Goal: Task Accomplishment & Management: Use online tool/utility

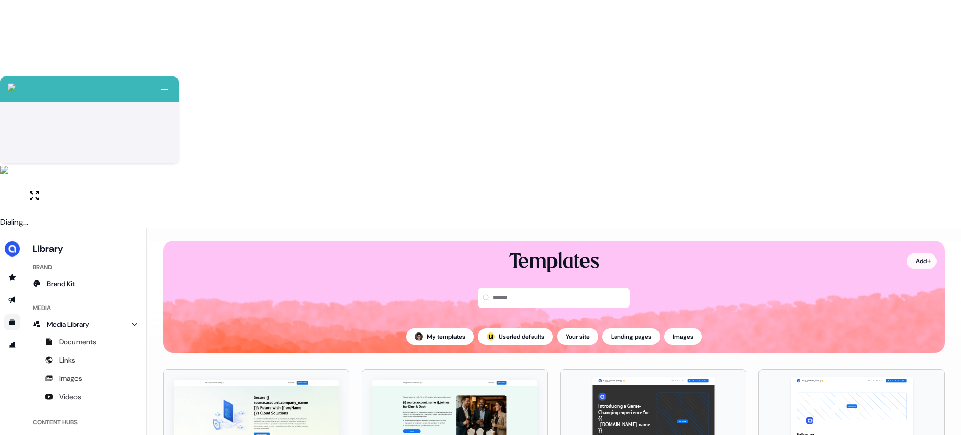
click at [915, 35] on html "+ Next Auto dialer paused! Go to your dialing tab to continue. 225" at bounding box center [480, 332] width 961 height 664
click at [732, 135] on html "+ Next Auto dialer paused! Go to your dialing tab to continue. 225" at bounding box center [480, 332] width 961 height 664
click at [333, 264] on html "+ Next Auto dialer paused! Go to your dialing tab to continue. 225" at bounding box center [480, 332] width 961 height 664
click at [298, 249] on html "+ Next Auto dialer paused! Go to your dialing tab to continue. 225" at bounding box center [480, 332] width 961 height 664
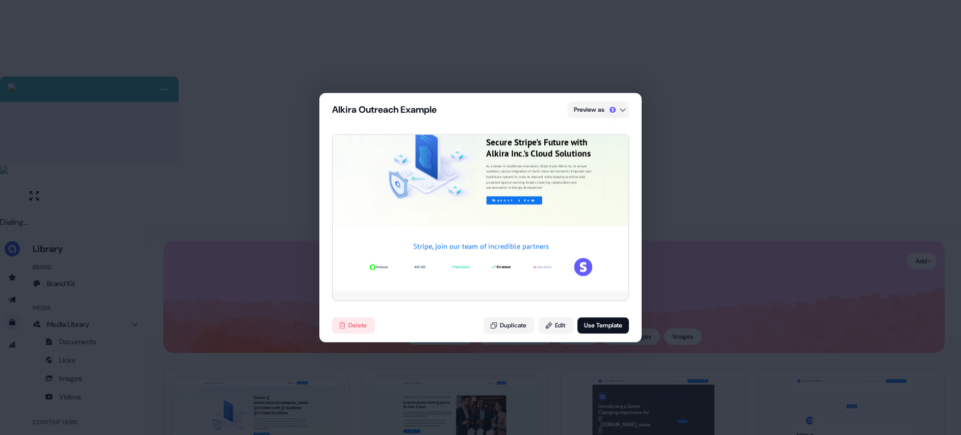
scroll to position [205, 0]
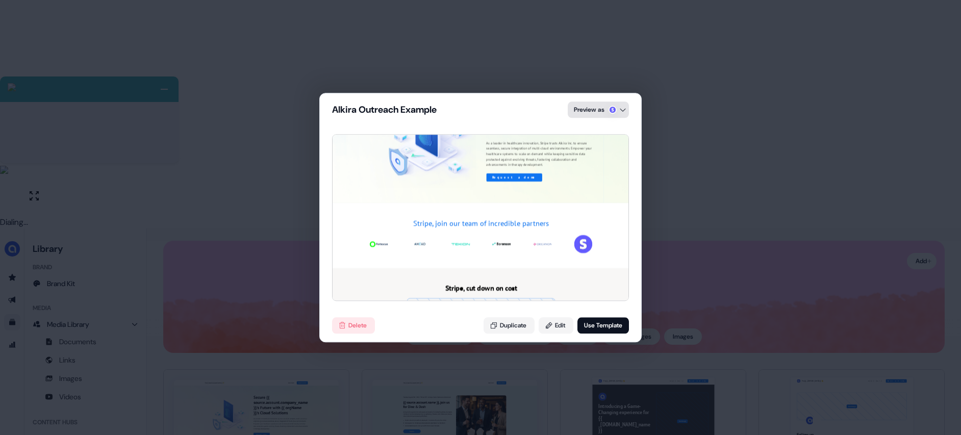
click at [611, 114] on div "Alkira Outreach Example Preview as Hey Stripe 👋 Learn more Request a demo Secur…" at bounding box center [480, 217] width 961 height 435
click at [586, 171] on div "Google" at bounding box center [598, 173] width 60 height 20
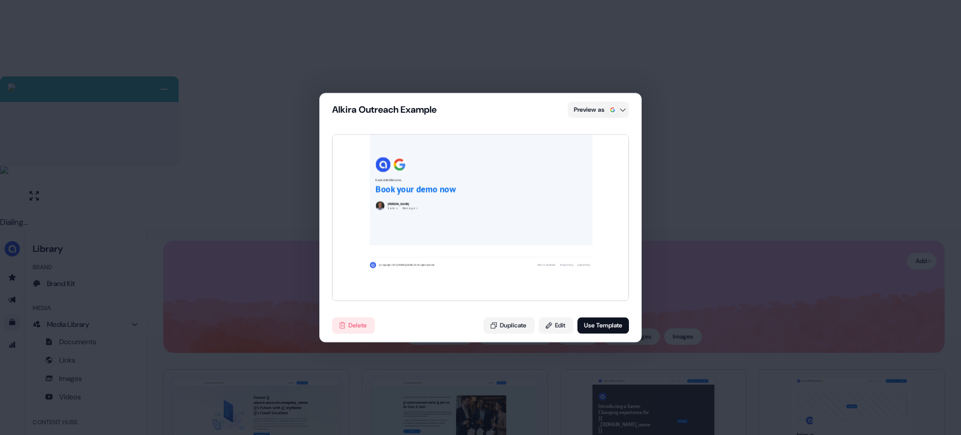
scroll to position [2098, 0]
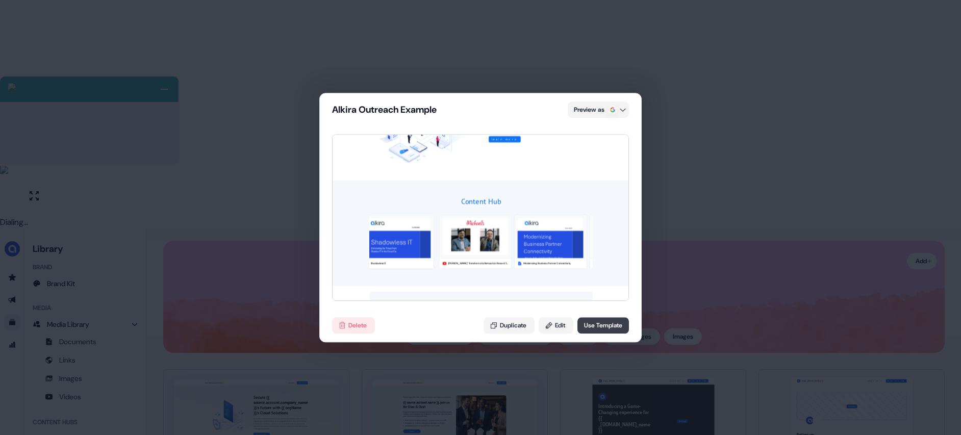
click at [596, 327] on button "Use Template" at bounding box center [604, 325] width 52 height 16
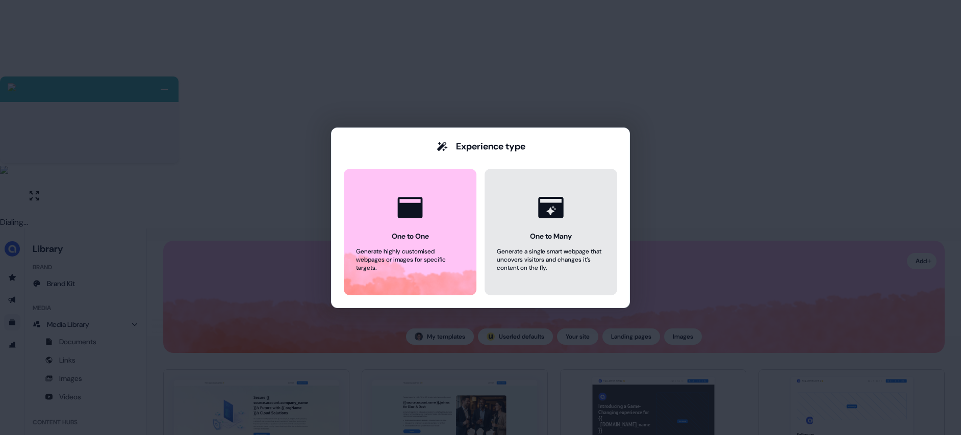
click at [542, 223] on icon at bounding box center [551, 207] width 39 height 39
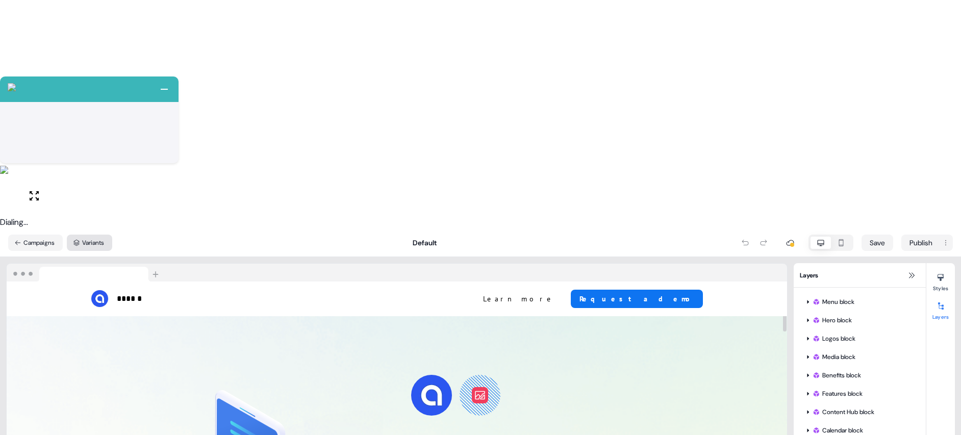
click at [95, 235] on button "Variants" at bounding box center [89, 243] width 45 height 16
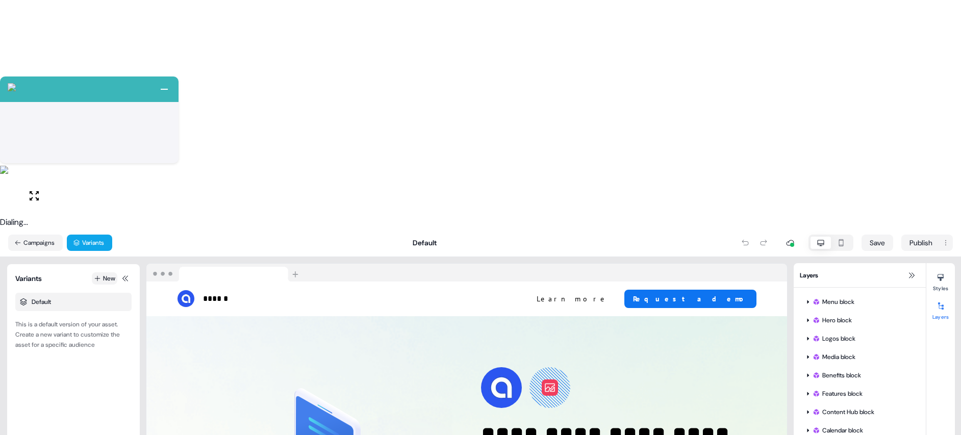
click at [96, 275] on icon at bounding box center [97, 278] width 7 height 7
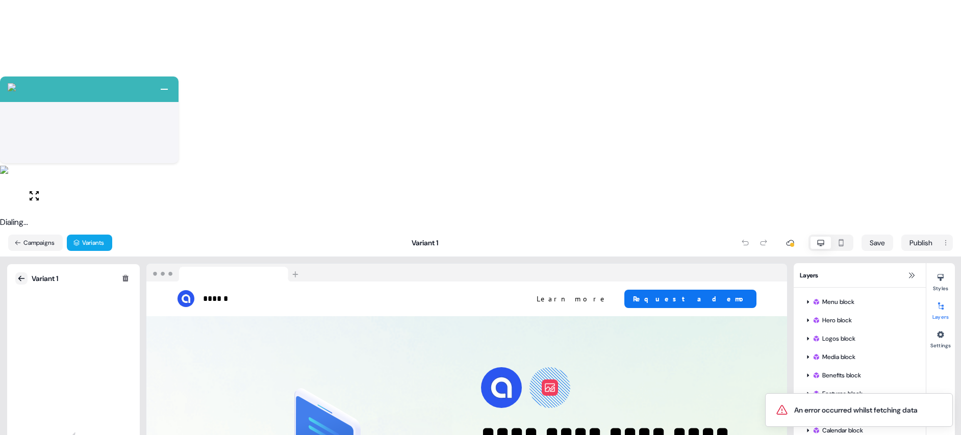
click at [18, 275] on icon at bounding box center [21, 279] width 8 height 8
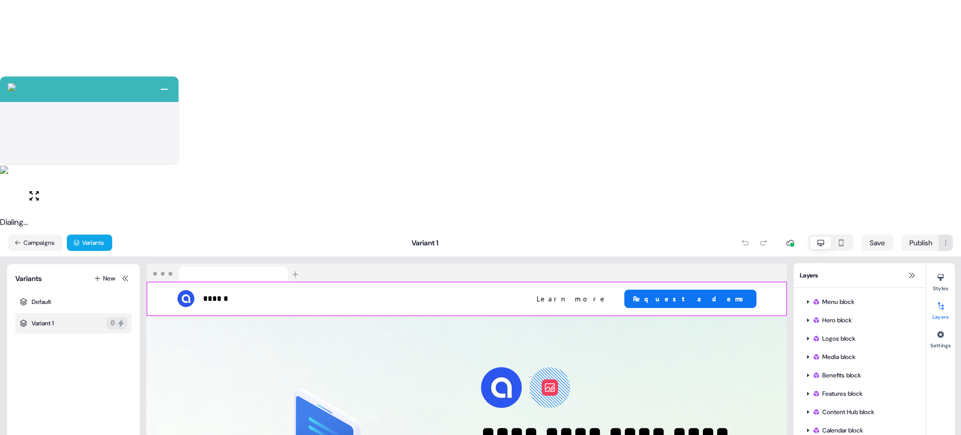
click at [947, 15] on html "+ Next Auto dialer paused! Go to your dialing tab to continue. 225" at bounding box center [480, 332] width 961 height 664
click at [948, 15] on html "+ Next Auto dialer paused! Go to your dialing tab to continue. 225" at bounding box center [480, 332] width 961 height 664
click at [125, 275] on icon at bounding box center [125, 279] width 8 height 8
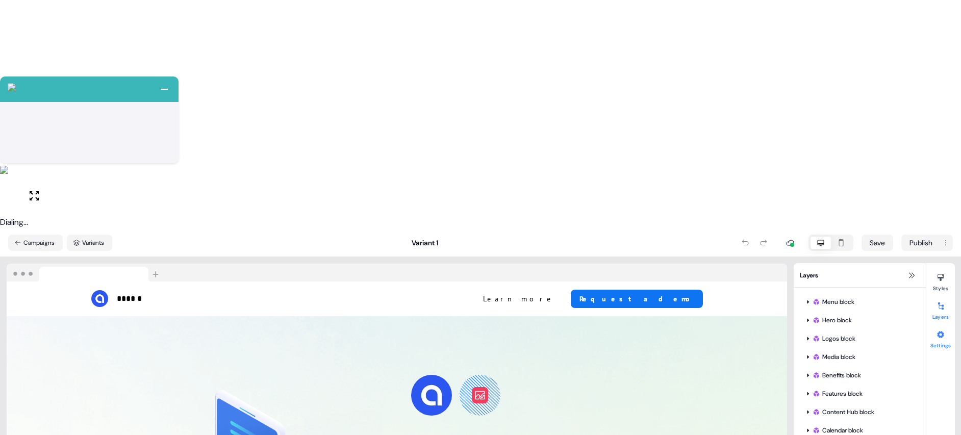
click at [944, 331] on icon at bounding box center [940, 334] width 7 height 7
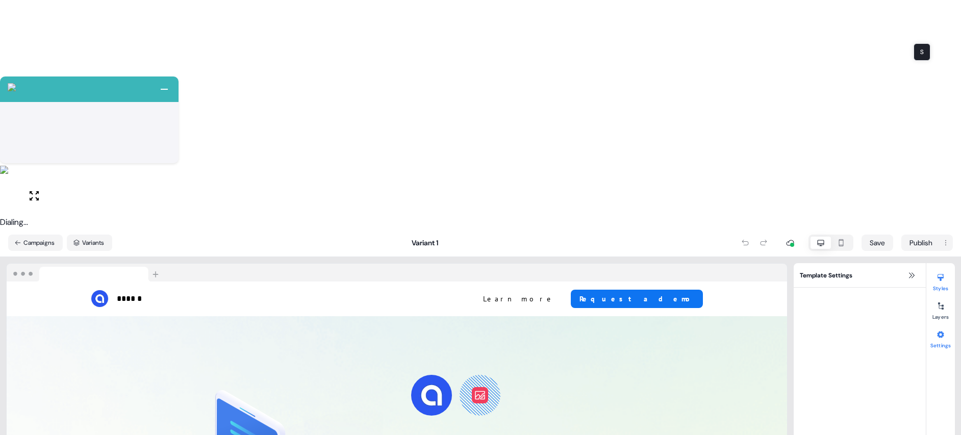
click at [938, 275] on icon at bounding box center [941, 278] width 6 height 7
click at [484, 389] on icon at bounding box center [480, 395] width 12 height 12
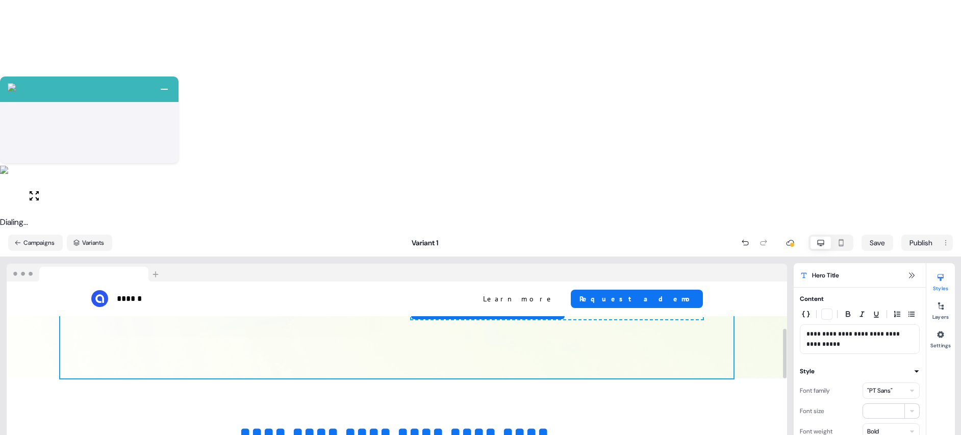
scroll to position [378, 0]
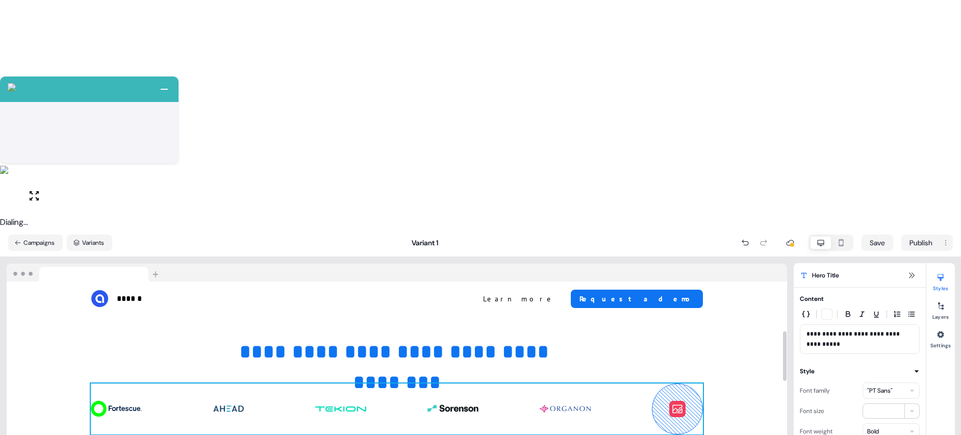
click at [600, 384] on div "To pick up a draggable item, press the space bar. While dragging, use the arrow…" at bounding box center [397, 409] width 612 height 51
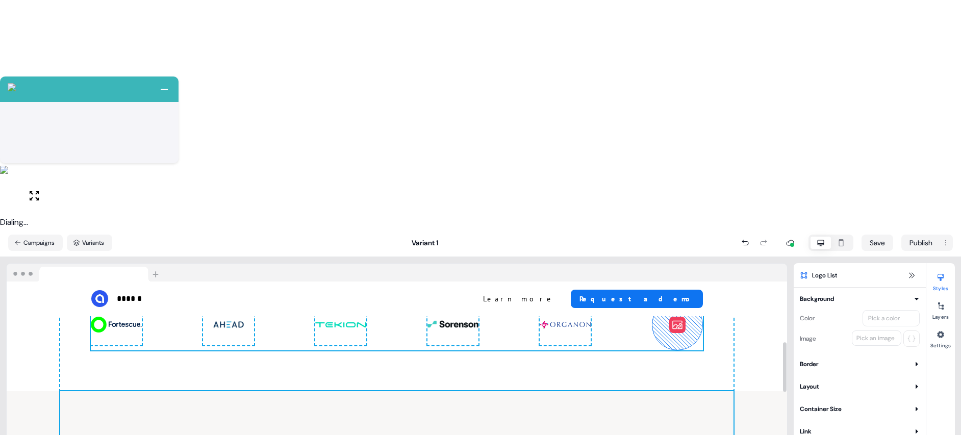
scroll to position [473, 0]
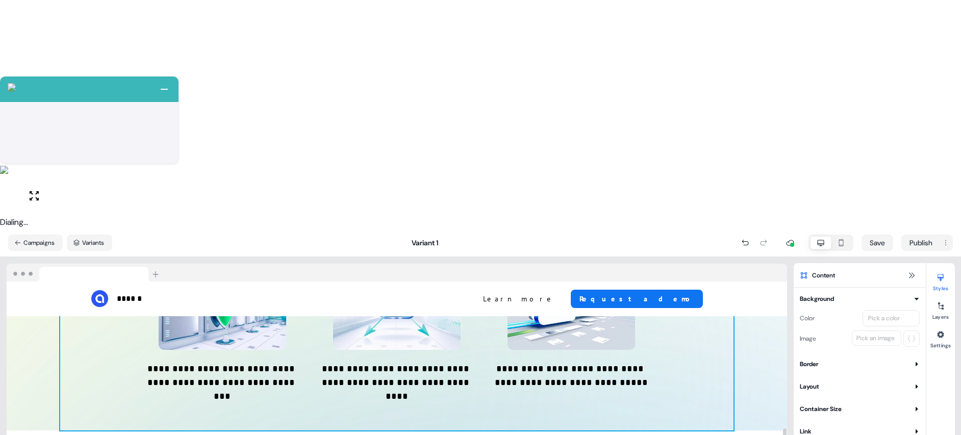
scroll to position [1113, 0]
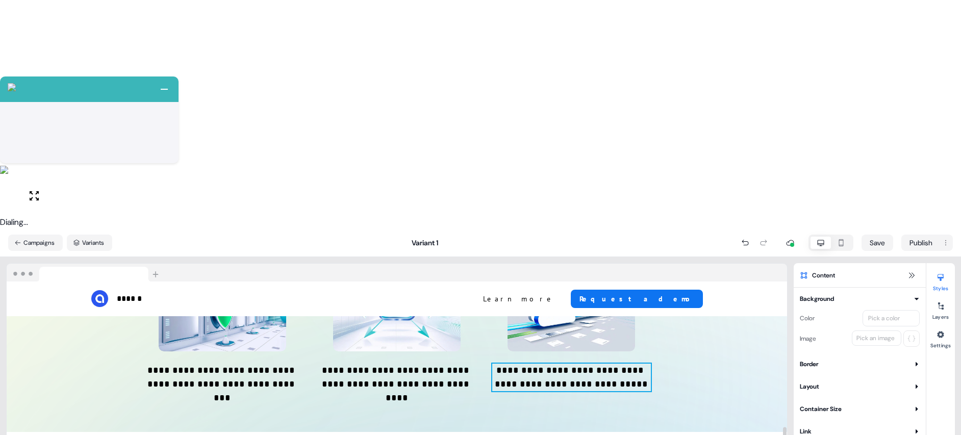
click at [585, 364] on p "**********" at bounding box center [571, 378] width 158 height 28
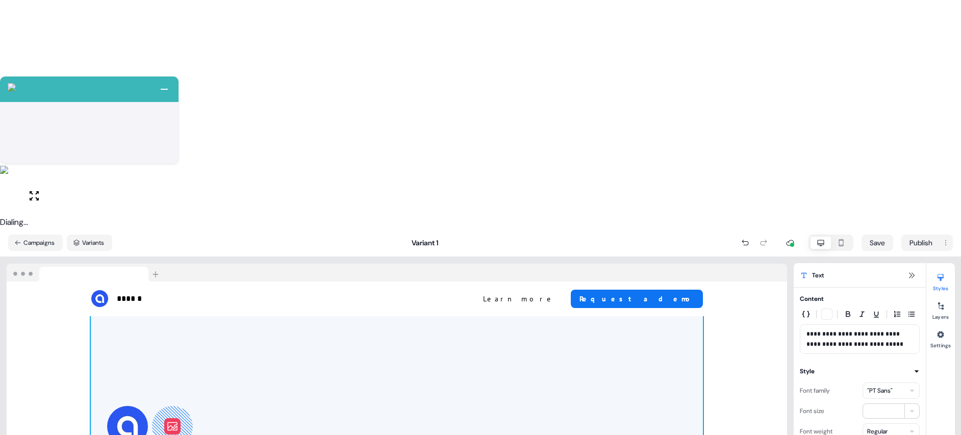
scroll to position [2540, 0]
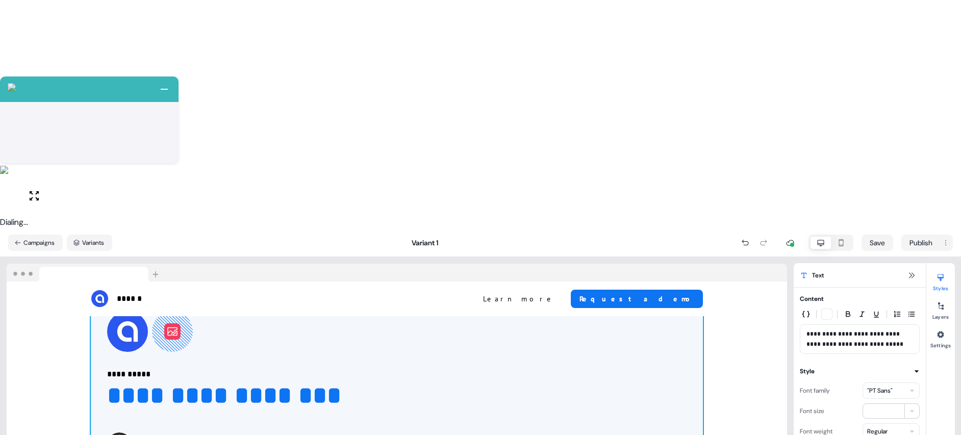
click at [420, 244] on div "**********" at bounding box center [397, 384] width 612 height 339
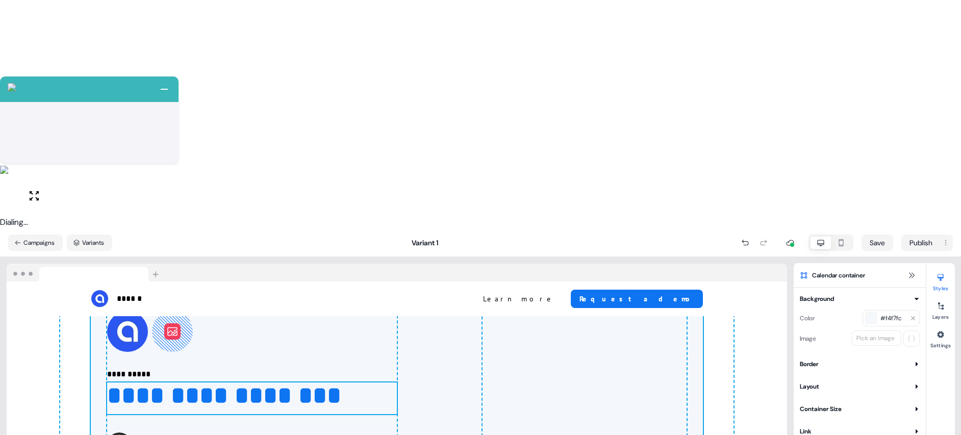
click at [394, 383] on p "**********" at bounding box center [252, 399] width 290 height 32
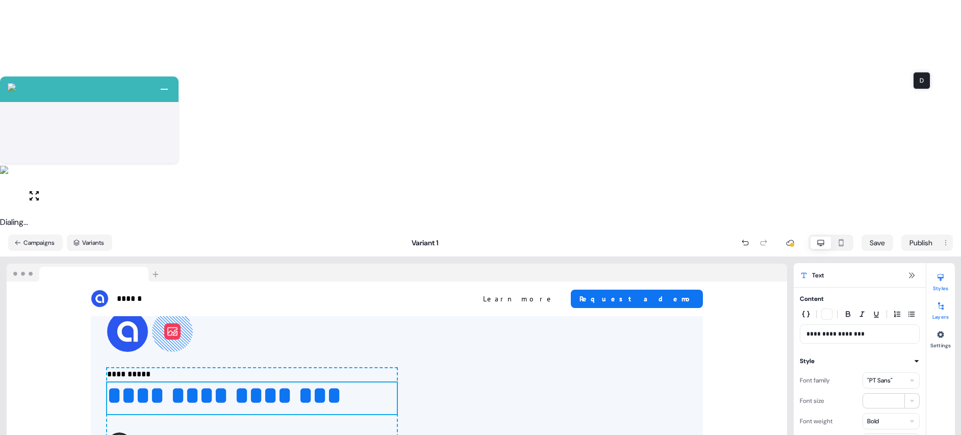
click at [940, 302] on icon at bounding box center [941, 306] width 8 height 8
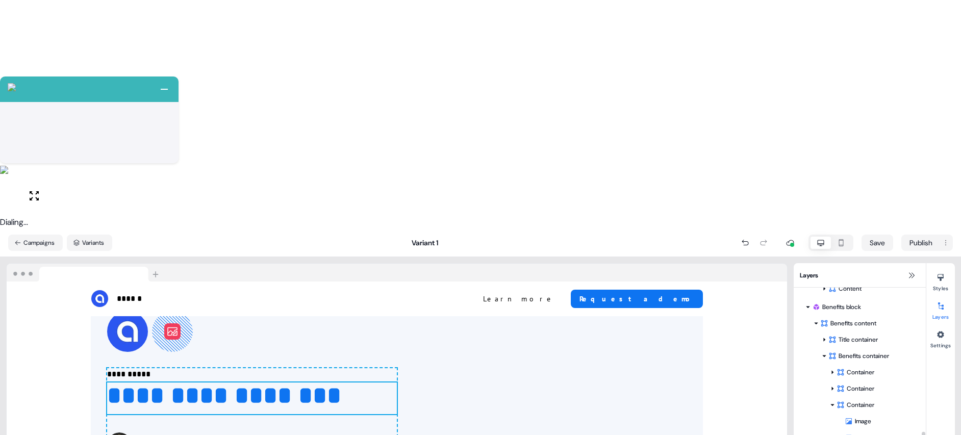
scroll to position [328, 0]
click at [906, 269] on button at bounding box center [912, 275] width 12 height 12
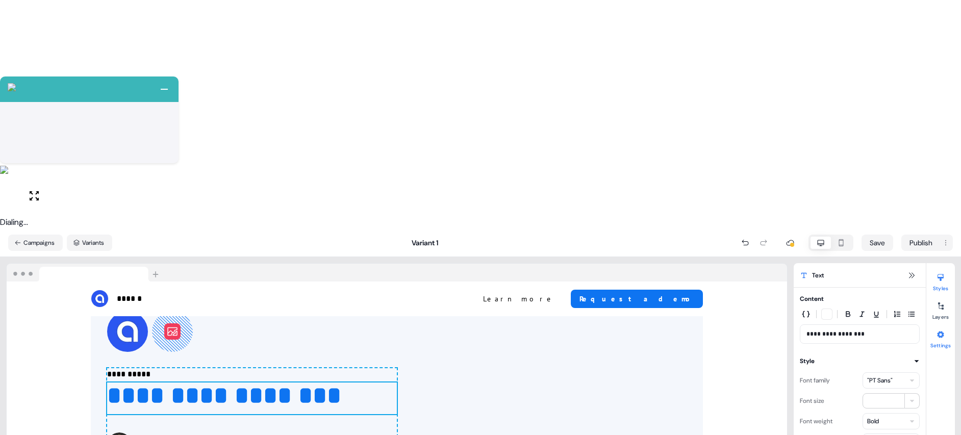
click at [941, 331] on icon at bounding box center [941, 335] width 8 height 8
click at [944, 274] on icon at bounding box center [941, 278] width 8 height 8
click at [399, 291] on div "**********" at bounding box center [397, 384] width 612 height 339
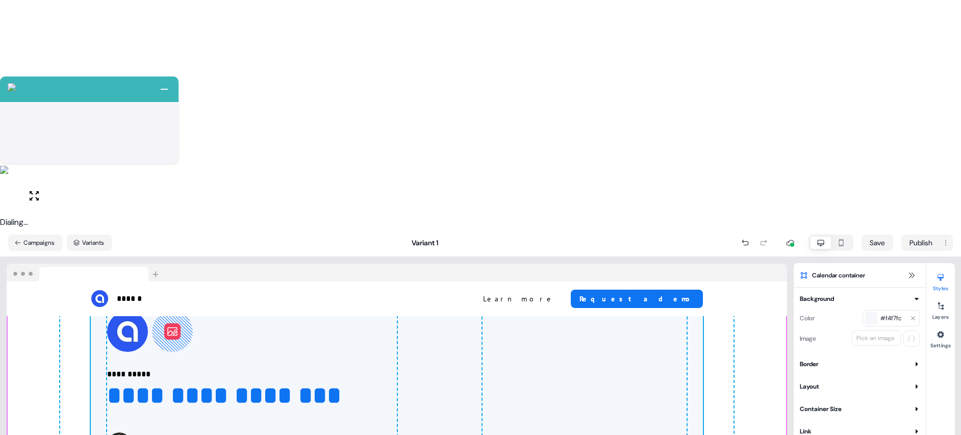
click at [737, 199] on div "**********" at bounding box center [397, 385] width 781 height 372
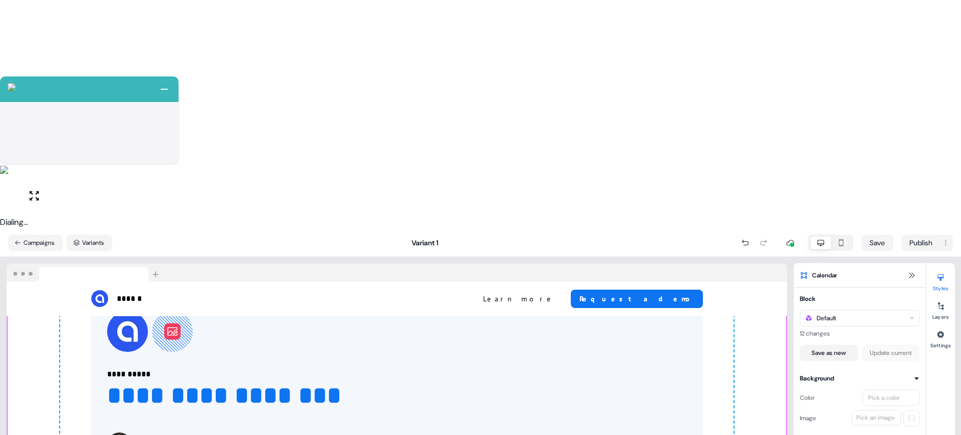
click at [755, 199] on div "**********" at bounding box center [397, 385] width 781 height 372
click at [829, 310] on div "Default" at bounding box center [860, 318] width 120 height 16
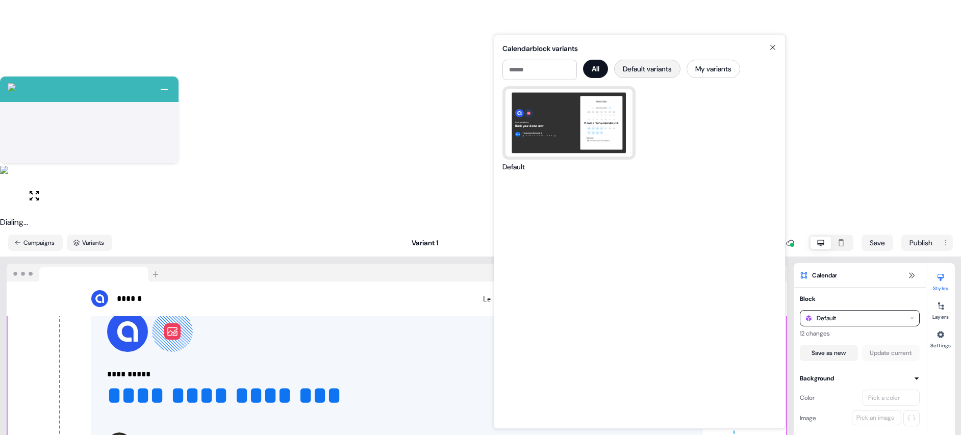
click at [663, 75] on button "Default variants" at bounding box center [647, 69] width 66 height 18
click at [734, 71] on button "My variants" at bounding box center [716, 69] width 54 height 18
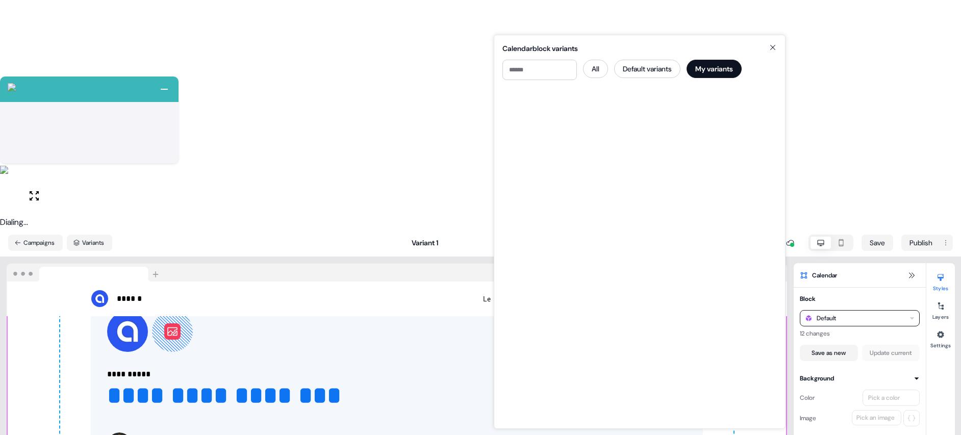
click at [777, 49] on icon at bounding box center [773, 47] width 12 height 8
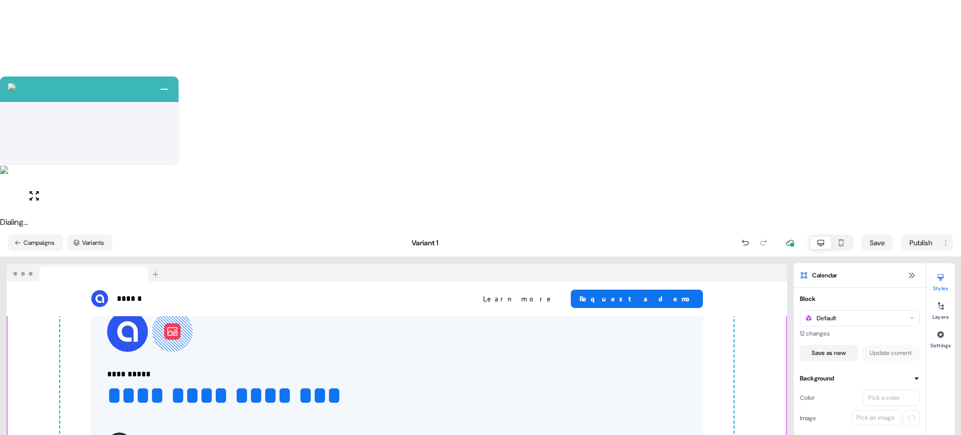
click at [69, 199] on div "**********" at bounding box center [397, 385] width 674 height 372
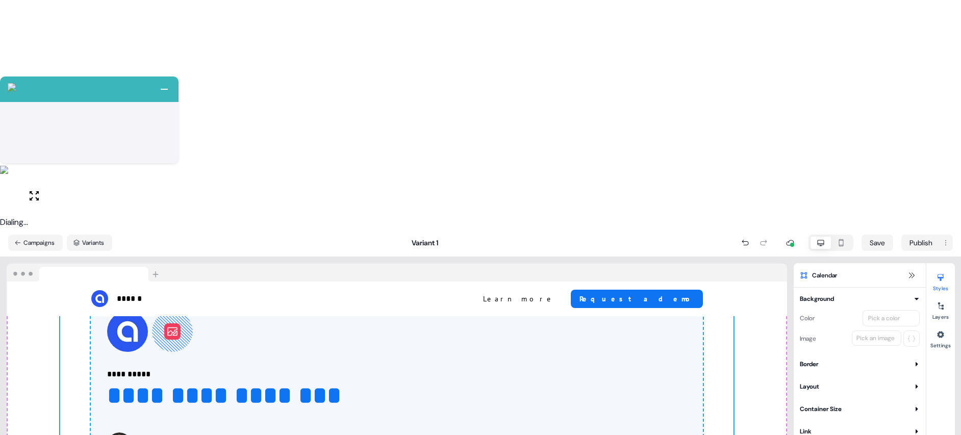
click at [915, 429] on icon at bounding box center [917, 432] width 6 height 6
click at [914, 361] on icon at bounding box center [917, 364] width 6 height 6
click at [943, 327] on div at bounding box center [941, 335] width 16 height 16
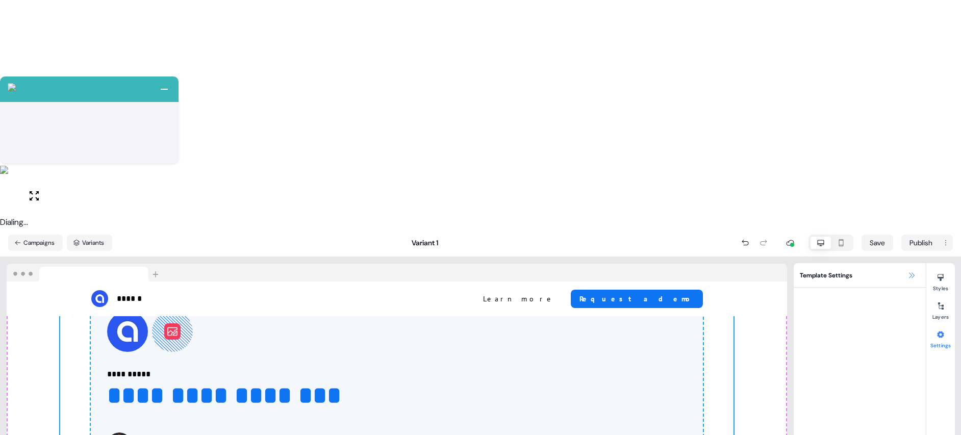
click at [910, 273] on icon at bounding box center [912, 276] width 6 height 6
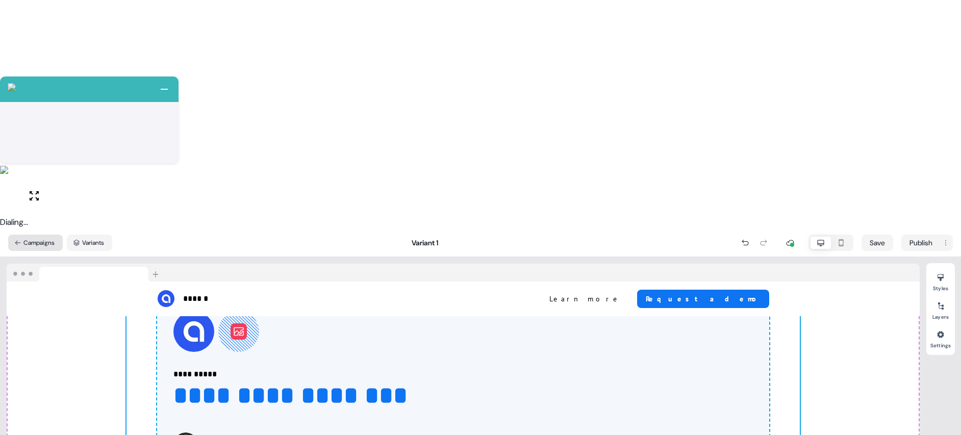
click at [29, 235] on button "Campaigns" at bounding box center [35, 243] width 55 height 16
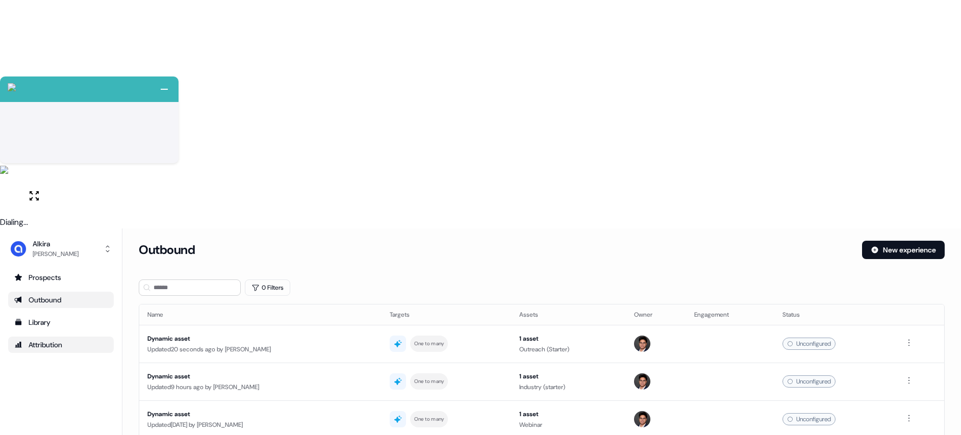
click at [62, 340] on div "Attribution" at bounding box center [60, 345] width 93 height 10
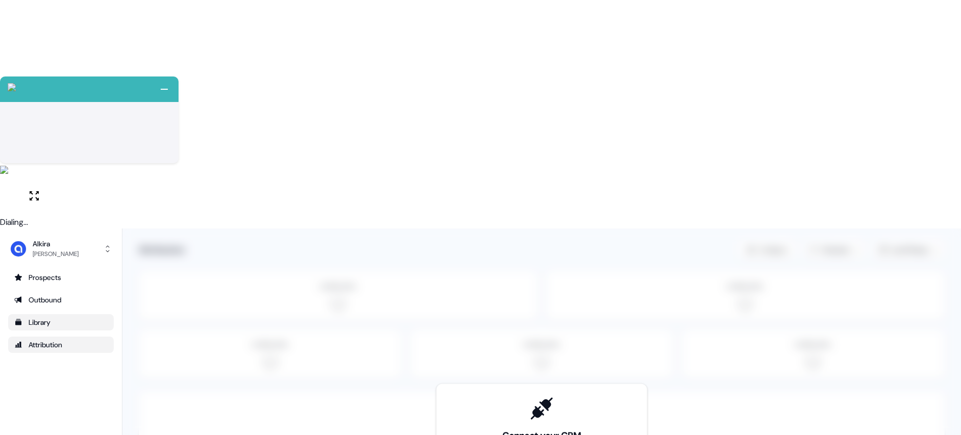
click at [64, 317] on div "Library" at bounding box center [60, 322] width 93 height 10
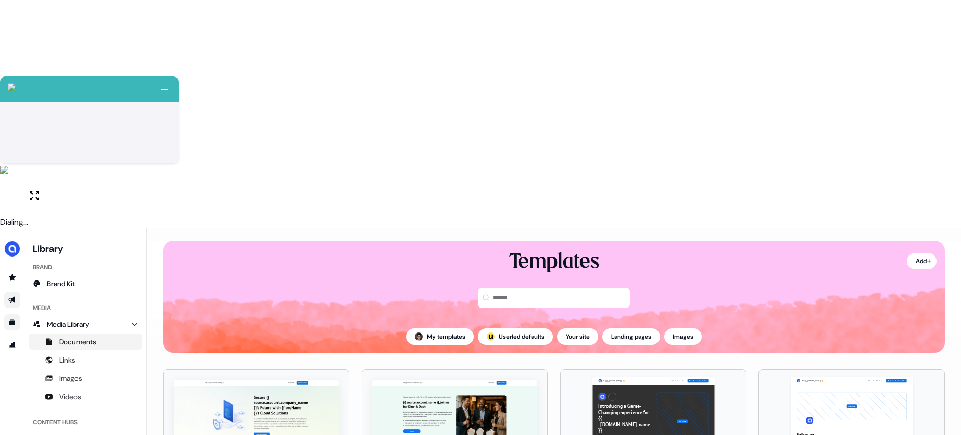
click at [98, 334] on link "Documents" at bounding box center [86, 342] width 114 height 16
click at [95, 352] on link "Links" at bounding box center [86, 360] width 114 height 16
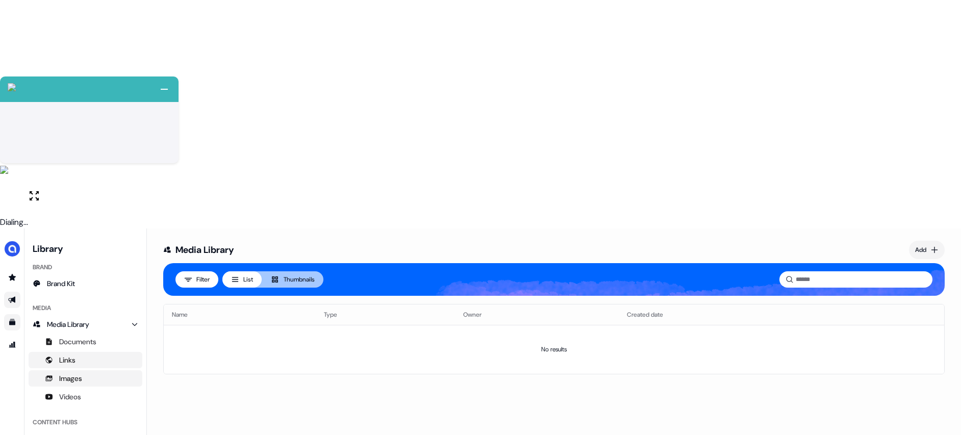
click at [97, 370] on link "Images" at bounding box center [86, 378] width 114 height 16
click at [87, 389] on link "Videos" at bounding box center [86, 397] width 114 height 16
click at [95, 431] on link "All hubs" at bounding box center [86, 439] width 114 height 16
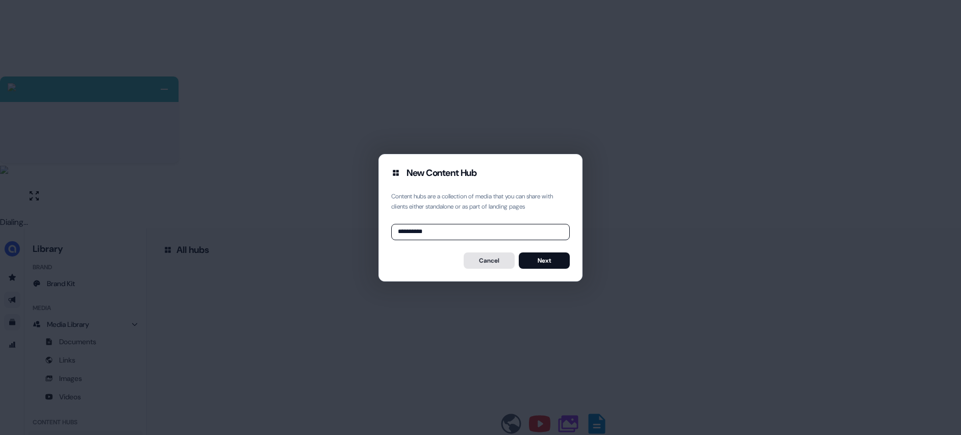
type input "**********"
click at [559, 257] on button "Next" at bounding box center [544, 261] width 51 height 16
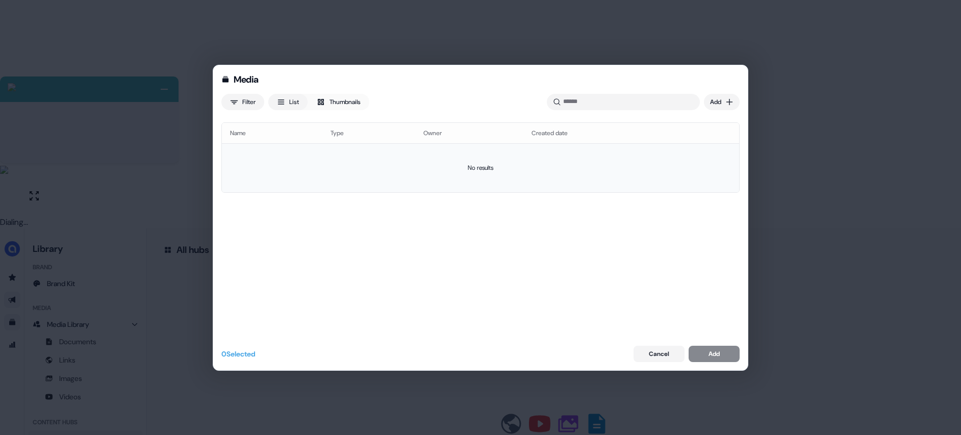
click at [485, 169] on td "No results" at bounding box center [480, 167] width 517 height 49
click at [717, 357] on div "Cancel Add" at bounding box center [687, 354] width 106 height 16
click at [659, 356] on button "Cancel" at bounding box center [659, 354] width 51 height 16
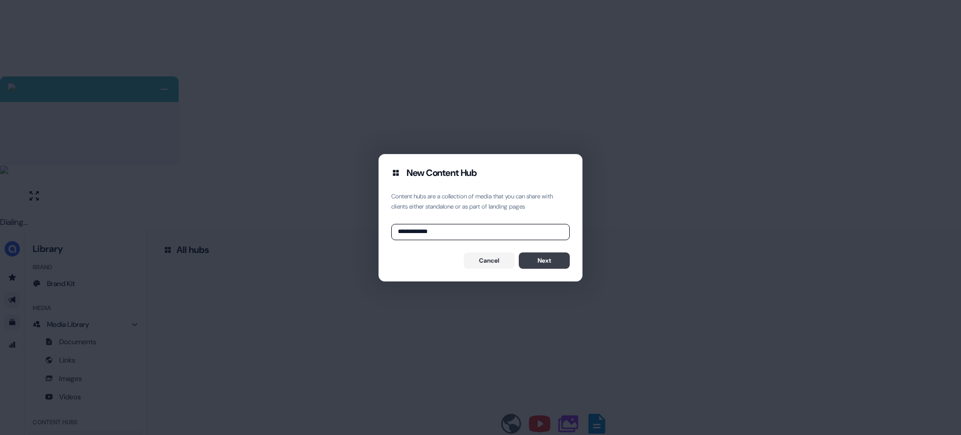
type input "**********"
click at [538, 259] on button "Next" at bounding box center [544, 261] width 51 height 16
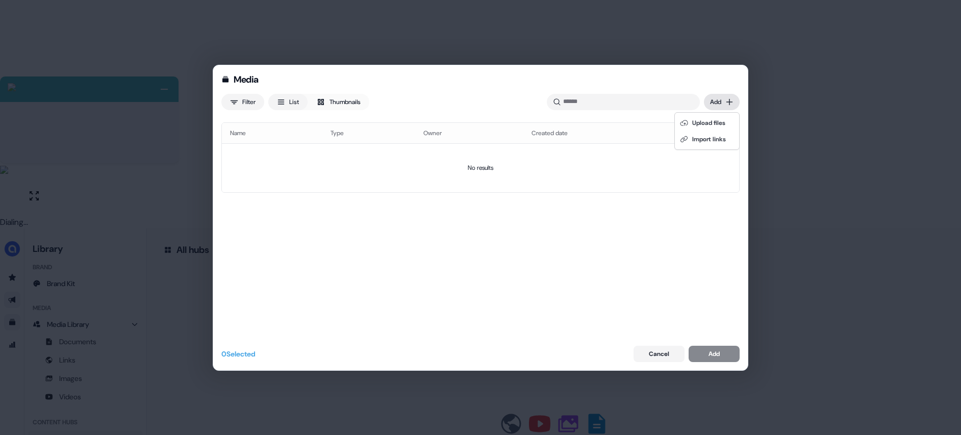
click at [711, 102] on div "Media Filter List Thumbnails Uploaded Add Name Type Owner Created date No resul…" at bounding box center [480, 217] width 961 height 435
click at [700, 123] on div "Upload files" at bounding box center [707, 123] width 60 height 16
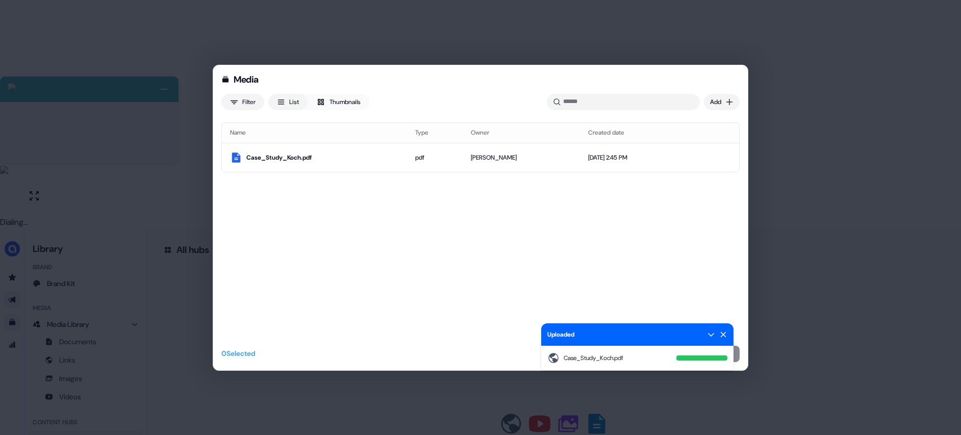
click at [618, 231] on div "Name Type Owner Created date Case_Study_Koch.pdf pdf Hugh Le Aug 19, 2025, 2:45…" at bounding box center [480, 227] width 518 height 211
click at [721, 338] on icon at bounding box center [724, 335] width 8 height 8
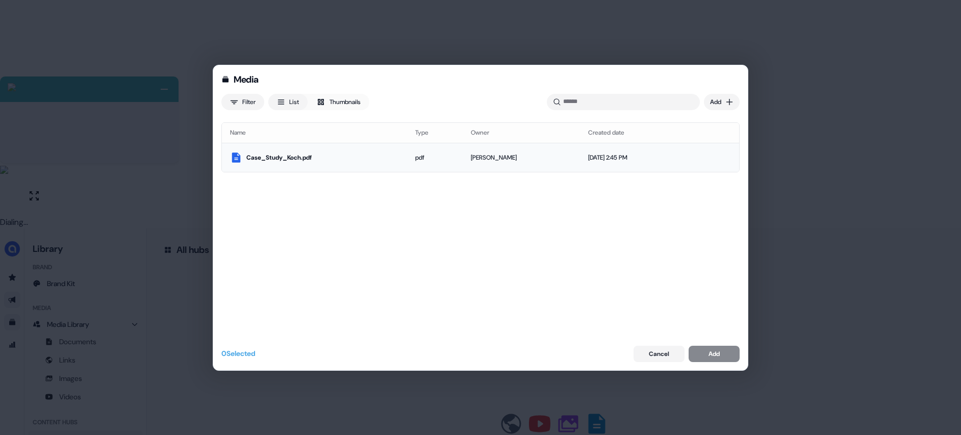
click at [615, 150] on td "[DATE] 2:45 PM" at bounding box center [632, 157] width 105 height 29
click at [709, 351] on div "Add" at bounding box center [714, 354] width 11 height 10
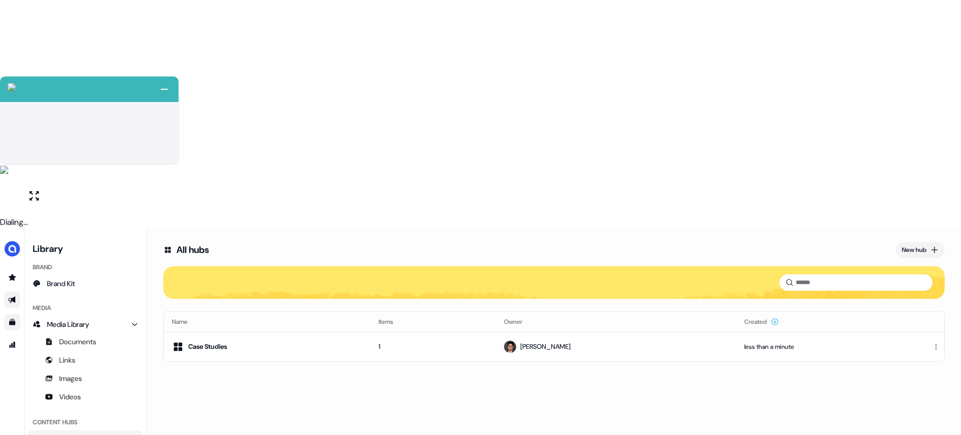
click at [104, 334] on link "Documents" at bounding box center [86, 342] width 114 height 16
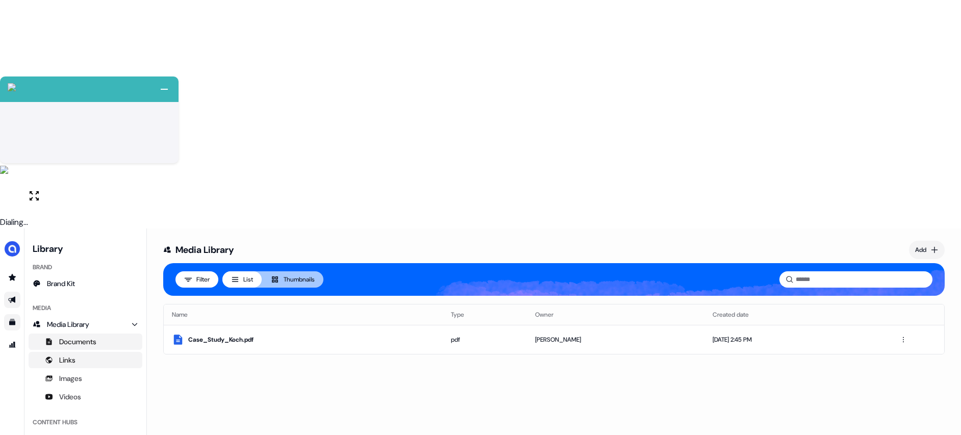
click at [83, 352] on link "Links" at bounding box center [86, 360] width 114 height 16
click at [83, 370] on link "Images" at bounding box center [86, 378] width 114 height 16
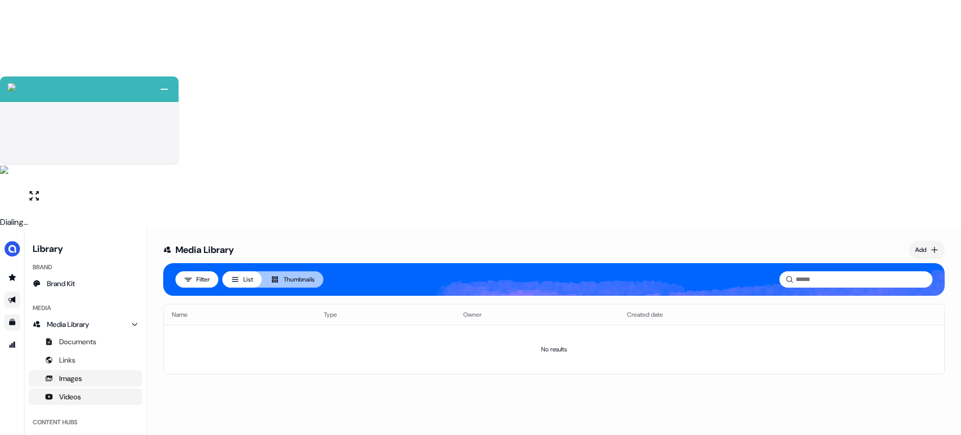
click at [95, 389] on link "Videos" at bounding box center [86, 397] width 114 height 16
click at [61, 434] on span "All hubs" at bounding box center [59, 439] width 25 height 10
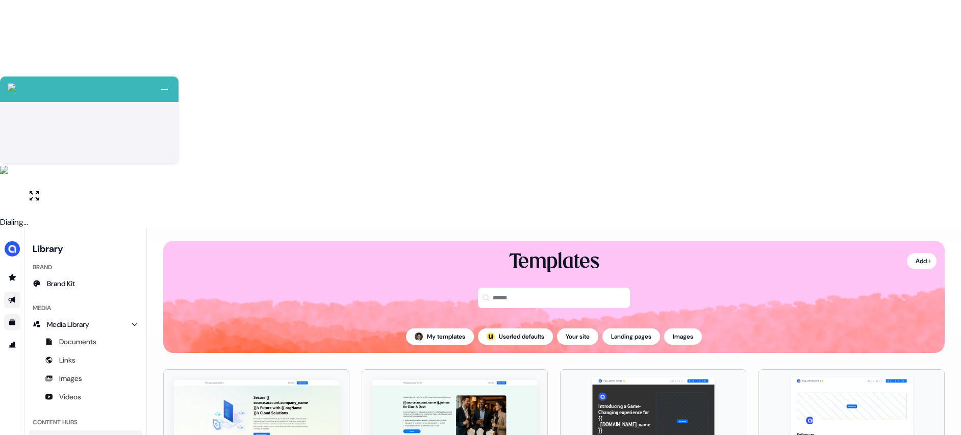
click at [86, 431] on link "All hubs" at bounding box center [86, 439] width 114 height 16
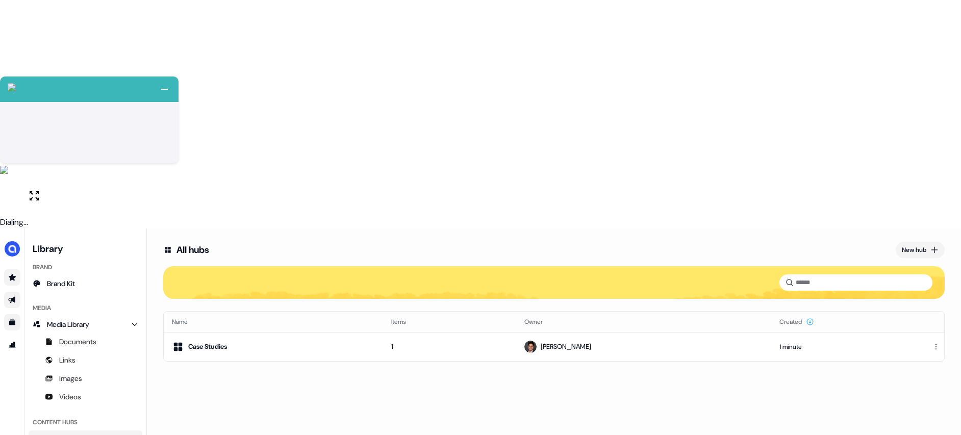
click at [14, 269] on link "Go to prospects" at bounding box center [12, 277] width 16 height 16
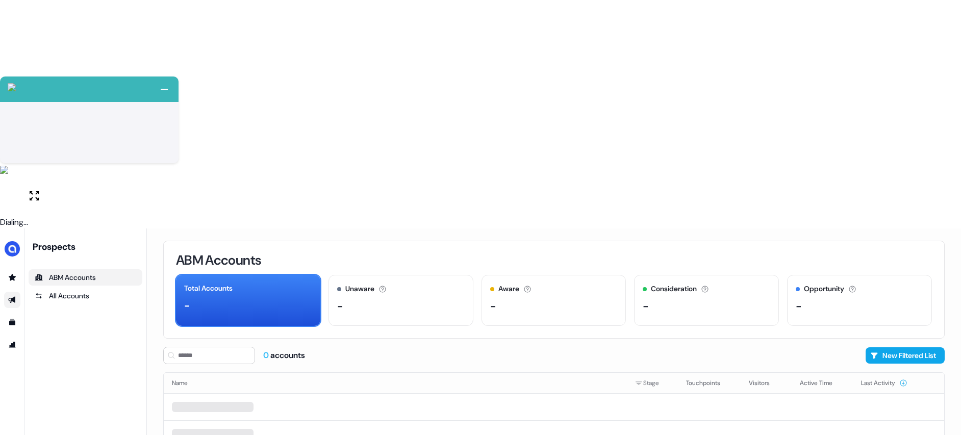
click at [13, 292] on link "Go to outbound experience" at bounding box center [12, 300] width 16 height 16
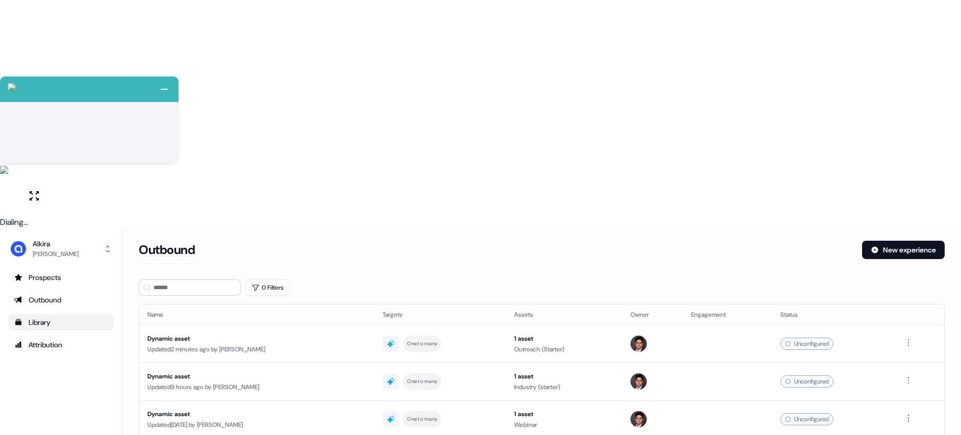
click at [46, 317] on div "Library" at bounding box center [60, 322] width 93 height 10
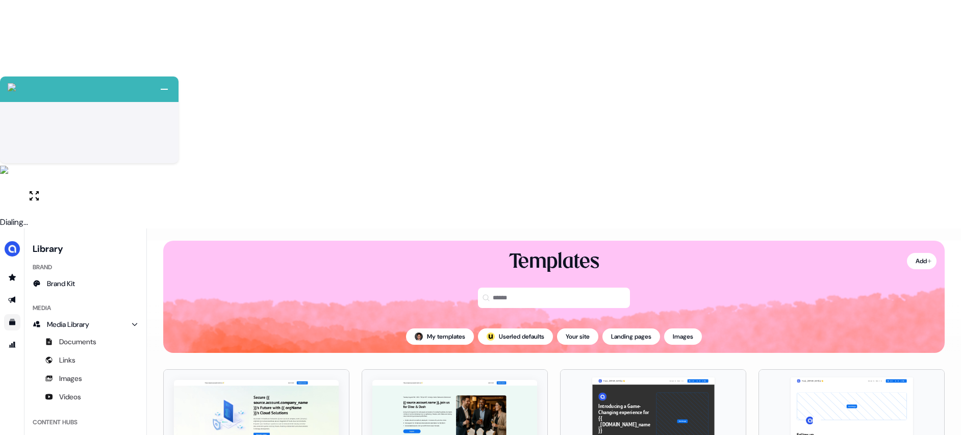
click at [12, 314] on link "Go to templates" at bounding box center [12, 322] width 16 height 16
click at [12, 296] on icon "Go to outbound experience" at bounding box center [12, 300] width 8 height 8
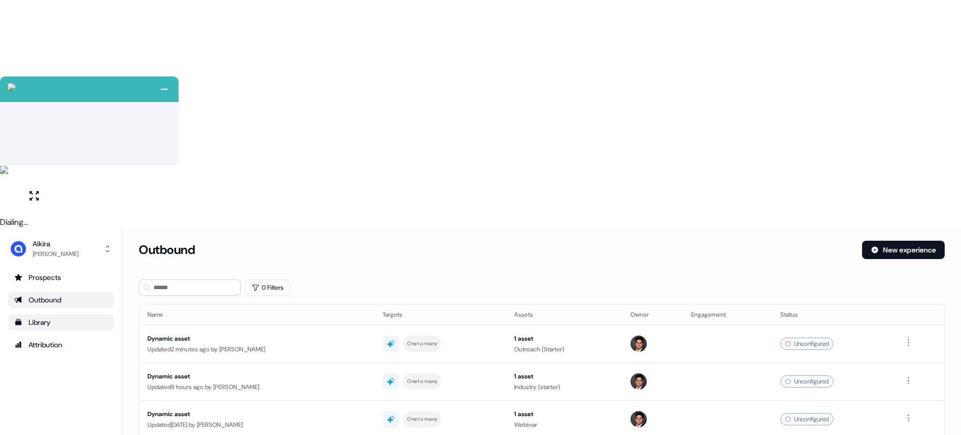
click at [47, 317] on div "Library" at bounding box center [60, 322] width 93 height 10
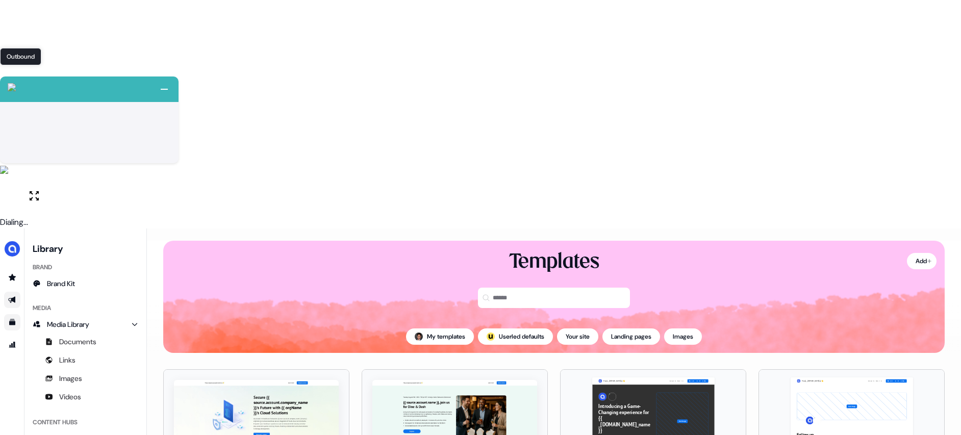
click at [11, 297] on icon "Go to outbound experience" at bounding box center [11, 300] width 7 height 7
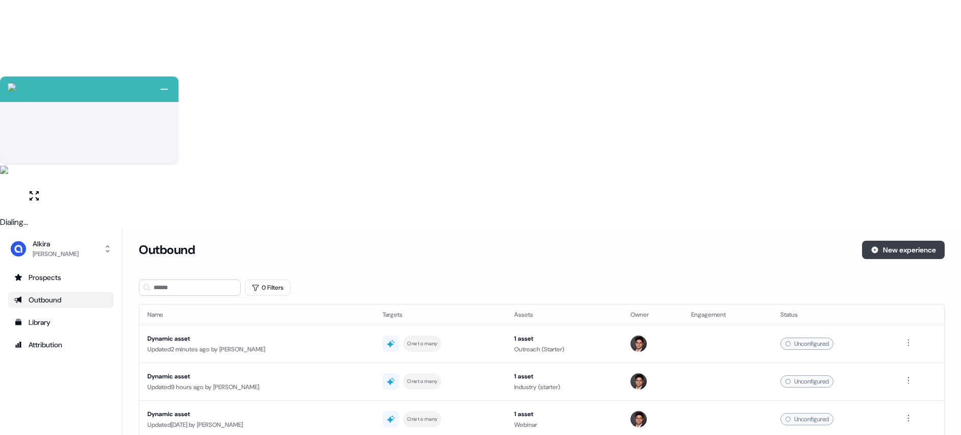
click at [936, 241] on button "New experience" at bounding box center [903, 250] width 83 height 18
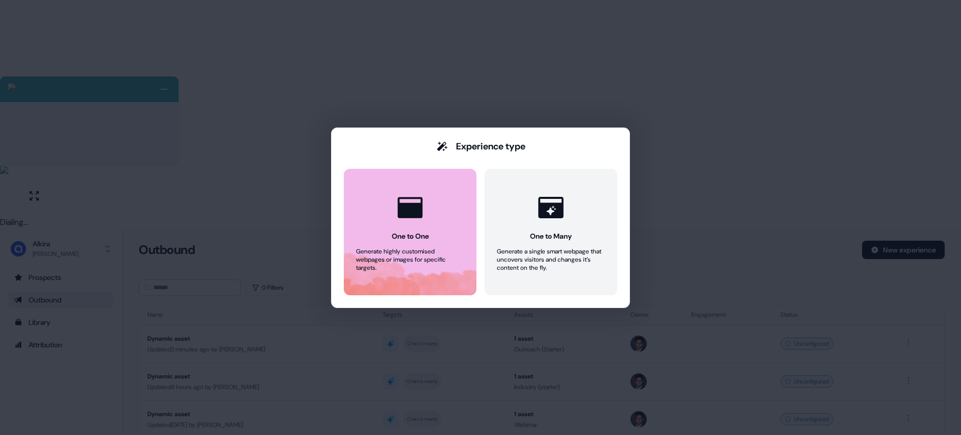
click at [441, 225] on button "One to One Generate highly customised webpages or images for specific targets." at bounding box center [410, 232] width 133 height 127
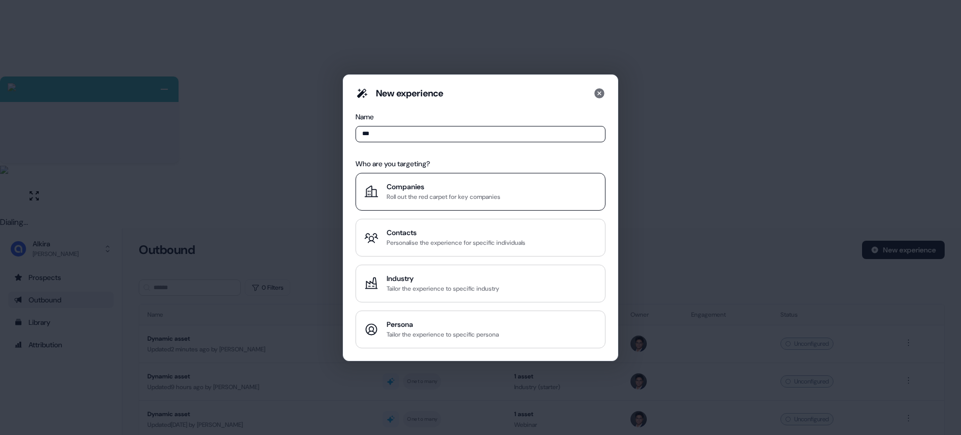
type input "***"
click at [509, 193] on div "Companies Roll out the red carpet for key companies" at bounding box center [480, 192] width 233 height 20
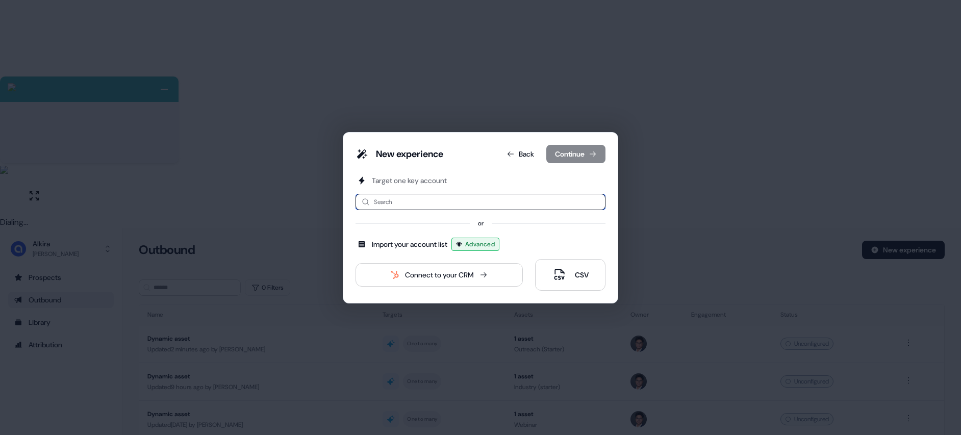
click at [504, 200] on input at bounding box center [481, 202] width 250 height 16
type input "*"
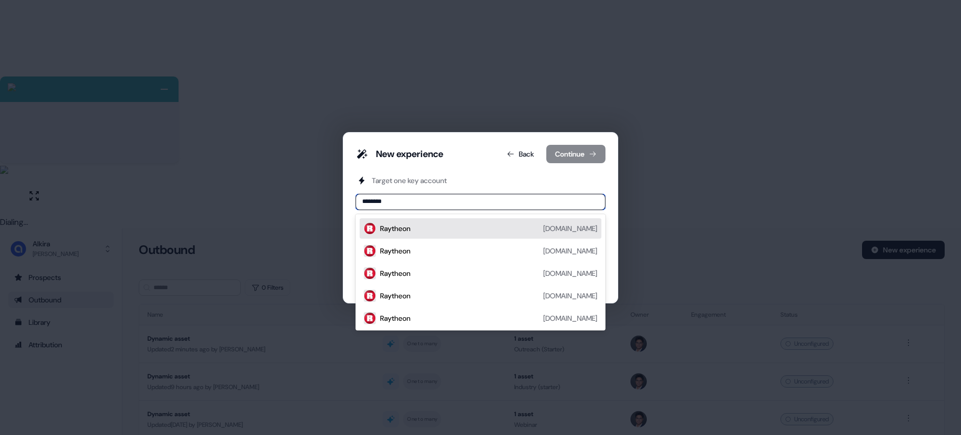
click at [420, 195] on input "********" at bounding box center [481, 202] width 250 height 16
type input "********"
click at [397, 230] on div "Autodesk" at bounding box center [395, 229] width 31 height 10
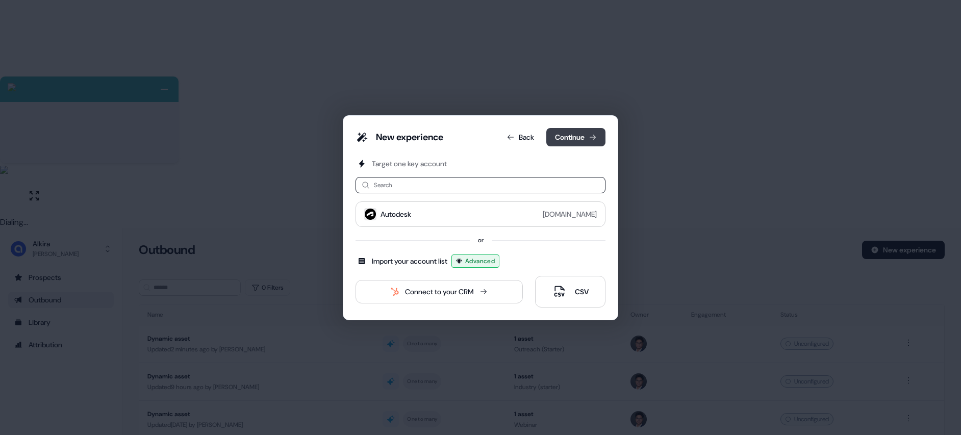
click at [580, 144] on button "Continue" at bounding box center [576, 137] width 59 height 18
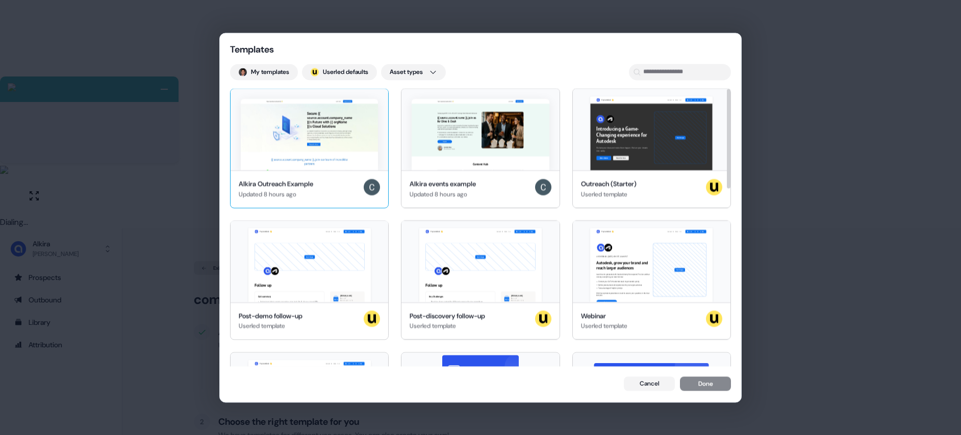
click at [351, 133] on img at bounding box center [309, 134] width 137 height 71
click at [717, 380] on button "Done" at bounding box center [705, 385] width 51 height 14
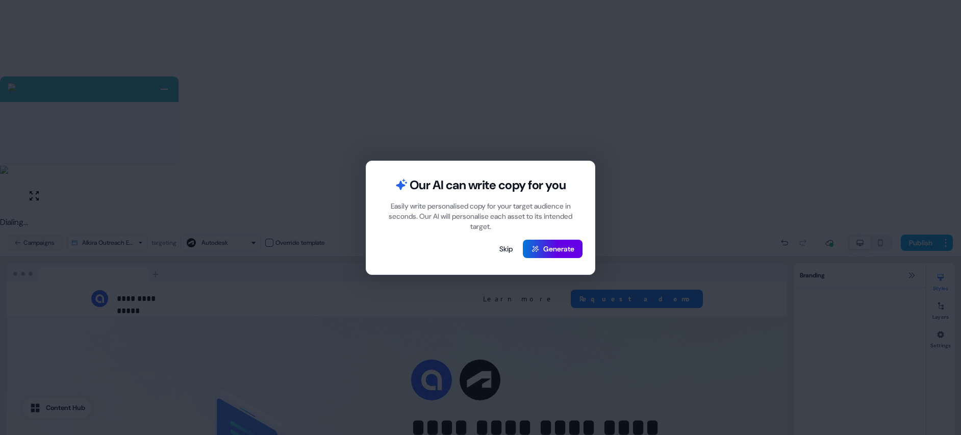
click at [549, 251] on button "Generate" at bounding box center [553, 249] width 60 height 18
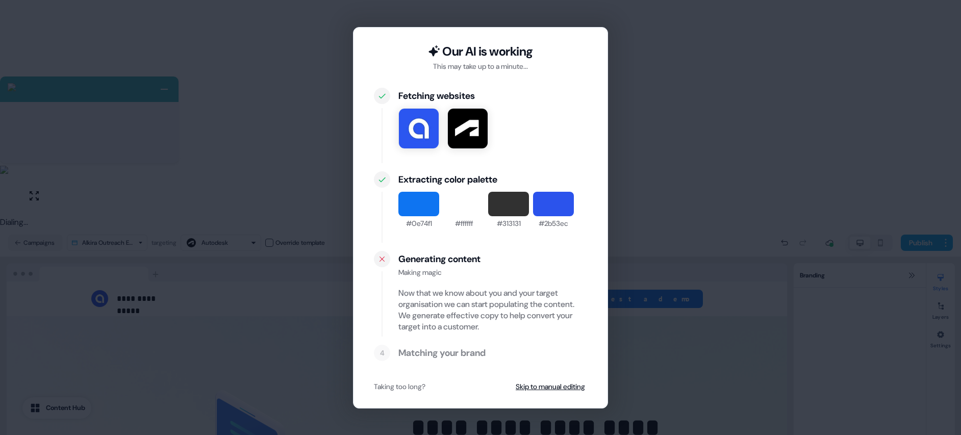
click at [496, 280] on div "Generating content Making magic Now that we know about you and your target orga…" at bounding box center [493, 294] width 189 height 86
click at [449, 351] on div "Matching your brand" at bounding box center [493, 353] width 189 height 12
click at [421, 384] on div "Taking too long?" at bounding box center [400, 387] width 52 height 10
click at [473, 318] on div "Now that we know about you and your target organisation we can start populating…" at bounding box center [493, 310] width 189 height 45
drag, startPoint x: 537, startPoint y: 387, endPoint x: 518, endPoint y: 379, distance: 20.8
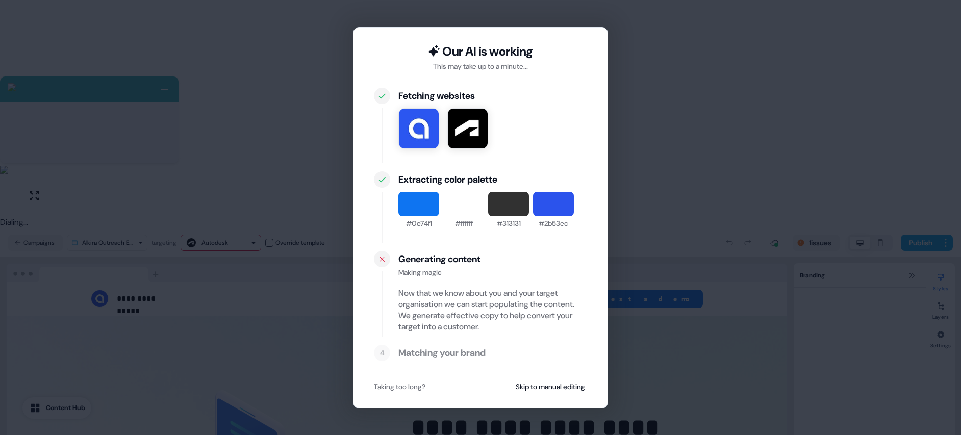
click at [537, 387] on button "Skip to manual editing" at bounding box center [550, 387] width 73 height 18
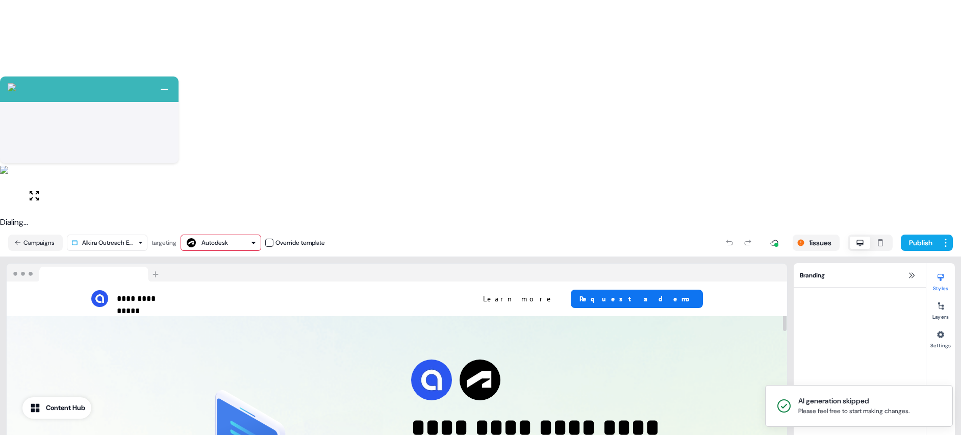
click at [238, 237] on div "Autodesk" at bounding box center [220, 243] width 71 height 12
click at [125, 12] on html "+ Next Auto dialer paused! Go to your dialing tab to continue. 225" at bounding box center [480, 332] width 961 height 664
click at [123, 13] on html "+ Next Auto dialer paused! Go to your dialing tab to continue. 225" at bounding box center [480, 332] width 961 height 664
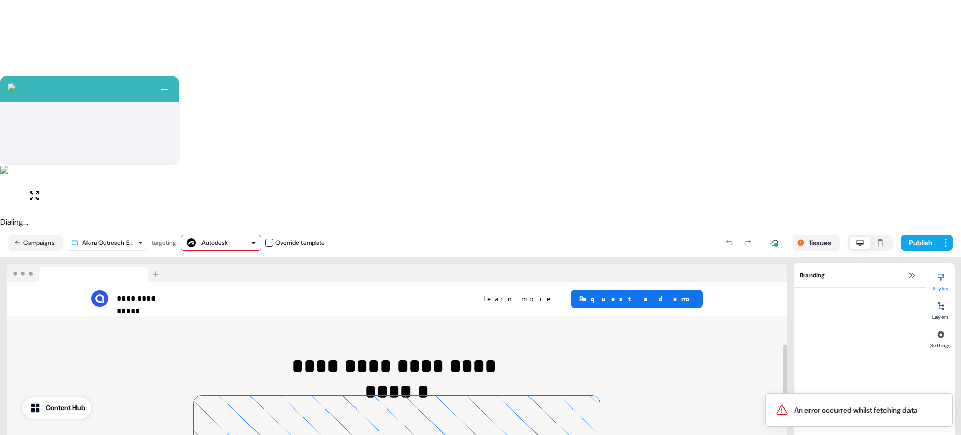
scroll to position [814, 0]
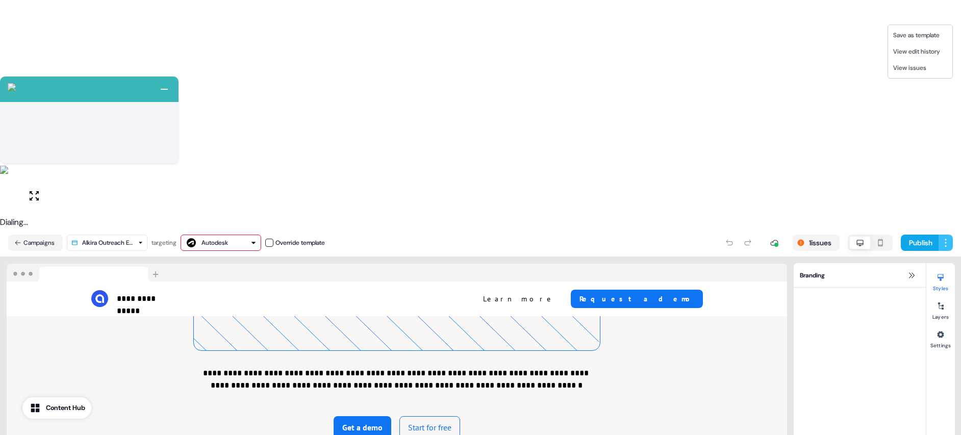
click at [942, 16] on html "+ Next Auto dialer paused! Go to your dialing tab to continue. 225" at bounding box center [480, 332] width 961 height 664
click at [942, 15] on html "+ Next Auto dialer paused! Go to your dialing tab to continue. 225" at bounding box center [480, 332] width 961 height 664
click at [944, 298] on div at bounding box center [941, 306] width 16 height 16
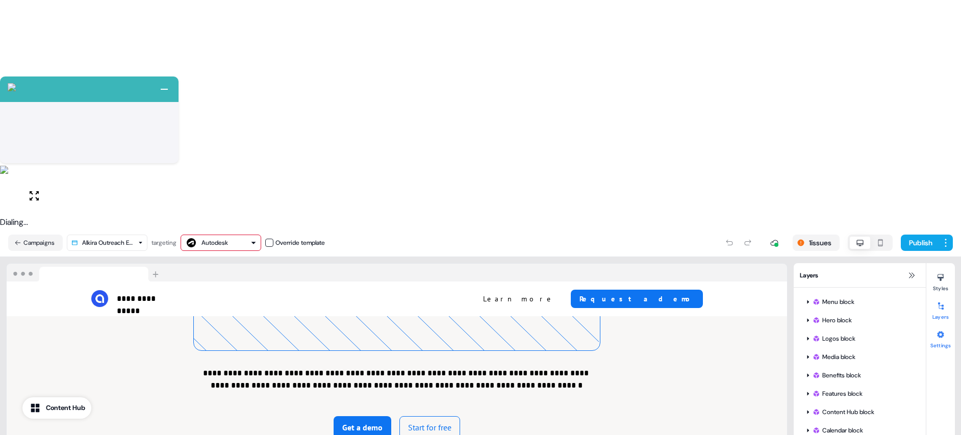
click at [943, 331] on icon at bounding box center [940, 334] width 7 height 7
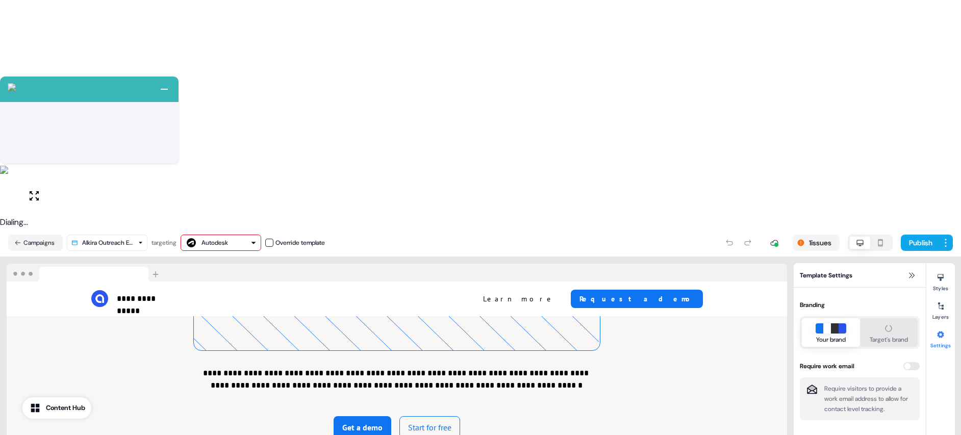
click at [900, 318] on button "Target's brand" at bounding box center [889, 332] width 58 height 29
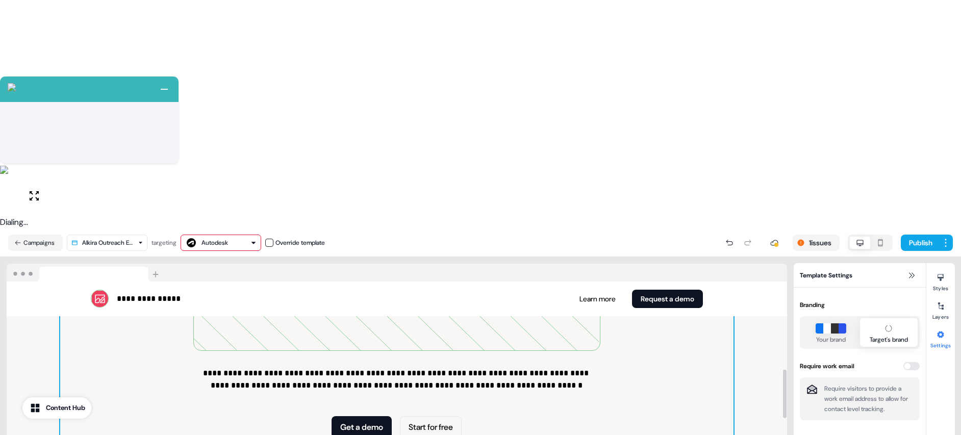
scroll to position [0, 0]
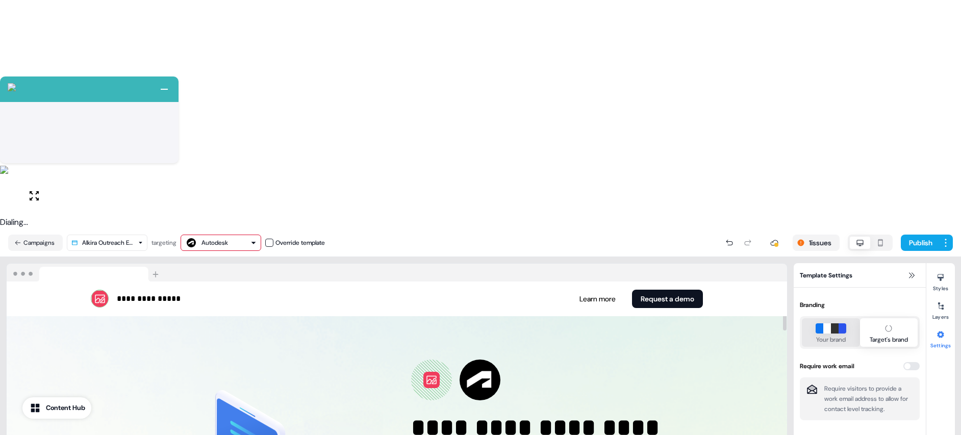
click at [821, 335] on div "Your brand" at bounding box center [831, 340] width 30 height 10
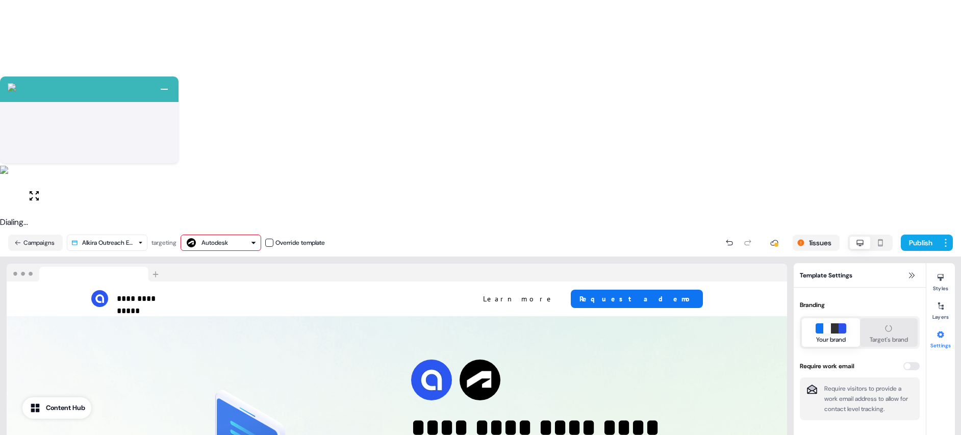
click at [885, 335] on div "Target's brand" at bounding box center [889, 340] width 38 height 10
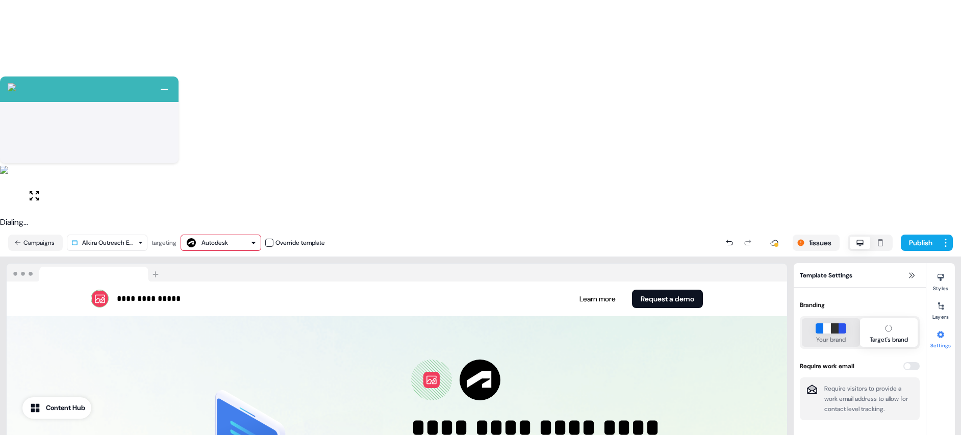
click at [810, 318] on button "Your brand" at bounding box center [831, 332] width 58 height 29
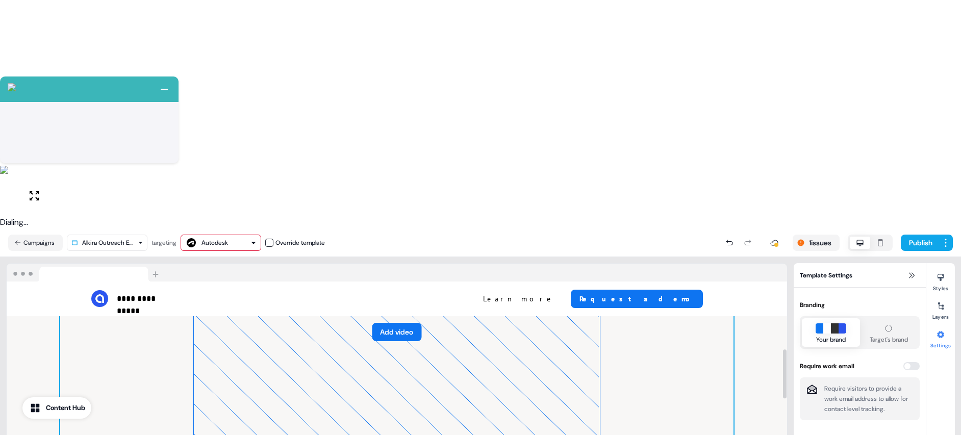
scroll to position [442, 0]
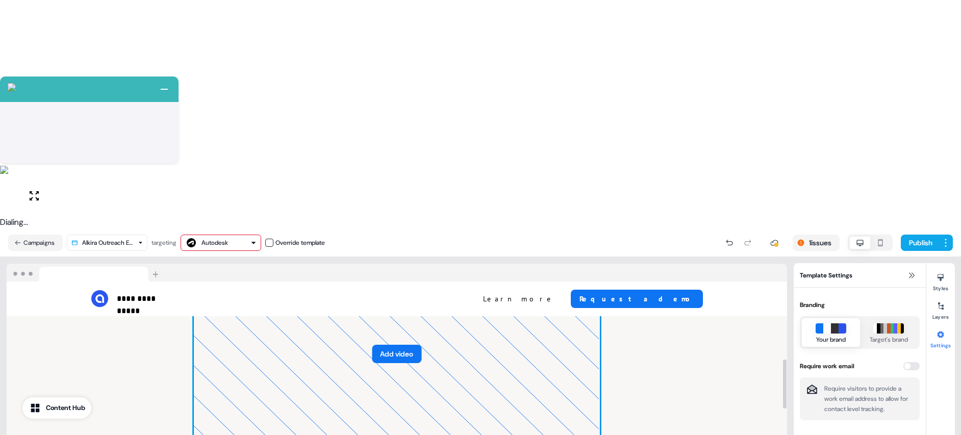
scroll to position [0, 0]
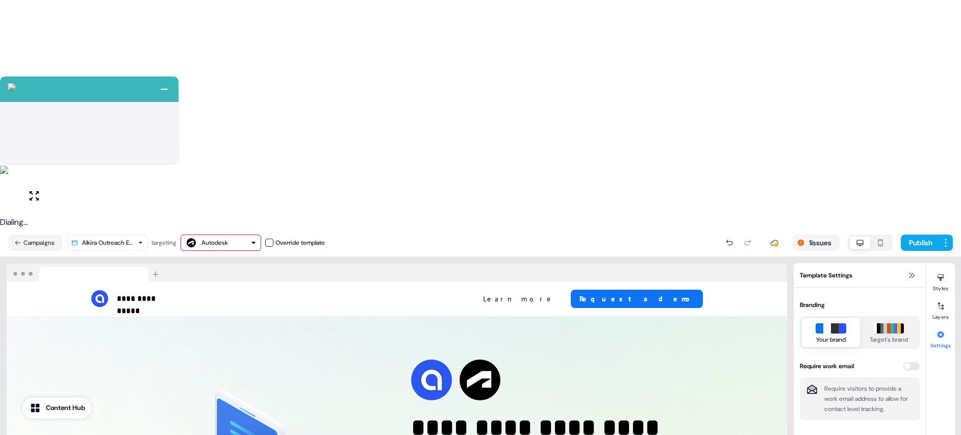
click at [228, 238] on div "Autodesk" at bounding box center [215, 243] width 27 height 10
click at [232, 237] on div "Autodesk" at bounding box center [220, 243] width 71 height 12
click at [58, 411] on div "Content Hub" at bounding box center [65, 408] width 39 height 10
click at [878, 239] on icon "button" at bounding box center [881, 243] width 12 height 8
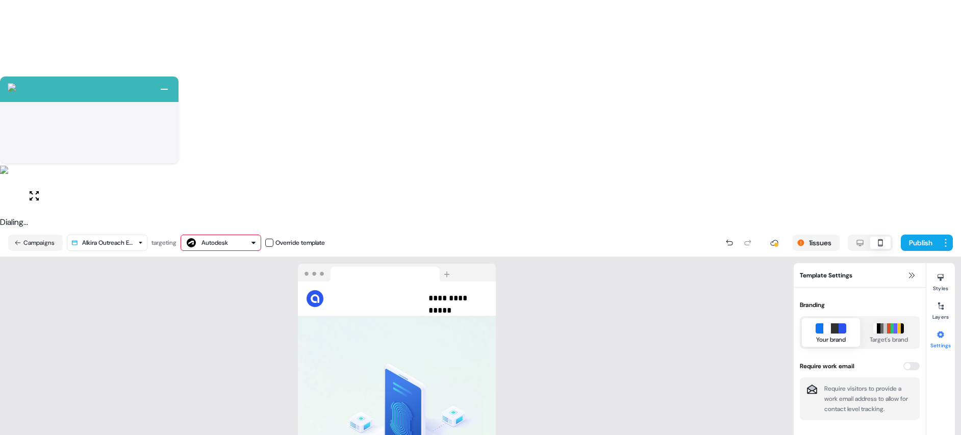
click at [860, 239] on icon "button" at bounding box center [860, 243] width 12 height 8
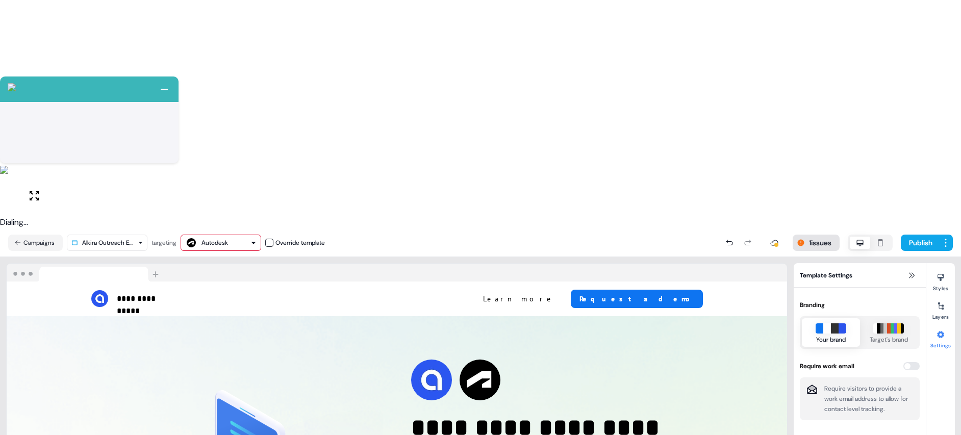
click at [798, 239] on icon at bounding box center [801, 242] width 7 height 7
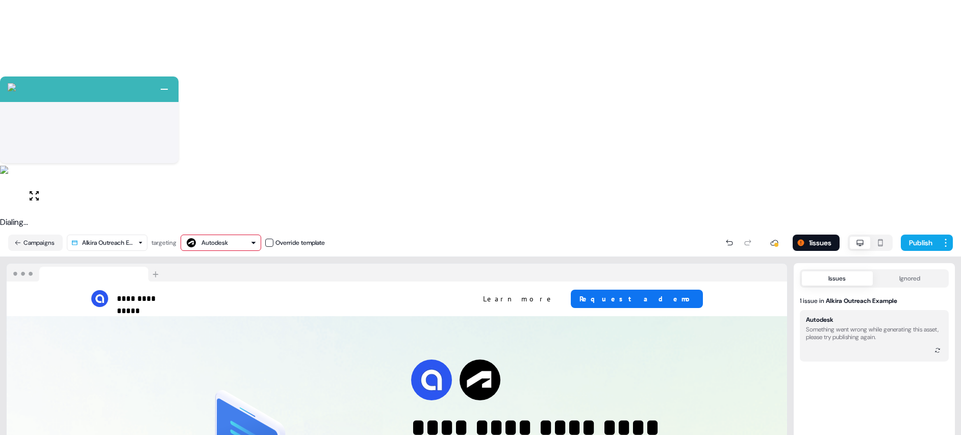
click at [853, 326] on div "Something went wrong while generating this asset, please try publishing again." at bounding box center [874, 333] width 137 height 15
click at [937, 348] on icon at bounding box center [938, 351] width 6 height 6
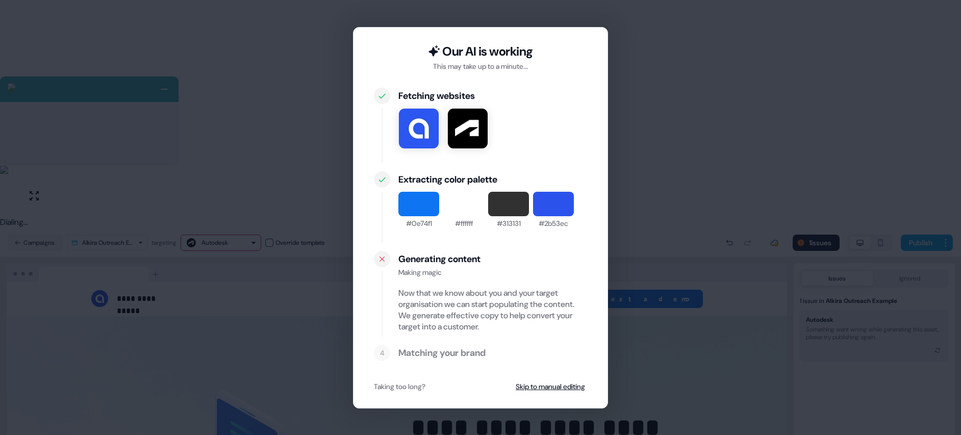
click at [511, 241] on div "Extracting color palette #0e74f1 #ffffff #313131 #2b53ec" at bounding box center [493, 206] width 189 height 71
click at [566, 388] on button "Skip to manual editing" at bounding box center [550, 387] width 73 height 18
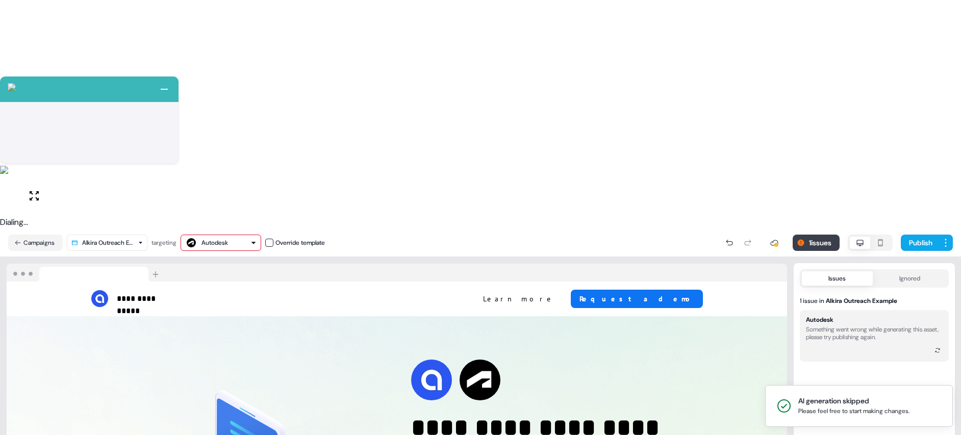
click at [801, 235] on button "1 issues" at bounding box center [816, 243] width 47 height 16
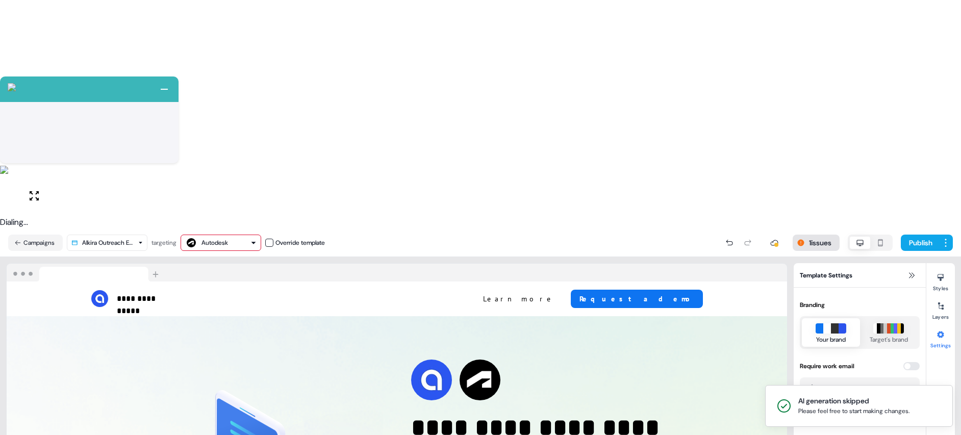
click at [815, 235] on button "1 issues" at bounding box center [816, 243] width 47 height 16
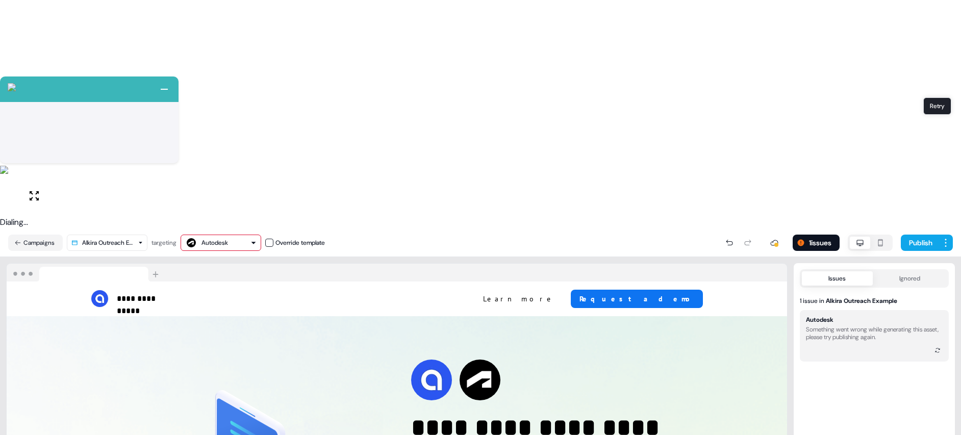
click at [943, 345] on button at bounding box center [938, 350] width 10 height 10
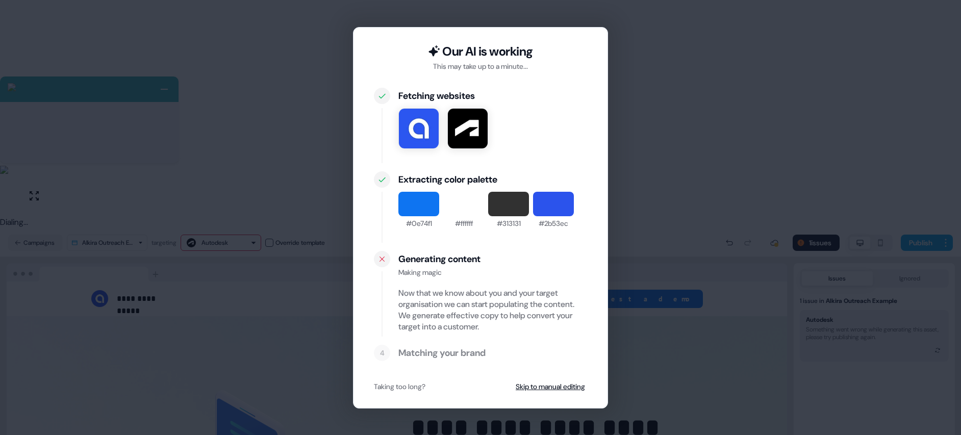
click at [657, 290] on div "Our AI is working This may take up to a minute... Fetching websites Extracting …" at bounding box center [480, 217] width 961 height 435
click at [576, 385] on button "Skip to manual editing" at bounding box center [550, 387] width 73 height 18
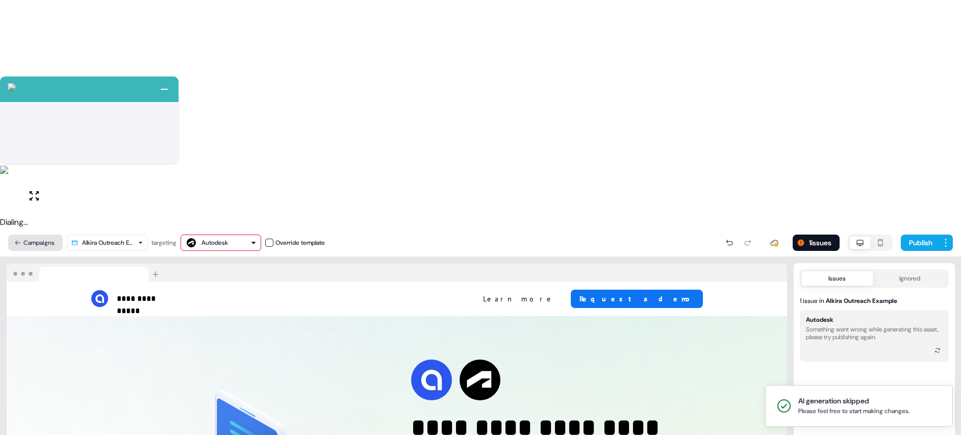
click at [35, 235] on button "Campaigns" at bounding box center [35, 243] width 55 height 16
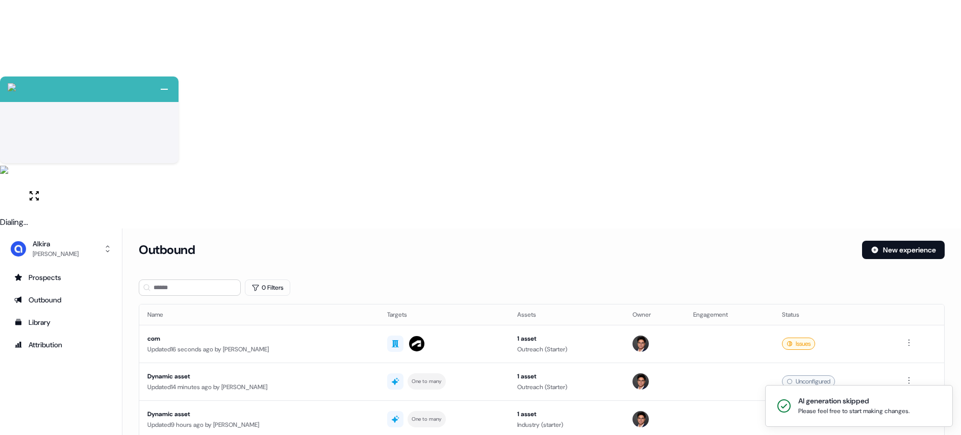
click at [228, 334] on div "com" at bounding box center [259, 339] width 224 height 10
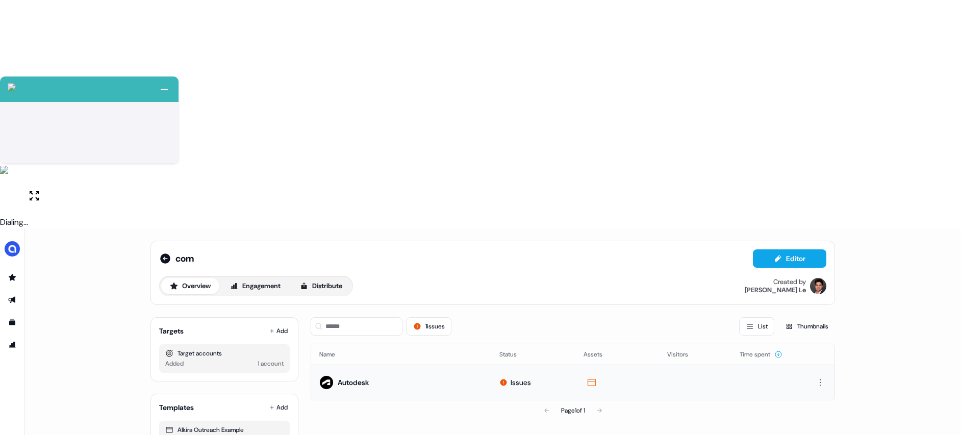
click at [503, 379] on icon at bounding box center [504, 383] width 8 height 8
click at [442, 317] on button "1 issues" at bounding box center [429, 326] width 45 height 18
click at [429, 317] on button "1 issues" at bounding box center [429, 326] width 45 height 18
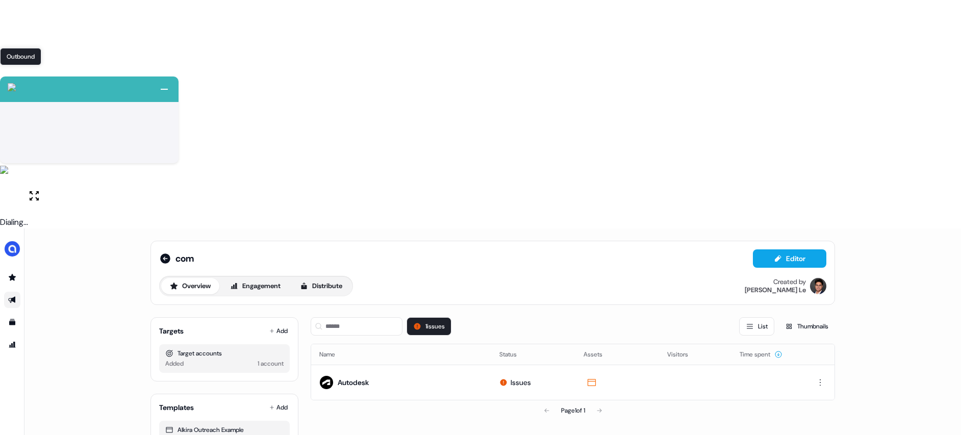
click at [13, 297] on icon "Go to outbound experience" at bounding box center [11, 300] width 7 height 7
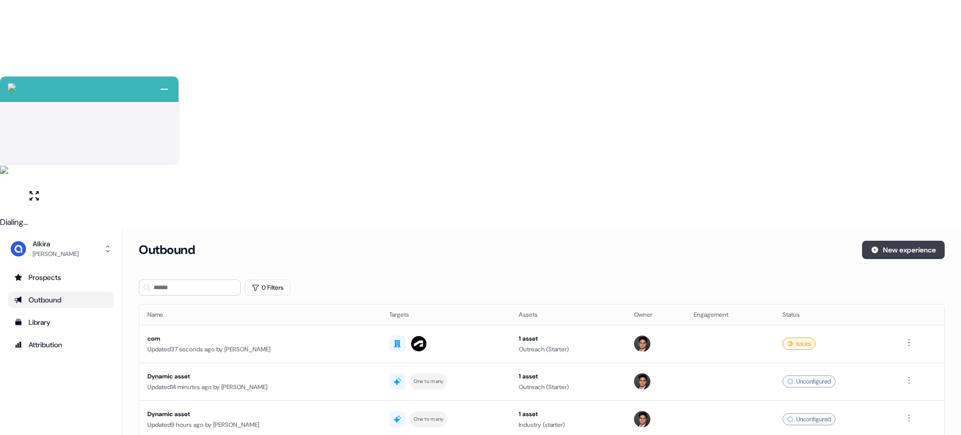
click at [913, 241] on button "New experience" at bounding box center [903, 250] width 83 height 18
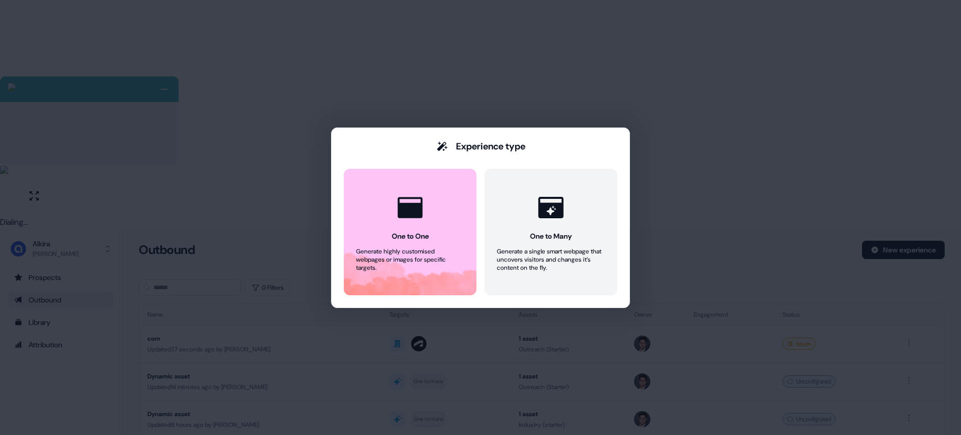
click at [756, 162] on div "Experience type One to One Generate highly customised webpages or images for sp…" at bounding box center [480, 217] width 961 height 435
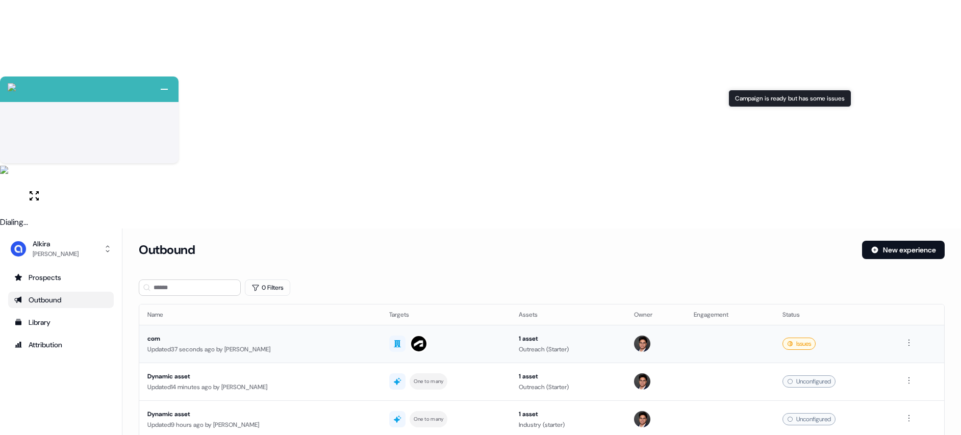
click at [800, 338] on div "Issues" at bounding box center [799, 344] width 33 height 12
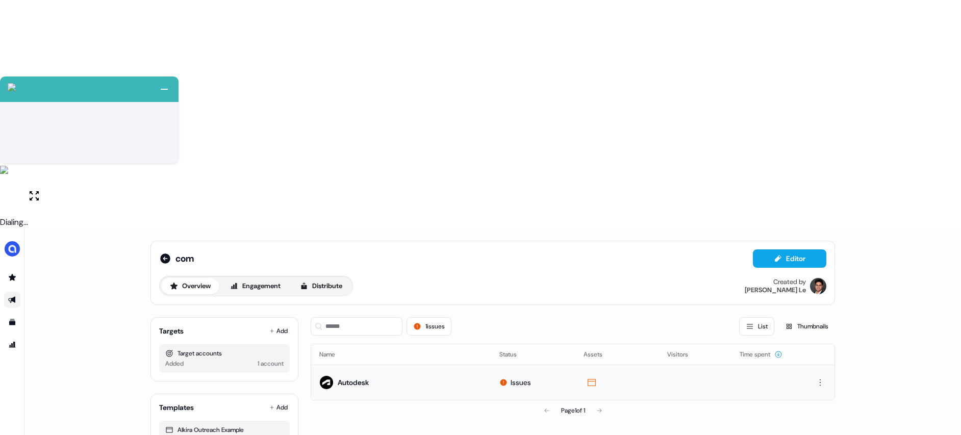
click at [508, 378] on div "Issues" at bounding box center [516, 383] width 32 height 10
click at [798, 250] on button "Editor" at bounding box center [789, 259] width 73 height 18
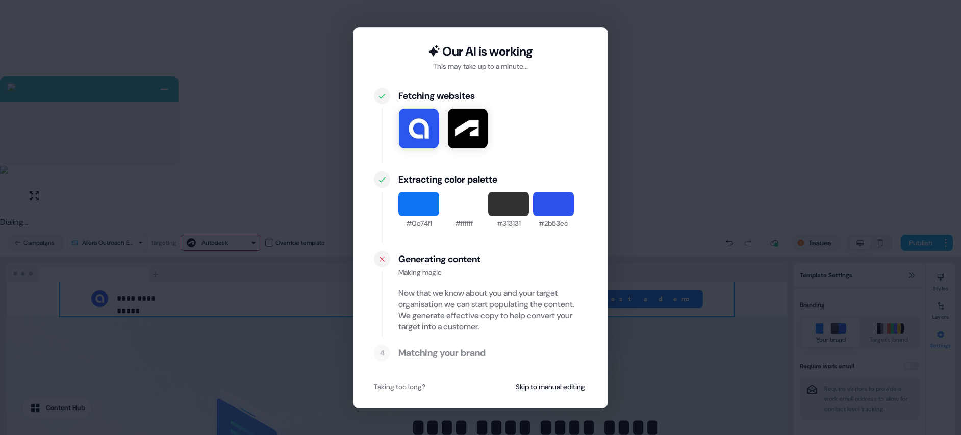
click at [418, 267] on div "Making magic" at bounding box center [493, 272] width 189 height 10
click at [377, 262] on icon at bounding box center [382, 259] width 12 height 8
drag, startPoint x: 377, startPoint y: 262, endPoint x: 430, endPoint y: 287, distance: 58.7
click at [377, 262] on icon at bounding box center [382, 259] width 12 height 8
click at [550, 381] on button "Skip to manual editing" at bounding box center [550, 387] width 73 height 18
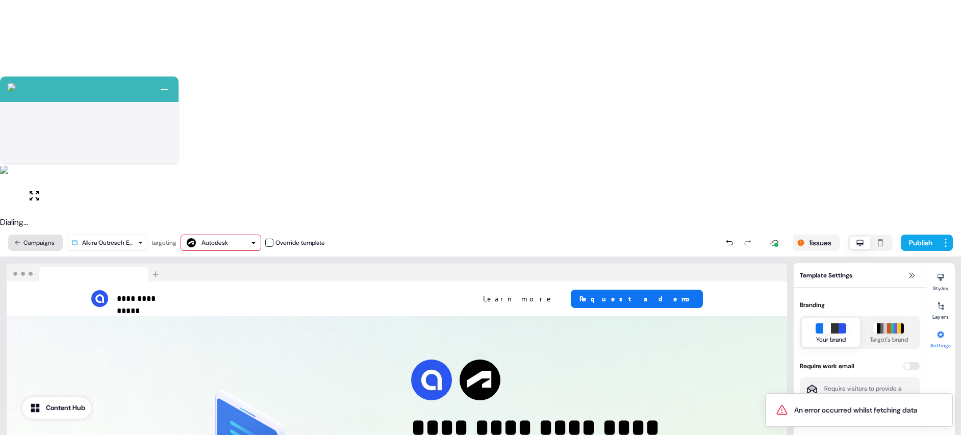
click at [34, 235] on button "Campaigns" at bounding box center [35, 243] width 55 height 16
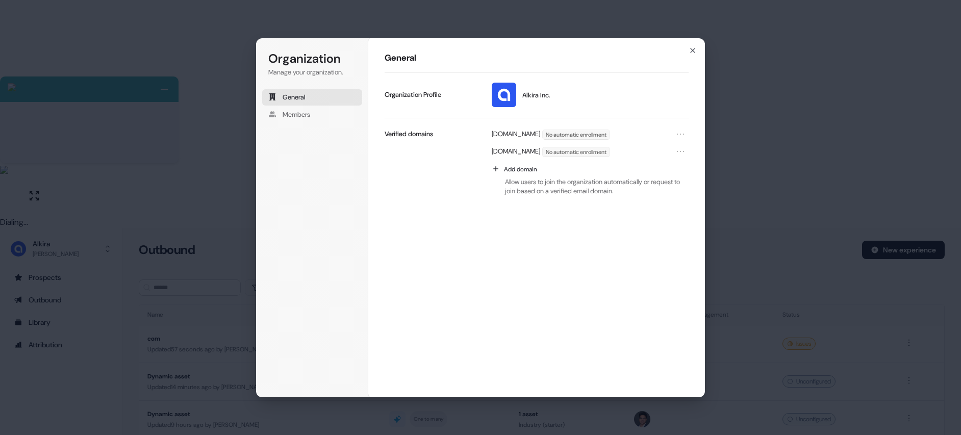
click at [184, 168] on div "Organization Manage your organization. General Members Organization General Alk…" at bounding box center [480, 217] width 961 height 435
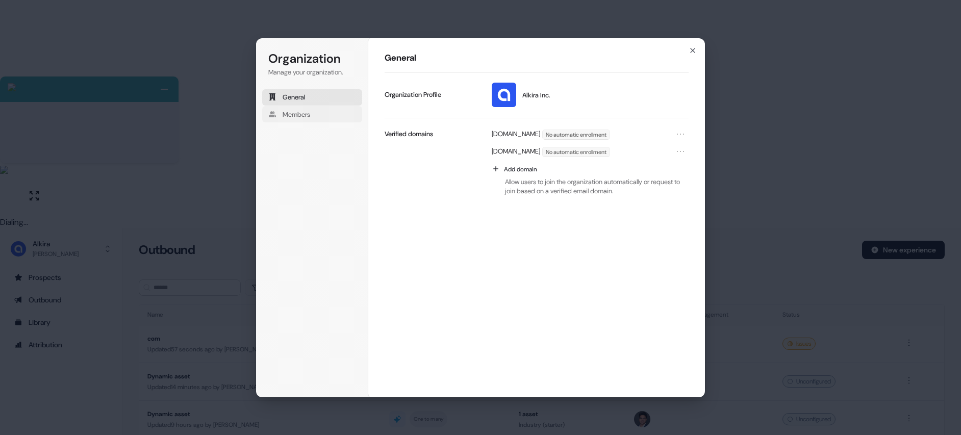
click at [329, 120] on button "Members" at bounding box center [312, 114] width 100 height 16
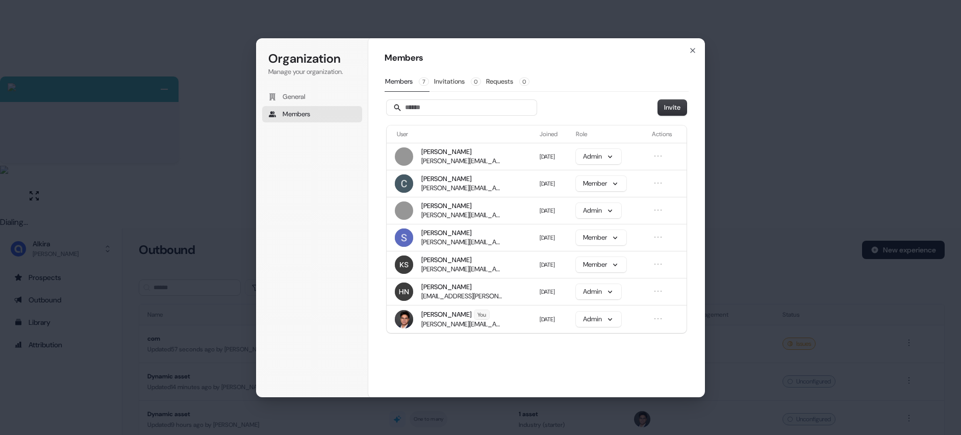
click at [101, 218] on div "Organization Manage your organization. General Members Organization Members Mem…" at bounding box center [480, 217] width 961 height 435
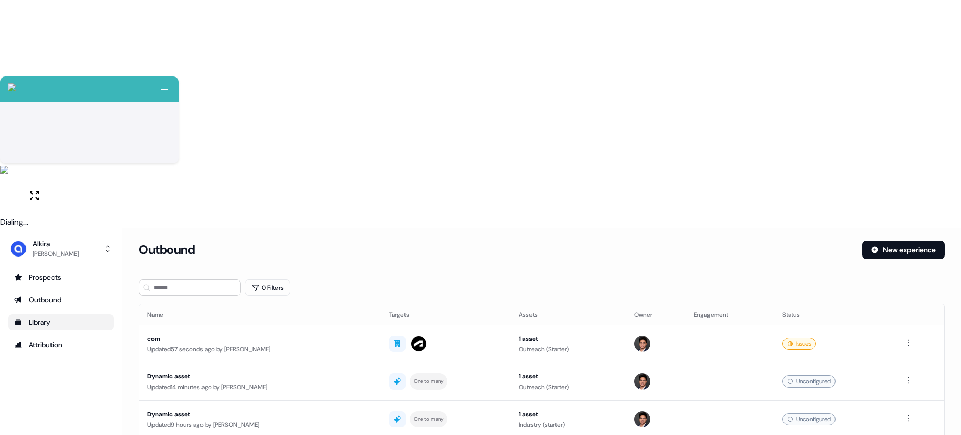
click at [42, 317] on div "Library" at bounding box center [60, 322] width 93 height 10
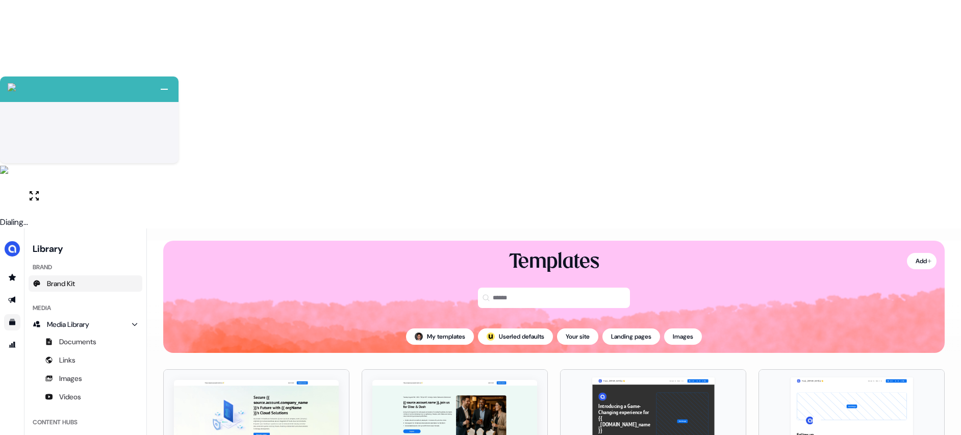
click at [73, 279] on span "Brand Kit" at bounding box center [61, 284] width 28 height 10
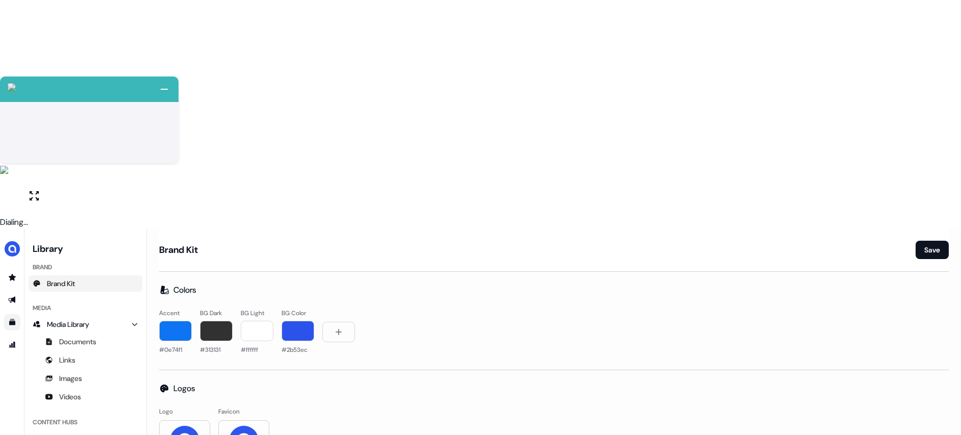
click at [312, 233] on div "Brand Kit Save Colors Accent #0e74f1 BG Dark #313131 BG Light #ffffff BG Color …" at bounding box center [554, 357] width 814 height 257
click at [365, 383] on div "Logos Logo Favicon" at bounding box center [554, 422] width 790 height 79
click at [64, 279] on span "Brand Kit" at bounding box center [61, 284] width 28 height 10
click at [77, 319] on span "Media Library" at bounding box center [68, 324] width 42 height 10
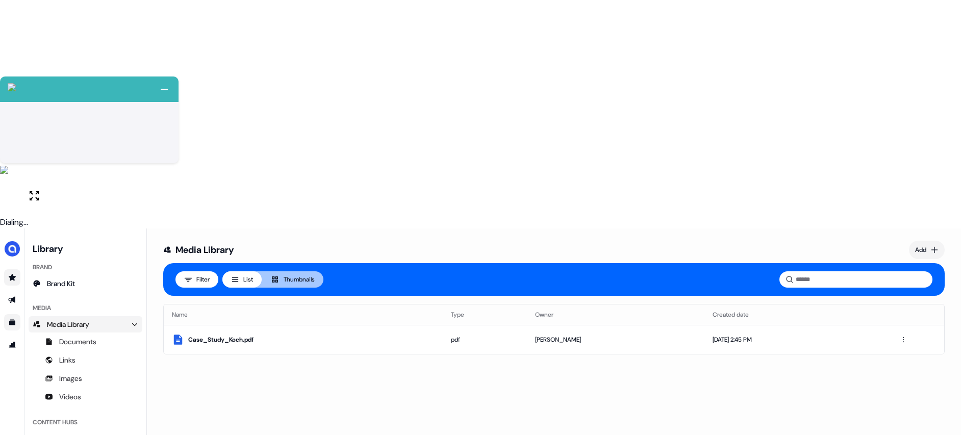
click at [13, 269] on link "Go to prospects" at bounding box center [12, 277] width 16 height 16
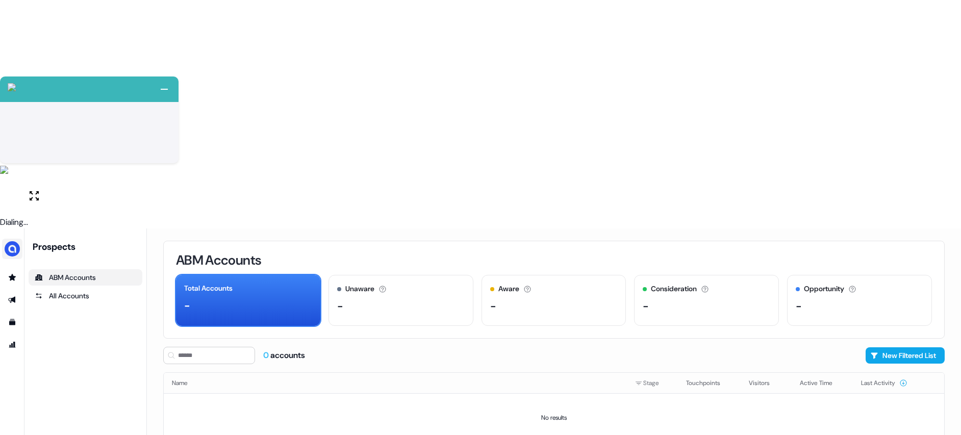
click at [12, 241] on img "side nav menu" at bounding box center [12, 249] width 16 height 16
click at [10, 241] on img "side nav menu" at bounding box center [12, 249] width 16 height 16
click at [12, 342] on icon "Go to attribution" at bounding box center [12, 345] width 7 height 6
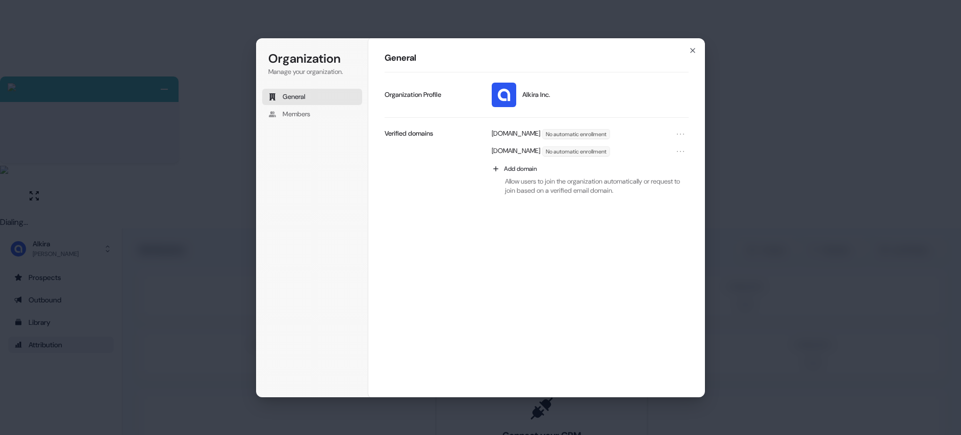
click at [51, 420] on div "Organization Manage your organization. General Members Organization General Alk…" at bounding box center [480, 217] width 961 height 435
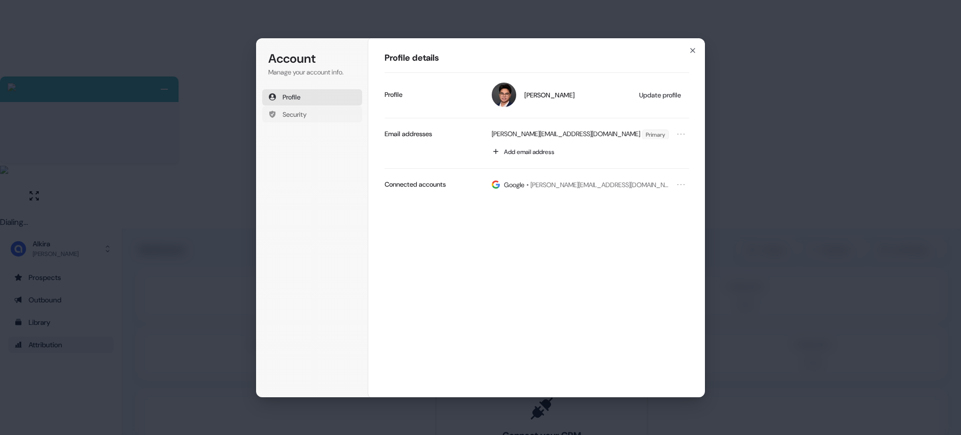
click at [312, 123] on div "Account Manage your account info. Profile Security" at bounding box center [312, 112] width 100 height 122
click at [315, 116] on button "Security" at bounding box center [312, 114] width 100 height 16
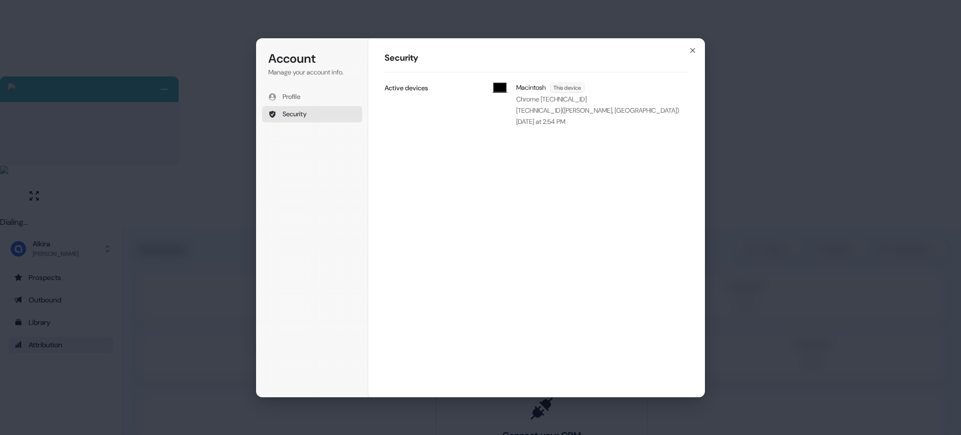
click at [215, 154] on div "Account Manage your account info. Profile Security Account Security Macintosh T…" at bounding box center [480, 217] width 961 height 435
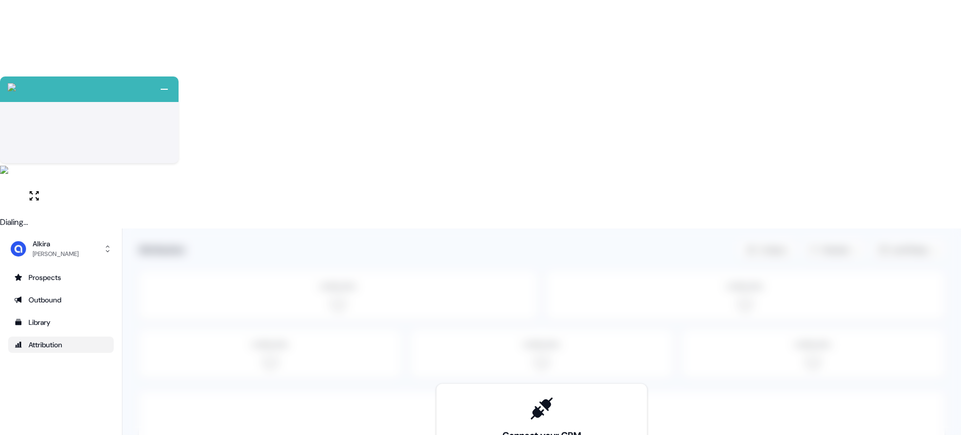
click at [41, 340] on div "Attribution" at bounding box center [60, 345] width 93 height 10
click at [48, 317] on div "Library" at bounding box center [60, 322] width 93 height 10
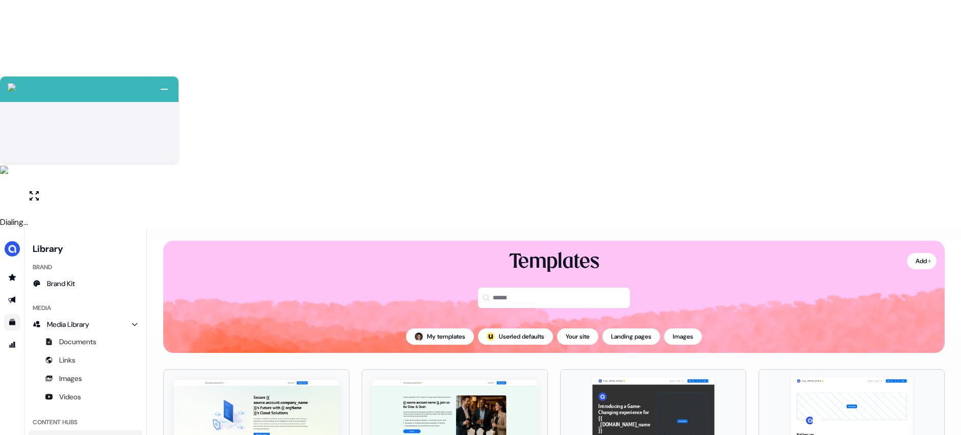
click at [65, 434] on span "All hubs" at bounding box center [59, 439] width 25 height 10
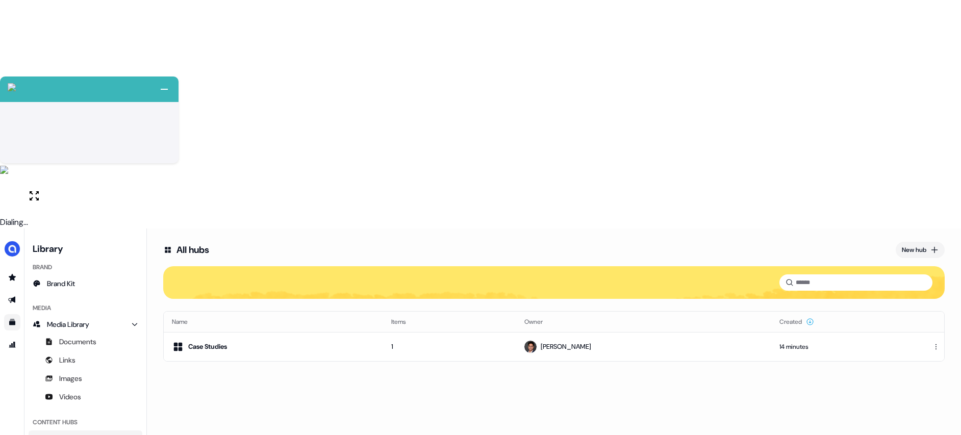
click at [69, 333] on ul "Documents Links Images Videos" at bounding box center [86, 369] width 114 height 73
click at [64, 389] on link "Videos" at bounding box center [86, 397] width 114 height 16
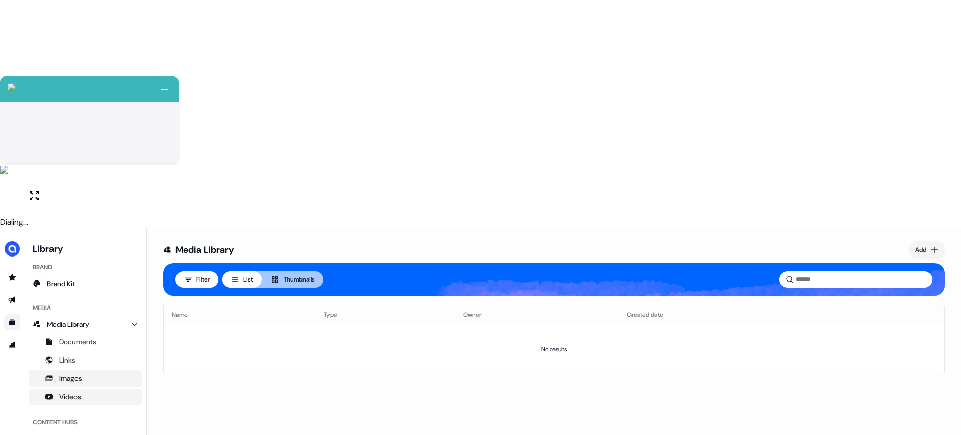
click at [75, 374] on span "Images" at bounding box center [70, 379] width 23 height 10
click at [71, 355] on span "Links" at bounding box center [67, 360] width 16 height 10
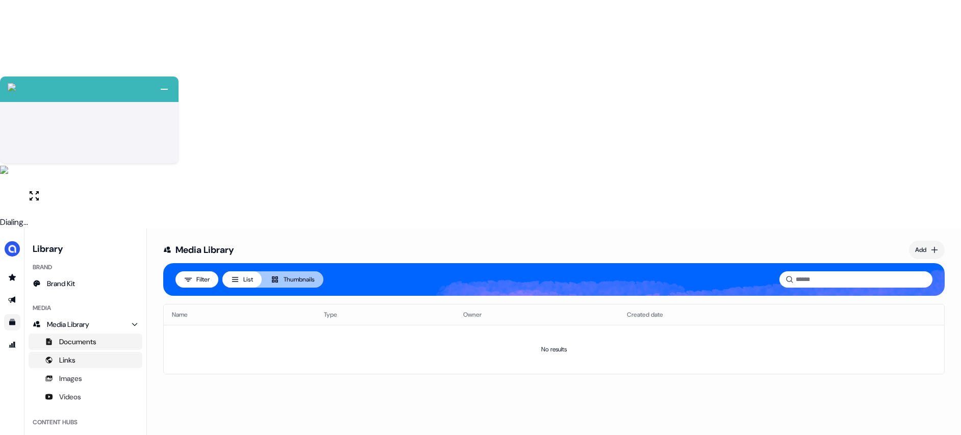
click at [79, 337] on span "Documents" at bounding box center [77, 342] width 37 height 10
click at [916, 21] on html "+ Next Auto dialer paused! Go to your dialing tab to continue. 225" at bounding box center [480, 332] width 961 height 664
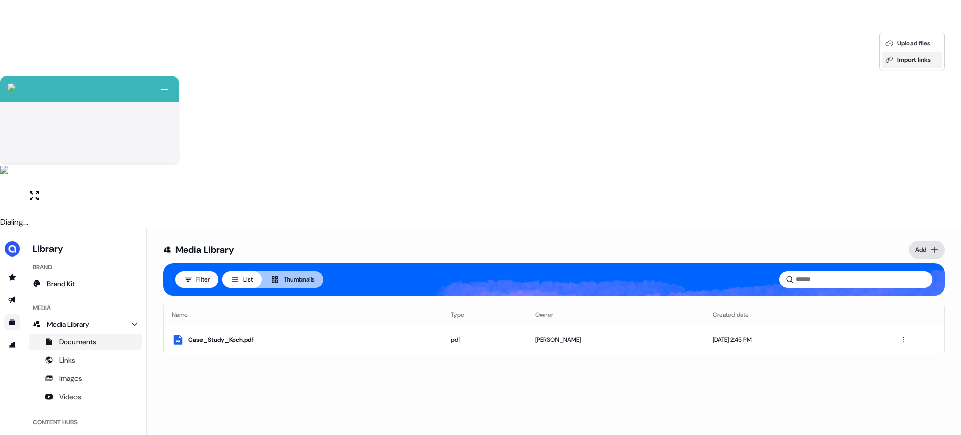
click at [905, 58] on div "Import links" at bounding box center [912, 60] width 60 height 16
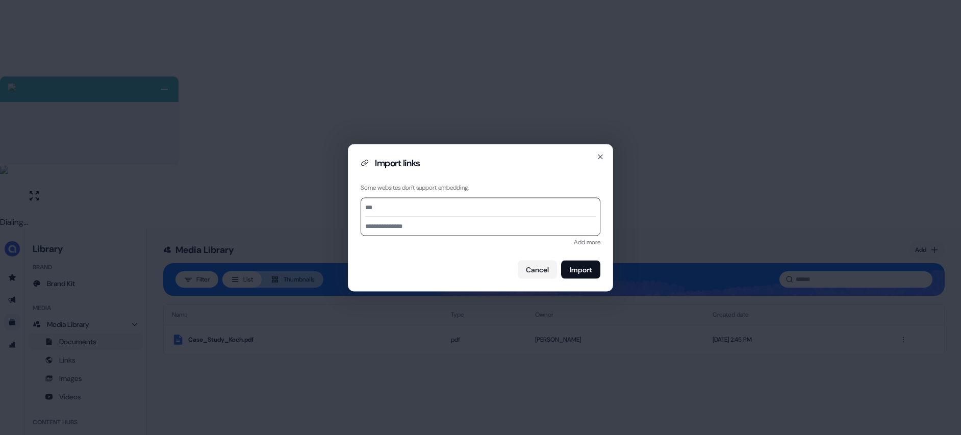
click at [596, 163] on h2 "Import links" at bounding box center [481, 163] width 240 height 12
click at [600, 159] on icon "button" at bounding box center [601, 157] width 8 height 8
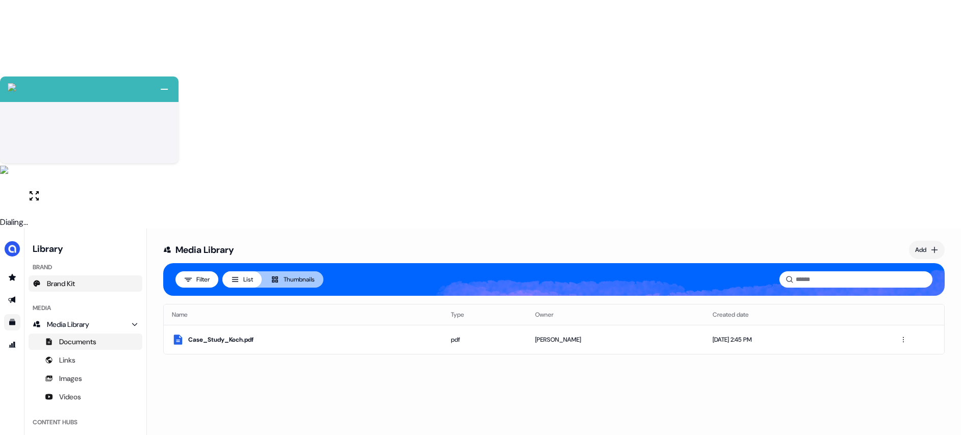
click at [65, 279] on span "Brand Kit" at bounding box center [61, 284] width 28 height 10
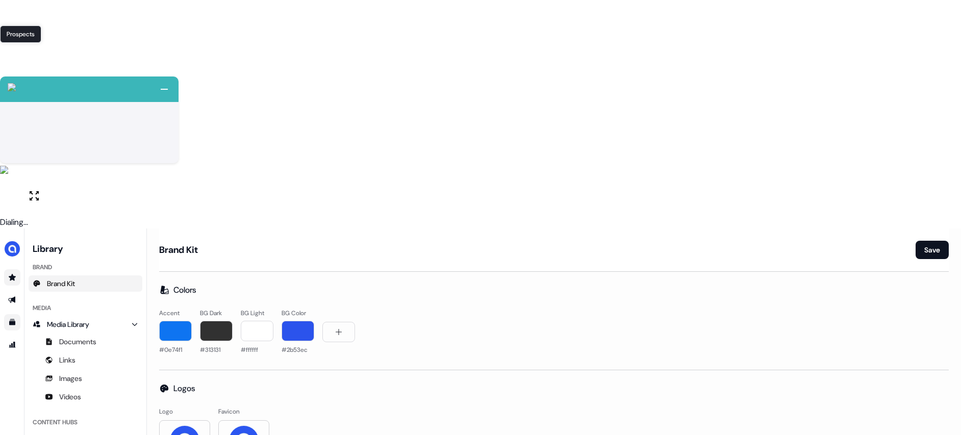
click at [11, 274] on icon "Go to prospects" at bounding box center [12, 277] width 7 height 7
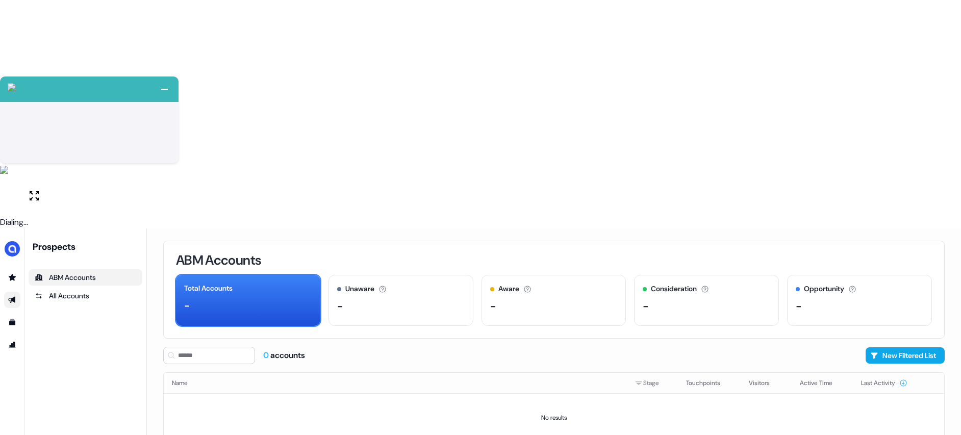
click at [14, 292] on link "Go to outbound experience" at bounding box center [12, 300] width 16 height 16
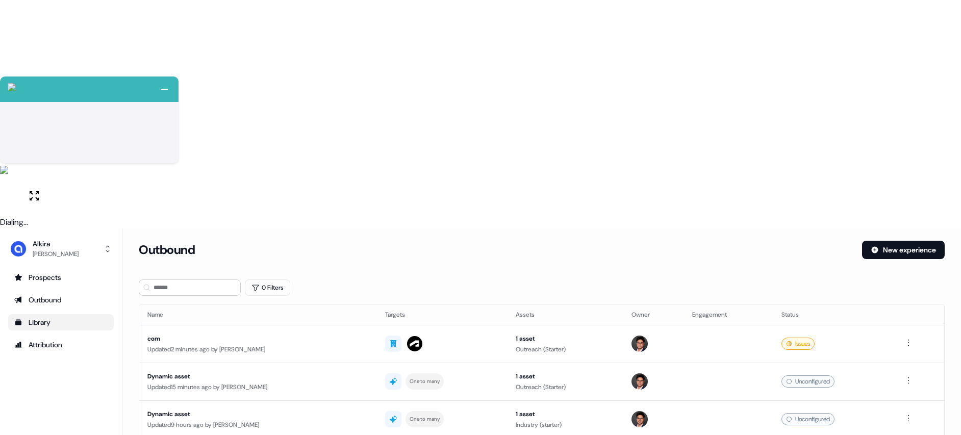
click at [41, 317] on div "Library" at bounding box center [60, 322] width 93 height 10
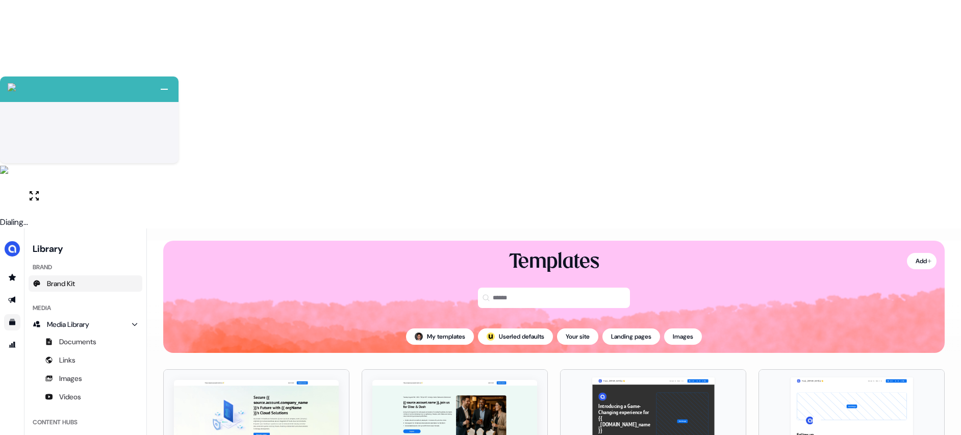
click at [57, 279] on span "Brand Kit" at bounding box center [61, 284] width 28 height 10
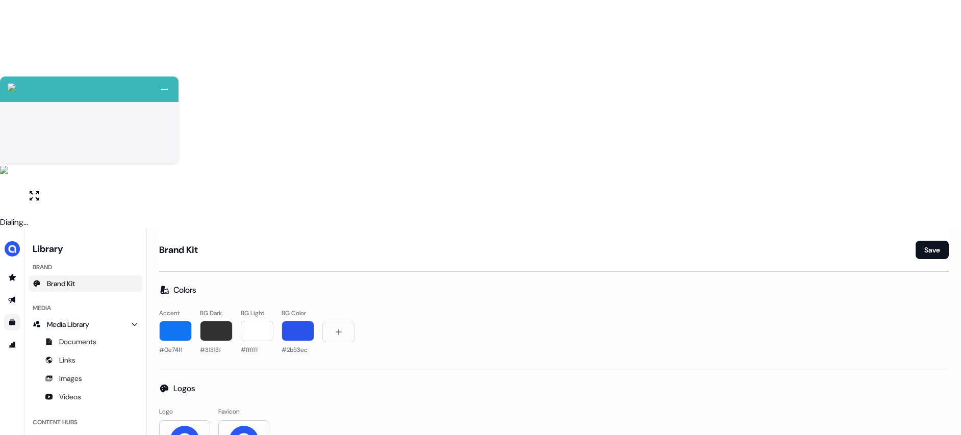
click at [180, 244] on h1 "Brand Kit" at bounding box center [178, 250] width 39 height 12
click at [54, 431] on link "All hubs" at bounding box center [86, 439] width 114 height 16
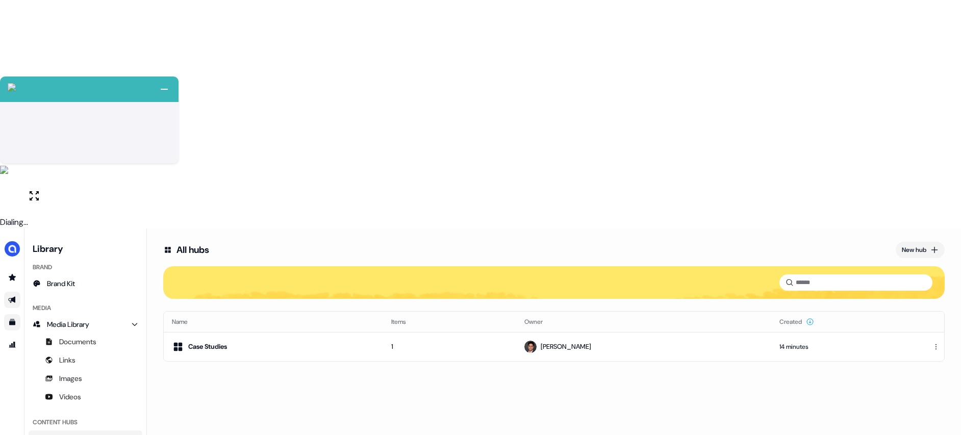
click at [16, 296] on icon "Go to outbound experience" at bounding box center [12, 300] width 8 height 8
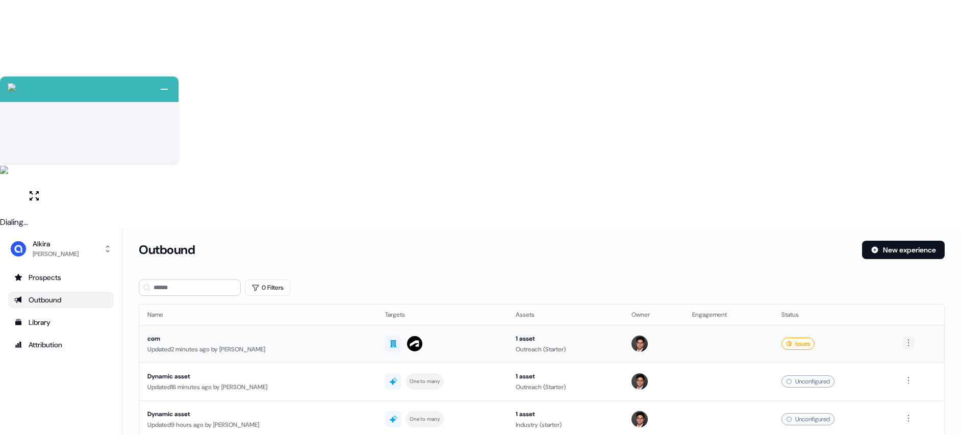
click at [904, 113] on html "+ Next Auto dialer paused! Go to your dialing tab to continue. 225" at bounding box center [480, 332] width 961 height 664
click at [906, 112] on html "+ Next Auto dialer paused! Go to your dialing tab to continue. 225" at bounding box center [480, 332] width 961 height 664
click at [168, 334] on div "com" at bounding box center [257, 339] width 221 height 10
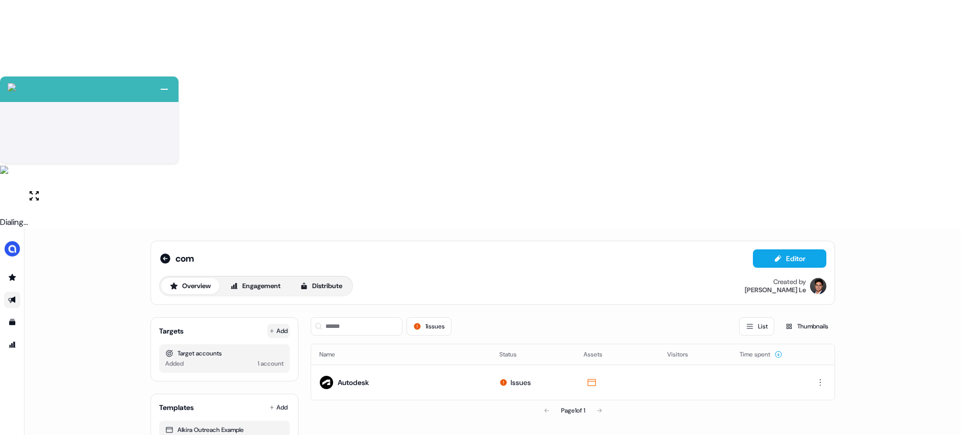
click at [283, 324] on button "Add" at bounding box center [278, 331] width 22 height 14
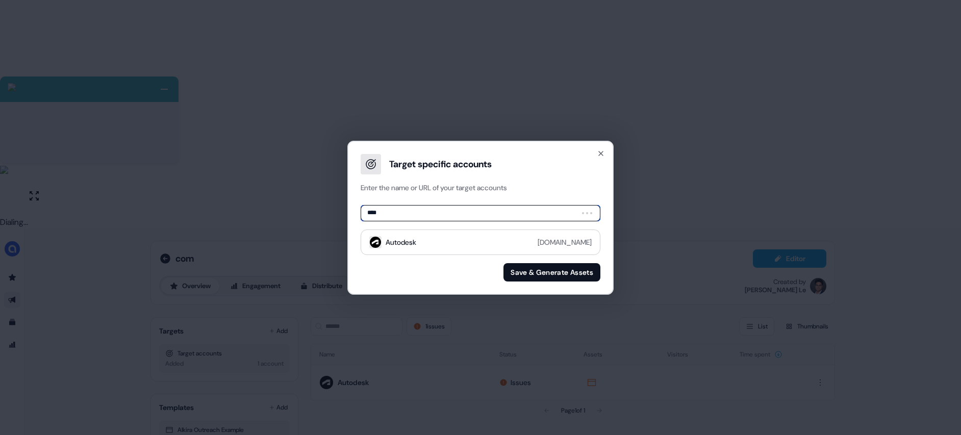
type input "*****"
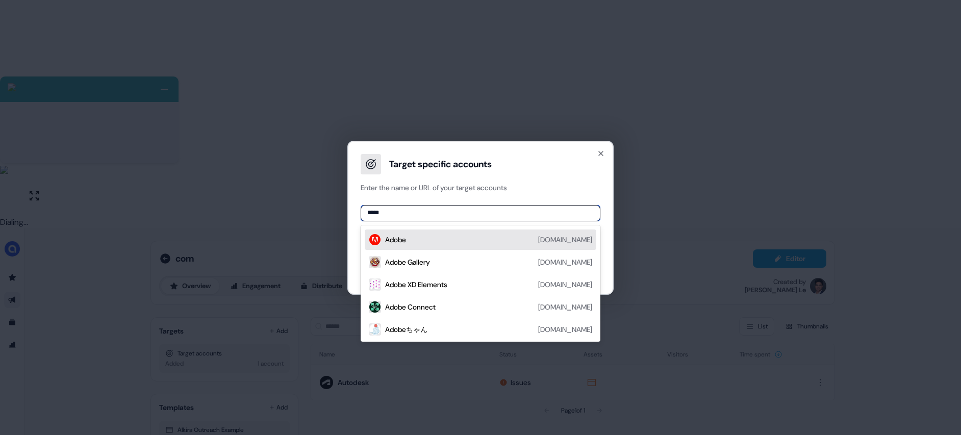
click at [434, 235] on div "Adobe [DOMAIN_NAME]" at bounding box center [488, 240] width 207 height 12
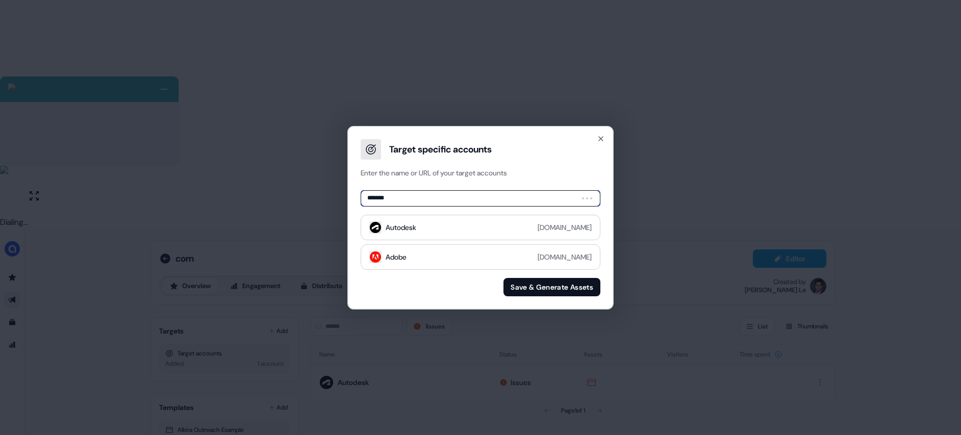
type input "********"
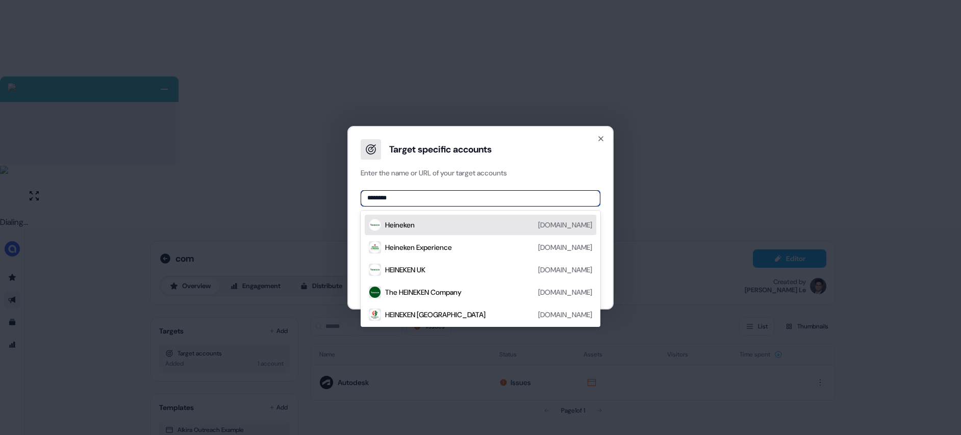
click at [400, 227] on div "Heineken" at bounding box center [400, 225] width 30 height 10
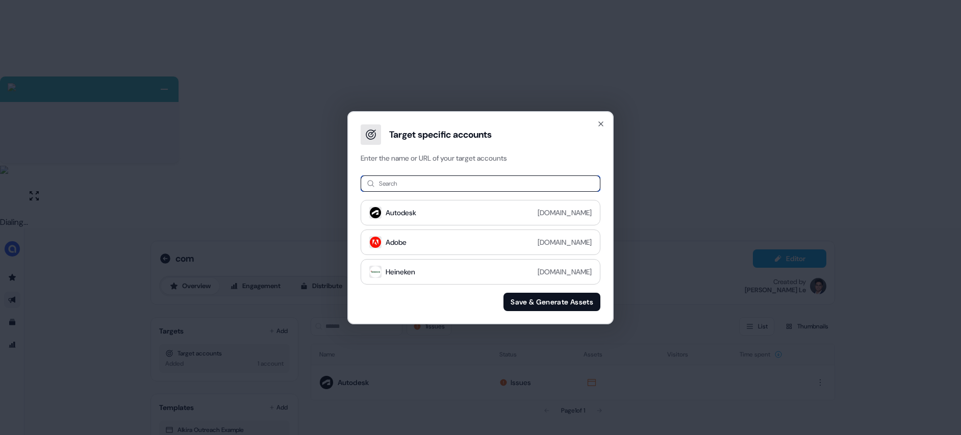
click at [390, 186] on input at bounding box center [481, 184] width 240 height 16
click at [467, 177] on input "*********" at bounding box center [481, 184] width 240 height 16
click at [453, 181] on input "*********" at bounding box center [481, 184] width 240 height 16
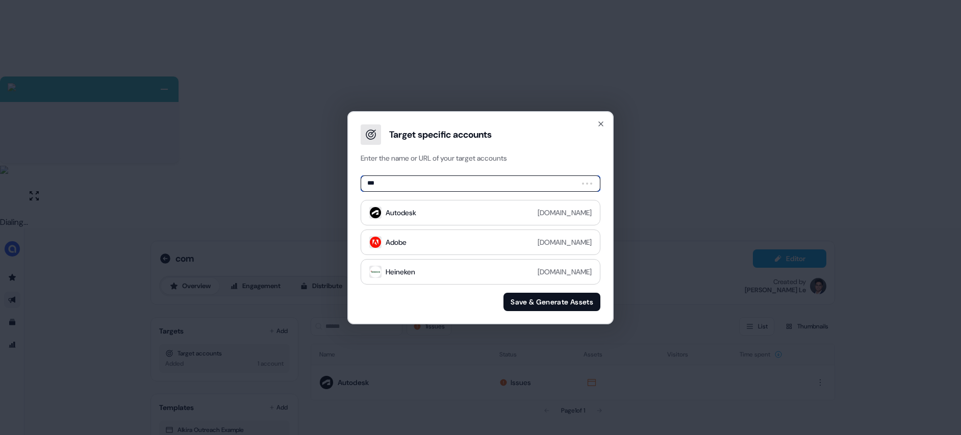
type input "****"
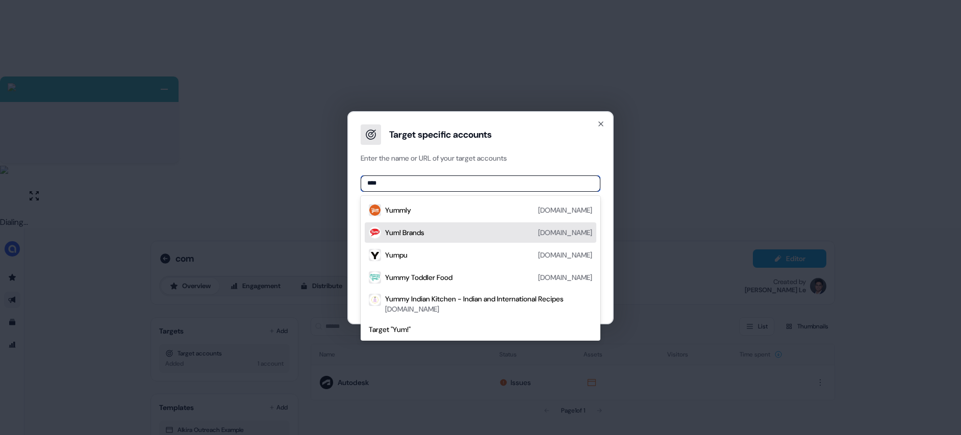
click at [420, 234] on div "Yum! Brands" at bounding box center [404, 233] width 39 height 10
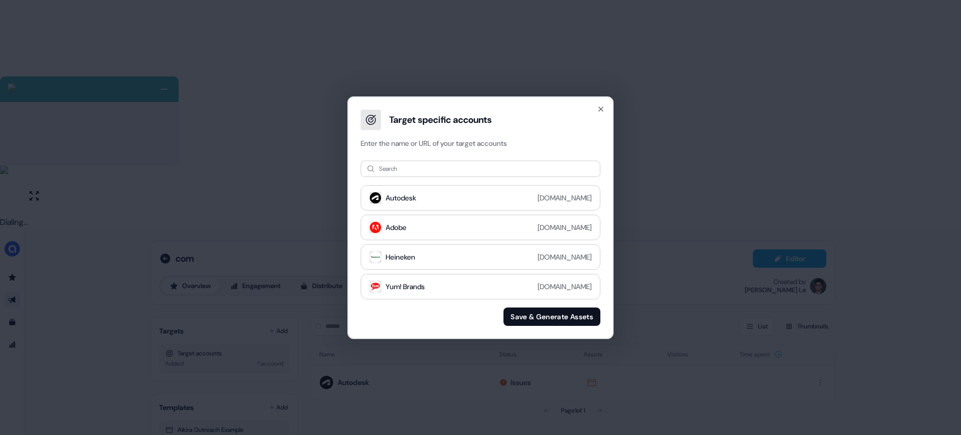
click at [532, 318] on button "Save & Generate Assets" at bounding box center [552, 317] width 97 height 18
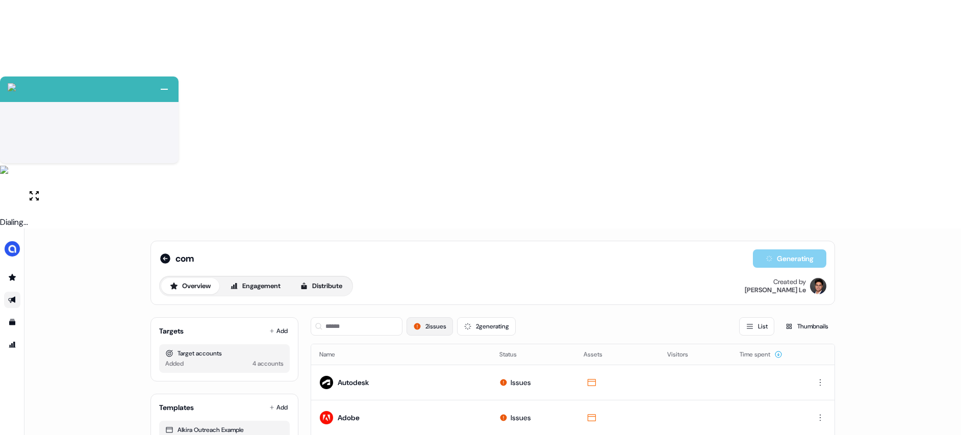
click at [433, 317] on button "2 issues" at bounding box center [430, 326] width 46 height 18
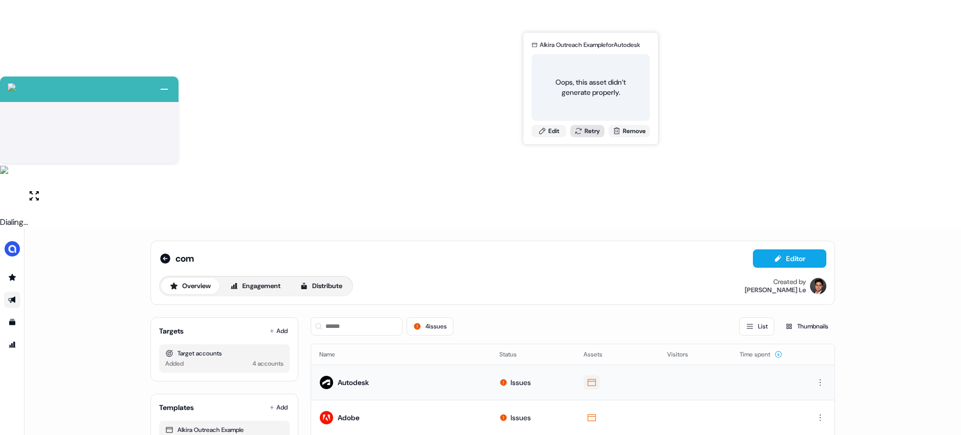
click at [589, 134] on button "Retry" at bounding box center [588, 131] width 35 height 12
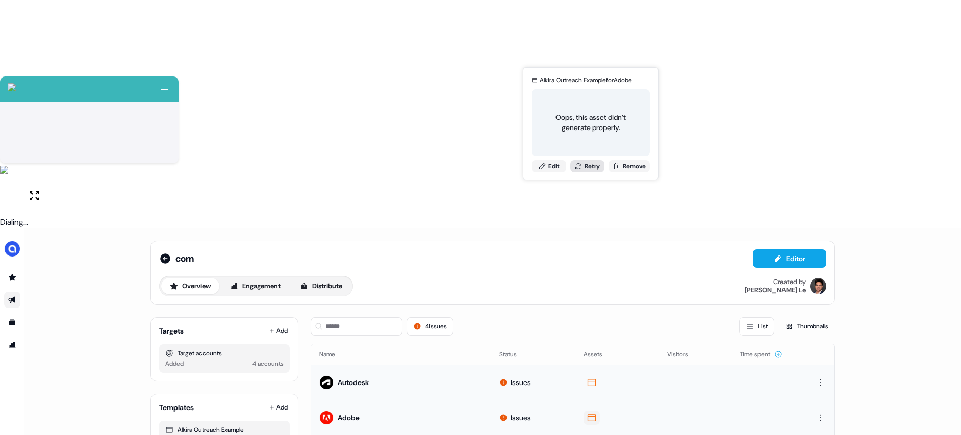
click at [589, 164] on button "Retry" at bounding box center [588, 166] width 35 height 12
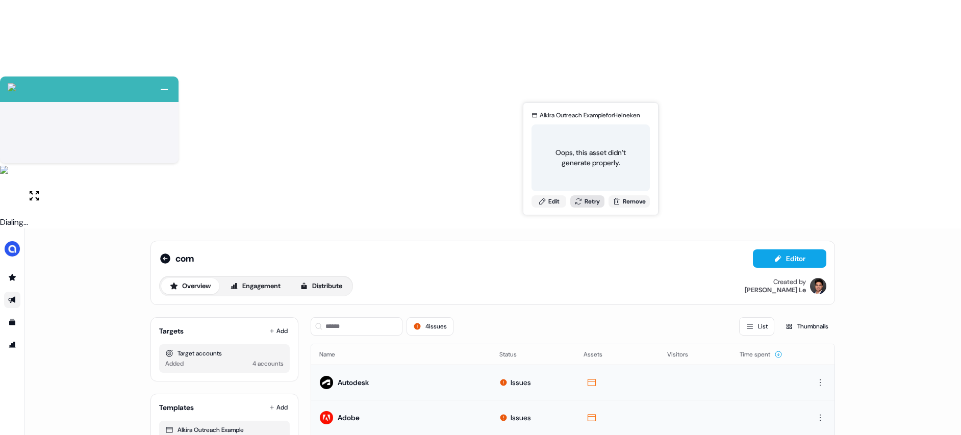
click at [587, 203] on button "Retry" at bounding box center [588, 201] width 35 height 12
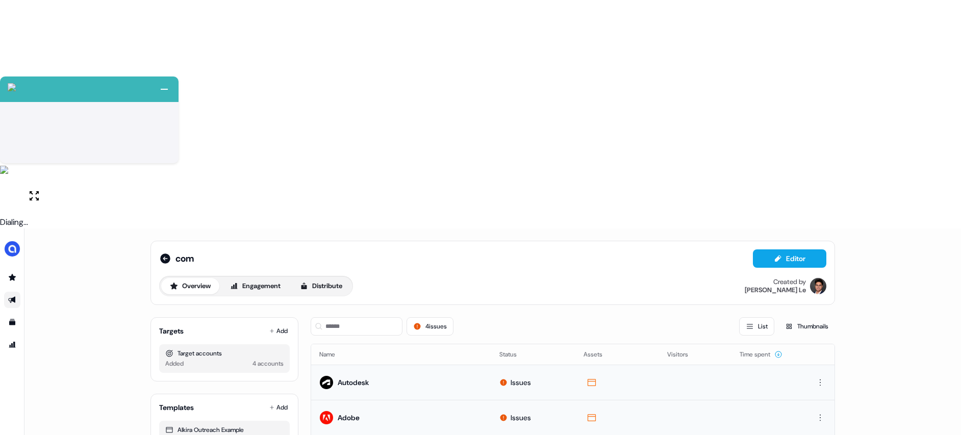
click at [391, 365] on td "Autodesk" at bounding box center [401, 382] width 180 height 35
click at [351, 378] on div "Autodesk" at bounding box center [353, 383] width 31 height 10
click at [511, 365] on td "Issues" at bounding box center [533, 382] width 84 height 35
click at [796, 250] on button "Editor" at bounding box center [789, 259] width 73 height 18
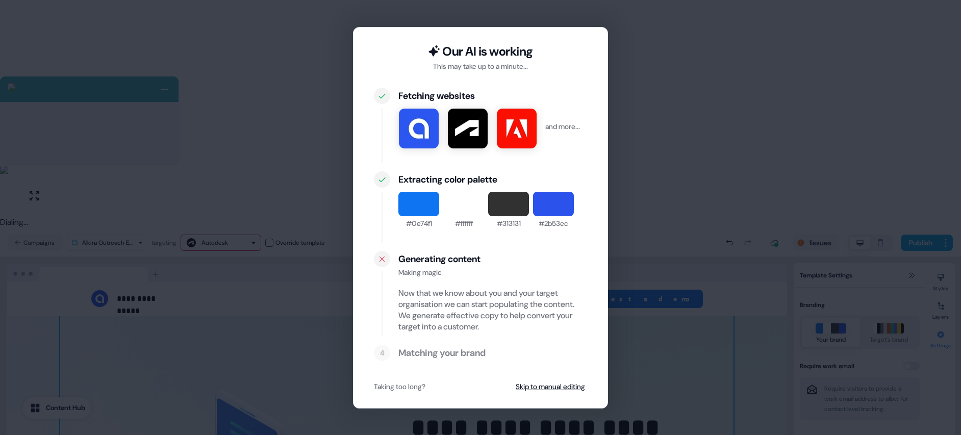
click at [461, 326] on div "Now that we know about you and your target organisation we can start populating…" at bounding box center [493, 310] width 189 height 45
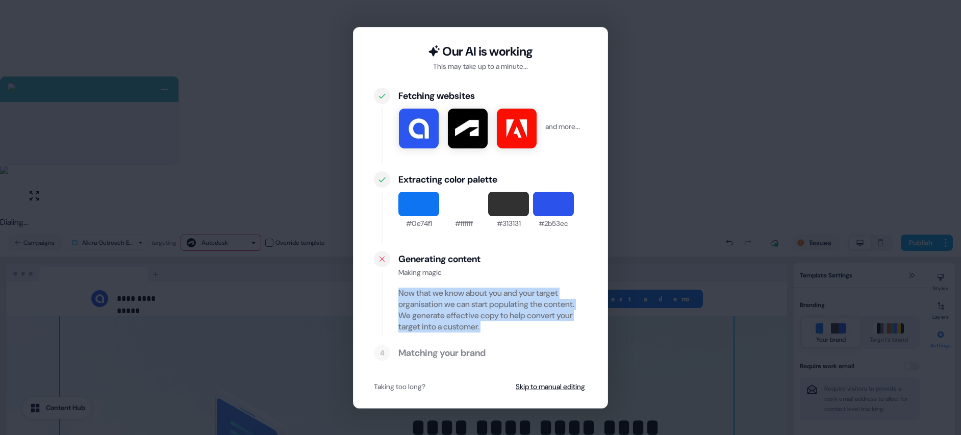
click at [461, 326] on div "Now that we know about you and your target organisation we can start populating…" at bounding box center [493, 310] width 189 height 45
click at [518, 331] on div "Now that we know about you and your target organisation we can start populating…" at bounding box center [493, 310] width 189 height 45
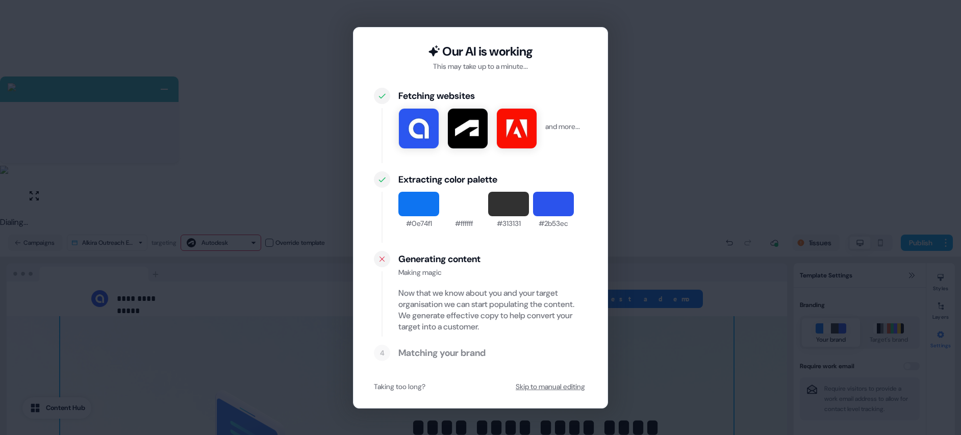
click at [526, 383] on button "Skip to manual editing" at bounding box center [550, 387] width 73 height 18
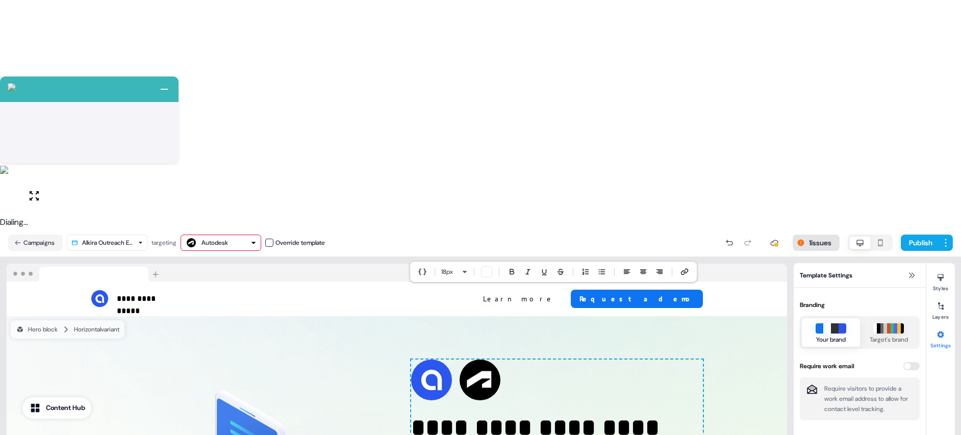
click at [820, 235] on button "1 issues" at bounding box center [816, 243] width 47 height 16
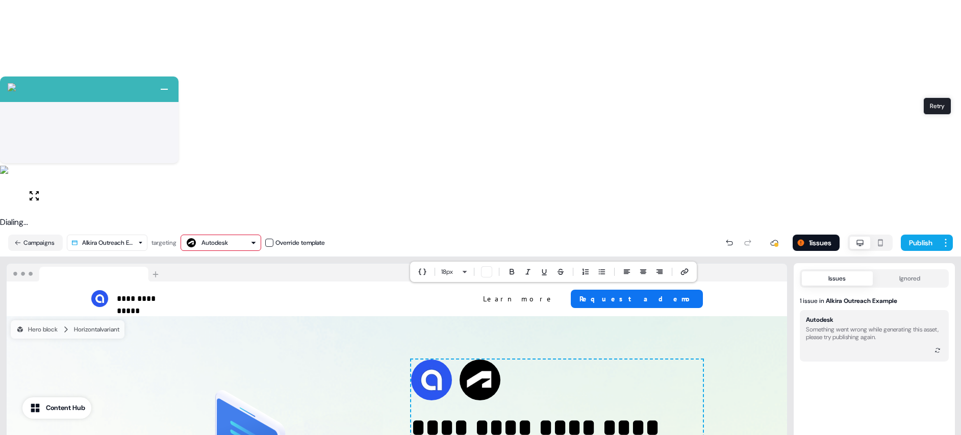
click at [936, 348] on icon at bounding box center [938, 351] width 6 height 6
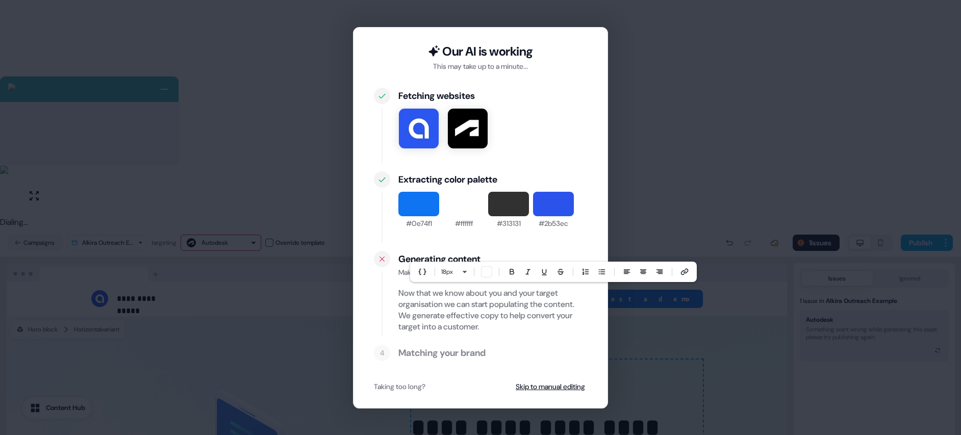
click at [658, 102] on div "Our AI is working This may take up to a minute... Fetching websites Extracting …" at bounding box center [480, 217] width 961 height 435
click at [635, 145] on div "Our AI is working This may take up to a minute... Fetching websites Extracting …" at bounding box center [480, 217] width 961 height 435
click at [399, 387] on div "Taking too long?" at bounding box center [400, 387] width 52 height 10
click at [542, 381] on button "Skip to manual editing" at bounding box center [550, 387] width 73 height 18
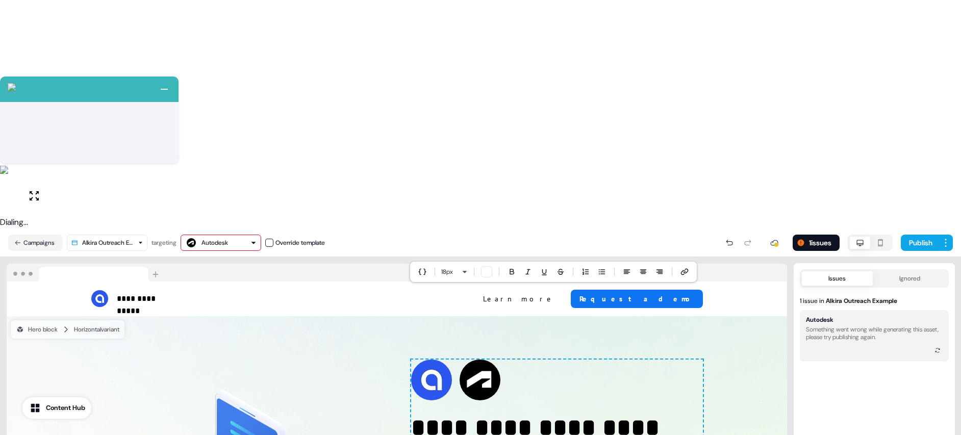
click at [228, 238] on div "Autodesk" at bounding box center [215, 243] width 27 height 10
click at [36, 235] on button "Campaigns" at bounding box center [35, 243] width 55 height 16
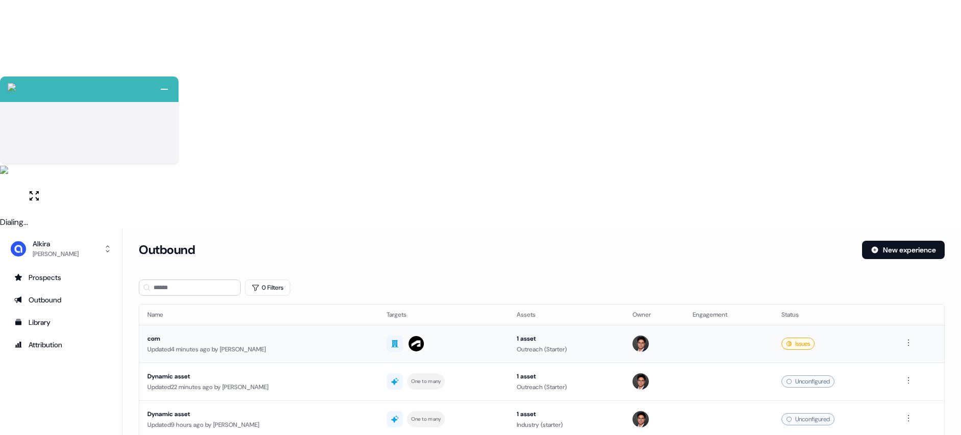
click at [241, 334] on div "com" at bounding box center [258, 339] width 223 height 10
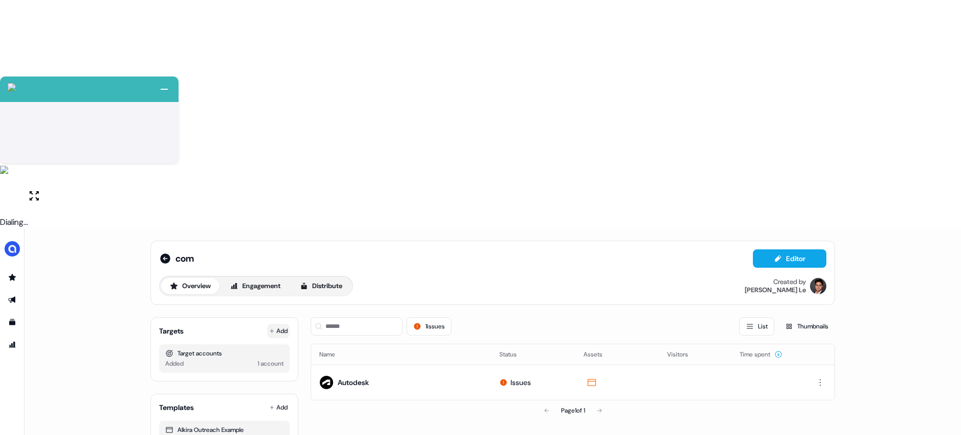
click at [284, 324] on button "Add" at bounding box center [278, 331] width 22 height 14
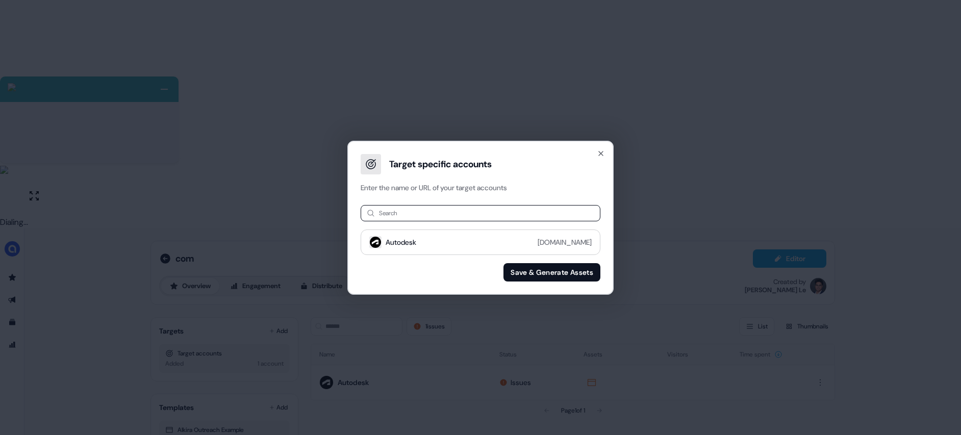
click at [413, 206] on input at bounding box center [481, 213] width 240 height 16
click at [407, 209] on input at bounding box center [481, 213] width 240 height 16
click at [603, 152] on icon "button" at bounding box center [601, 154] width 4 height 4
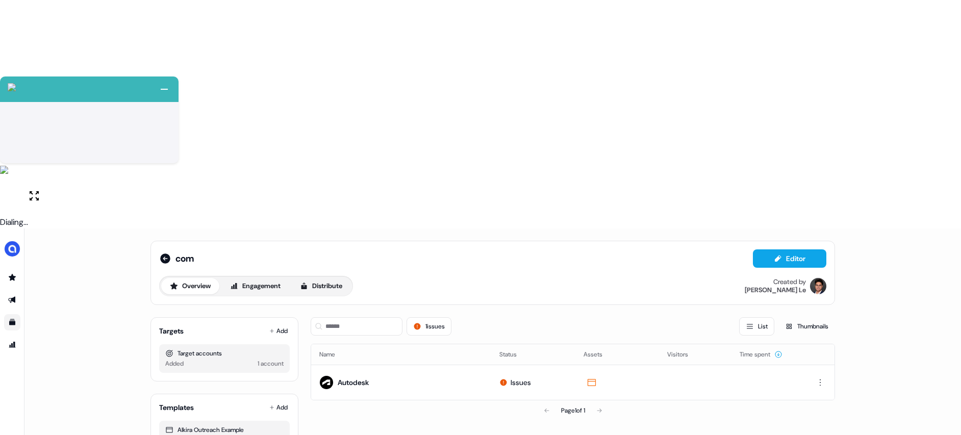
click at [15, 314] on link "Go to templates" at bounding box center [12, 322] width 16 height 16
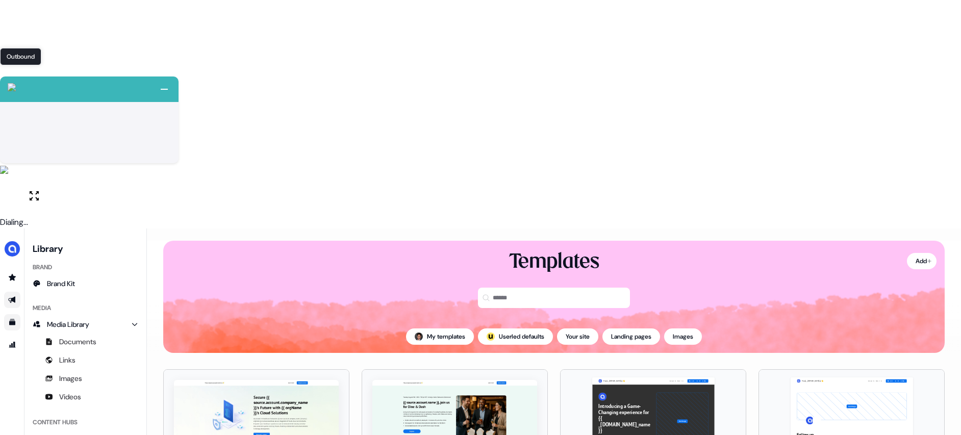
click at [11, 296] on icon "Go to outbound experience" at bounding box center [12, 300] width 8 height 8
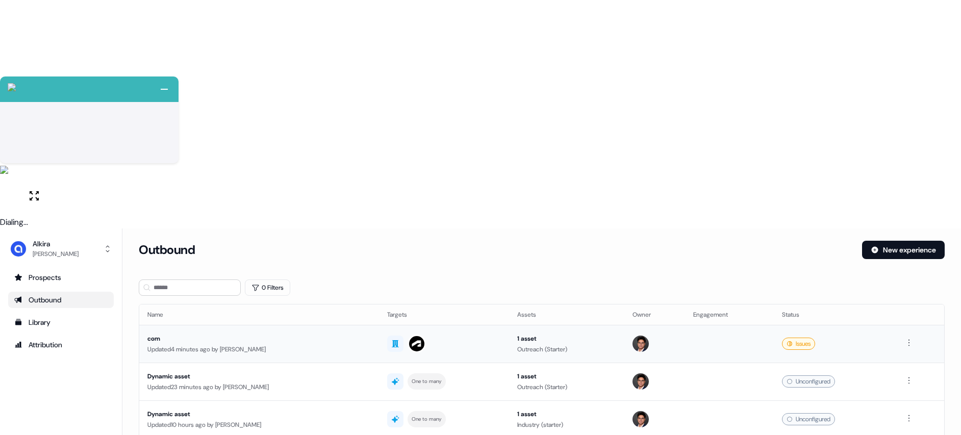
click at [271, 334] on div "com" at bounding box center [259, 339] width 224 height 10
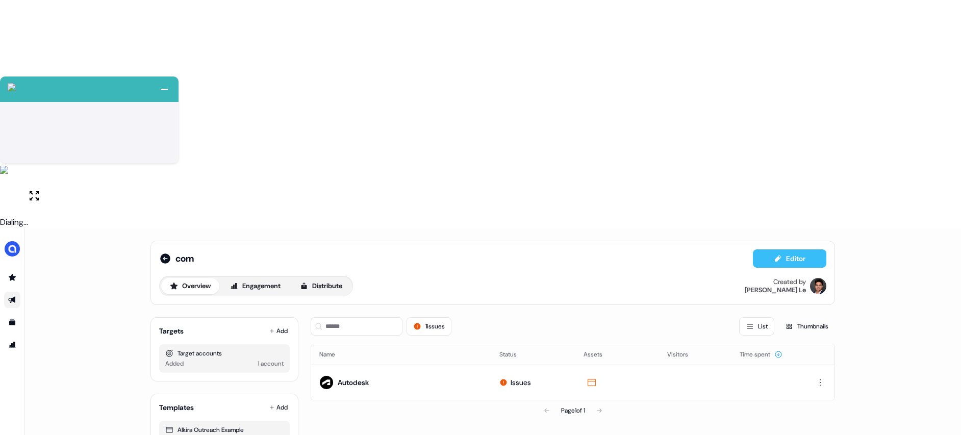
click at [811, 250] on button "Editor" at bounding box center [789, 259] width 73 height 18
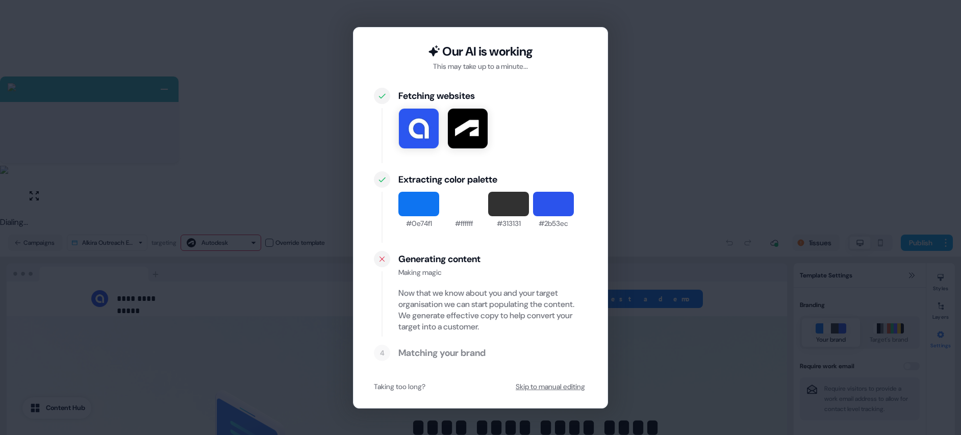
click at [521, 384] on button "Skip to manual editing" at bounding box center [550, 387] width 73 height 18
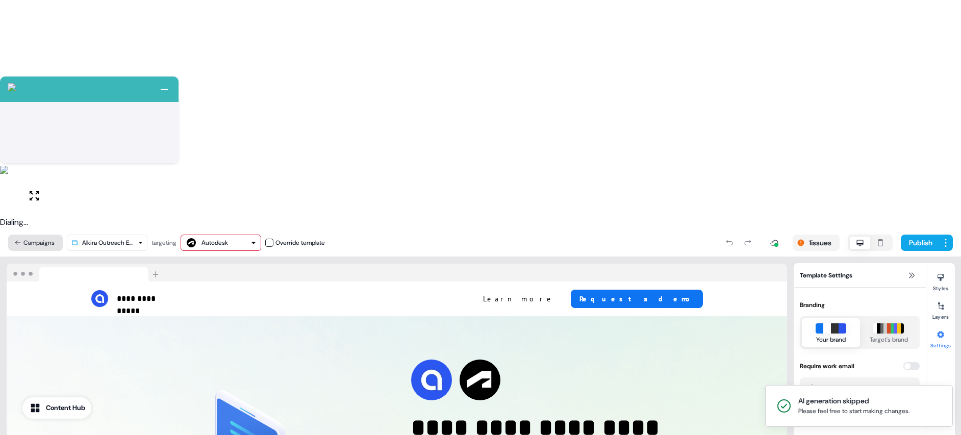
click at [31, 235] on button "Campaigns" at bounding box center [35, 243] width 55 height 16
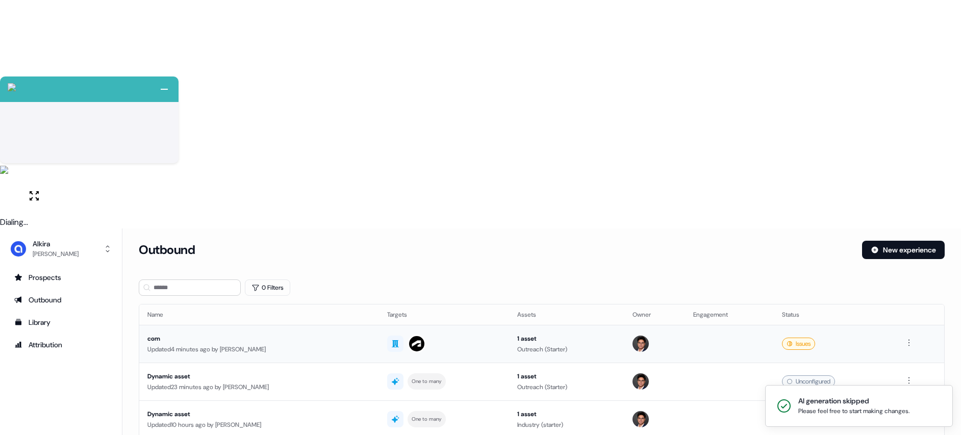
click at [171, 334] on div "com" at bounding box center [259, 339] width 224 height 10
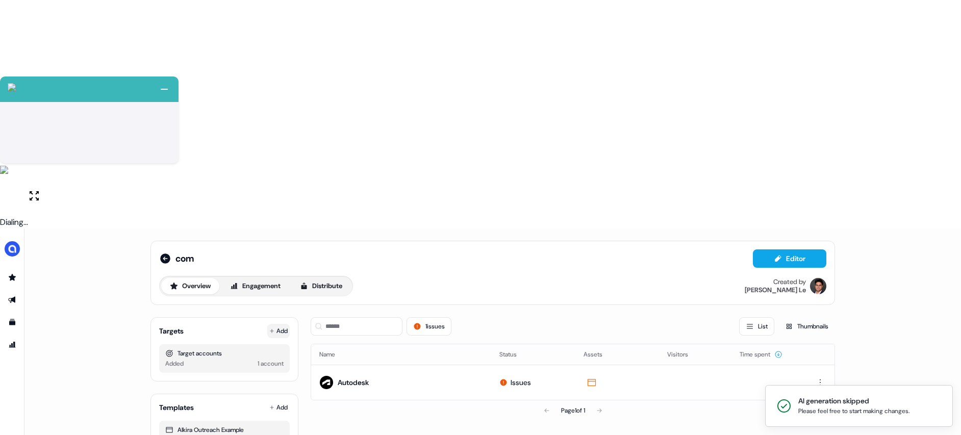
click at [286, 324] on button "Add" at bounding box center [278, 331] width 22 height 14
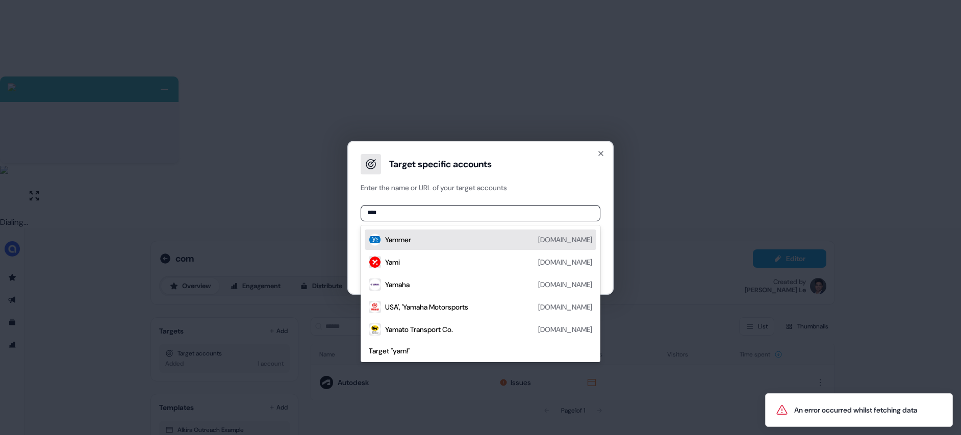
click at [373, 213] on input "****" at bounding box center [481, 213] width 240 height 16
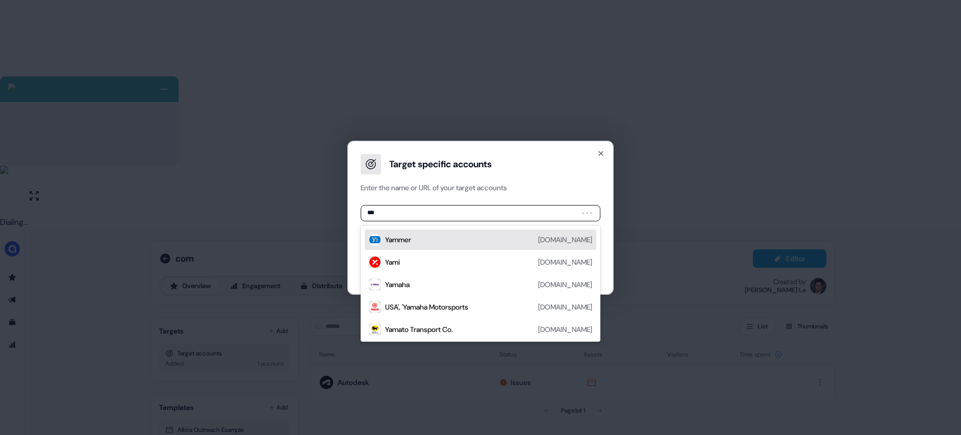
type input "****"
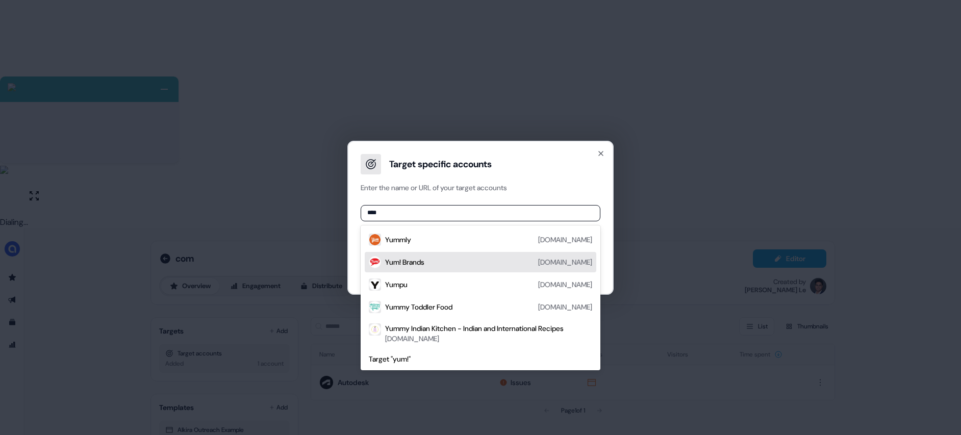
click at [520, 260] on div "Yum! Brands yum.com" at bounding box center [488, 262] width 207 height 12
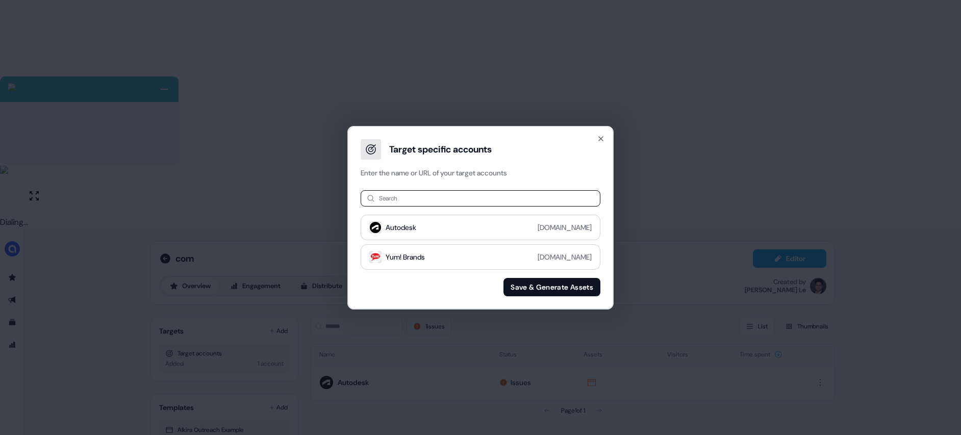
click at [425, 202] on input at bounding box center [481, 198] width 240 height 16
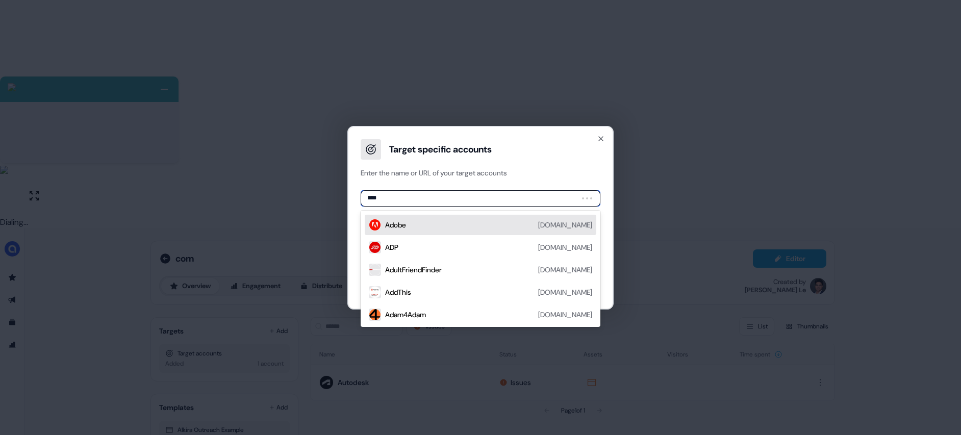
type input "*****"
click at [389, 220] on div "Adobe" at bounding box center [395, 225] width 21 height 10
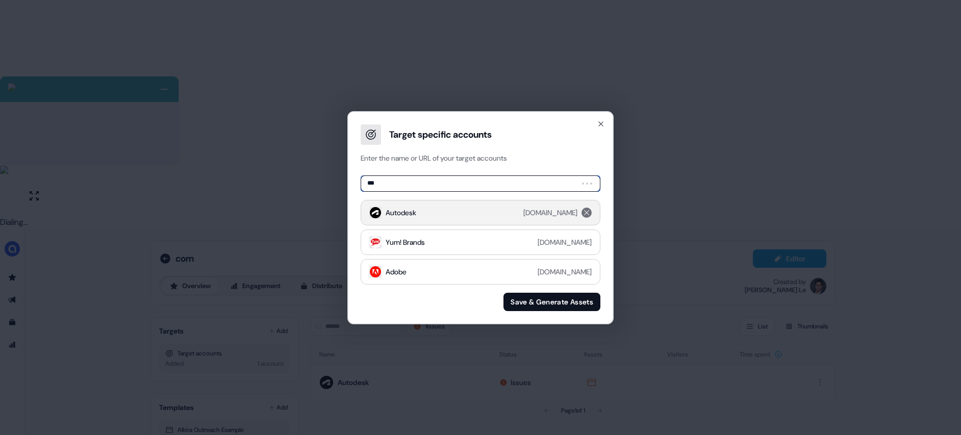
type input "****"
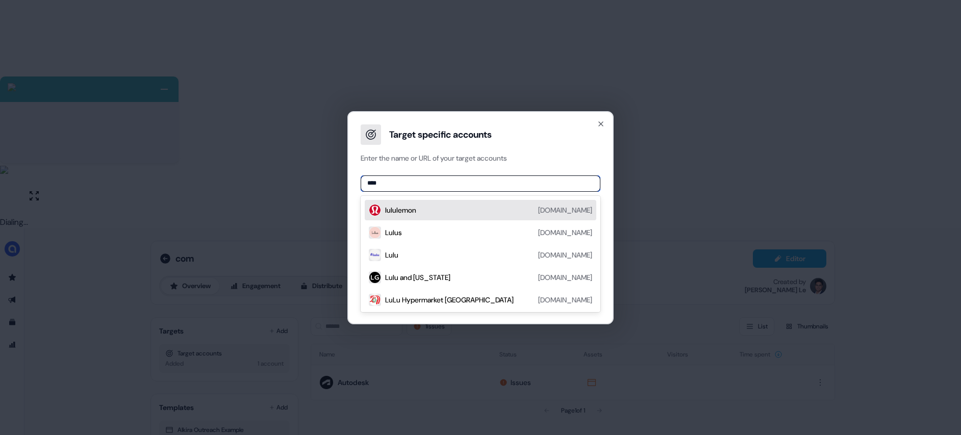
click at [403, 210] on div "lululemon" at bounding box center [400, 210] width 31 height 10
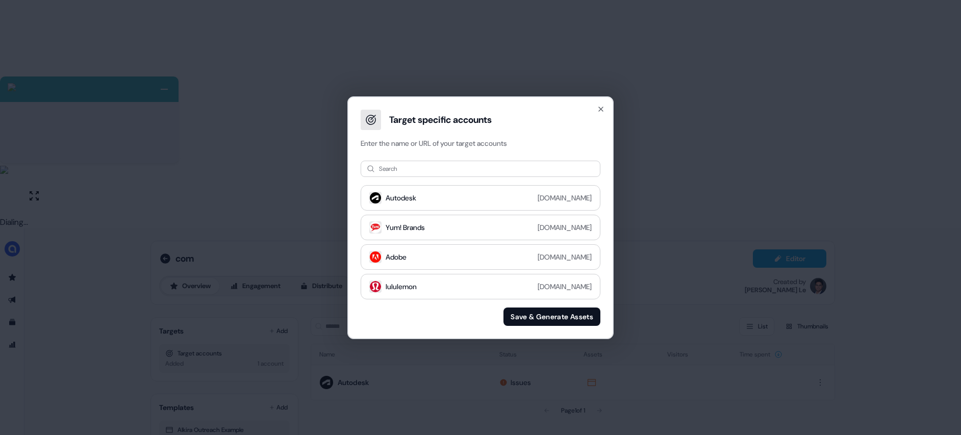
click at [536, 313] on button "Save & Generate Assets" at bounding box center [552, 317] width 97 height 18
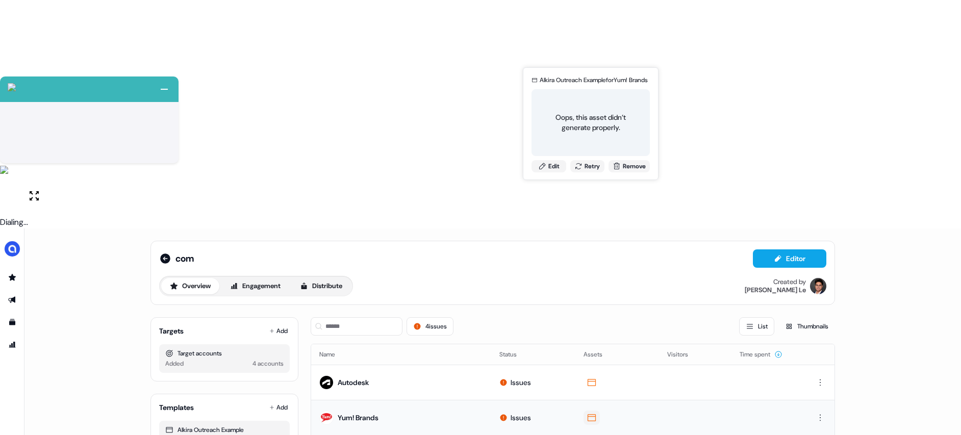
click at [594, 414] on icon at bounding box center [592, 417] width 8 height 7
click at [592, 172] on div "Alkira Outreach Example for Yum! Brands Oops, this asset didn’t generate proper…" at bounding box center [591, 124] width 122 height 106
click at [588, 165] on button "Retry" at bounding box center [588, 166] width 35 height 12
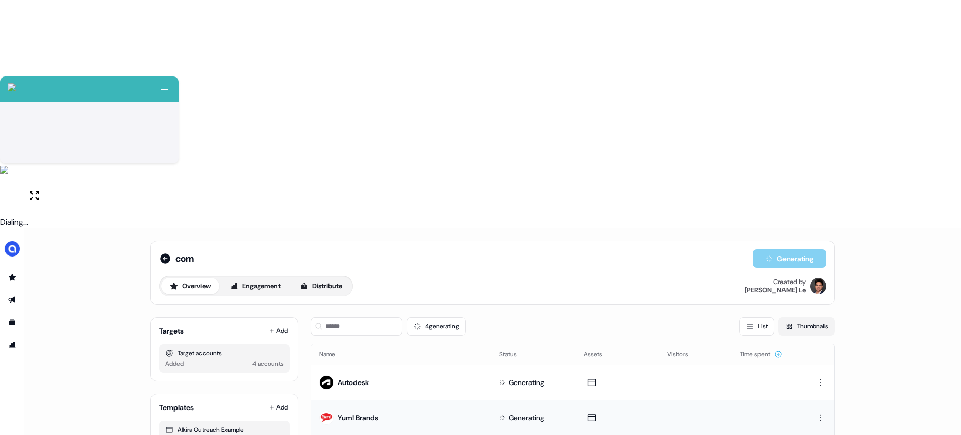
click at [816, 317] on button "Thumbnails" at bounding box center [807, 326] width 57 height 18
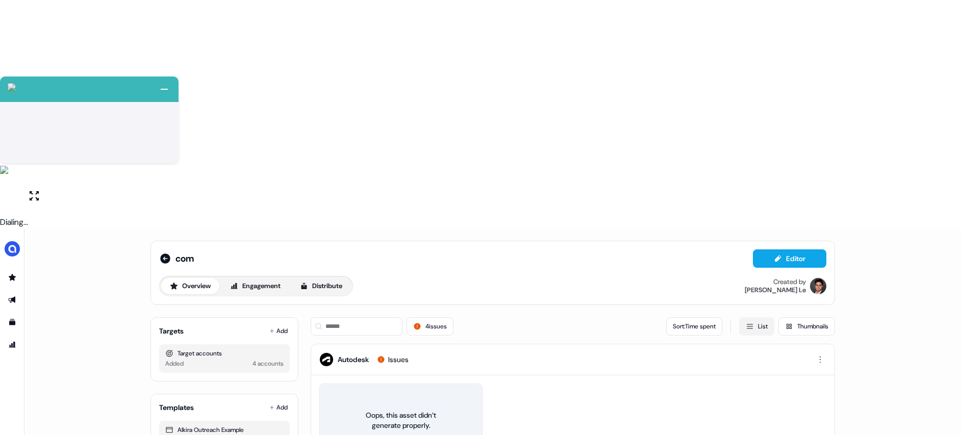
click at [751, 317] on button "List" at bounding box center [756, 326] width 35 height 18
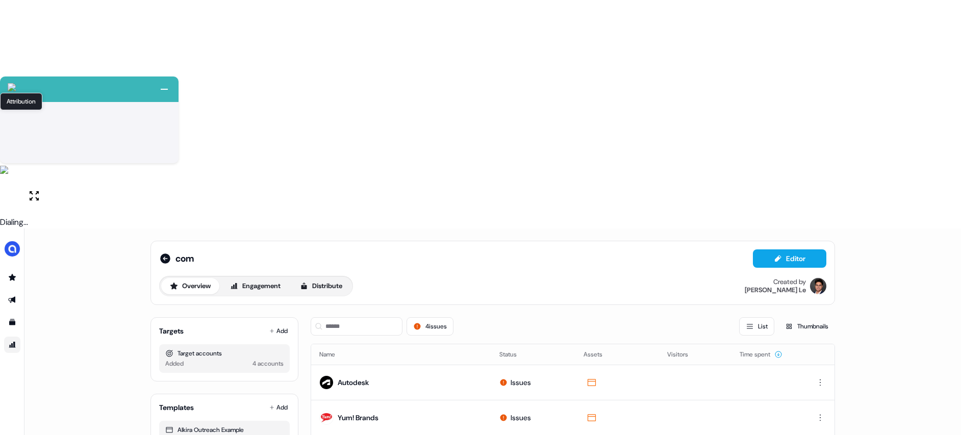
click at [13, 341] on icon "Go to attribution" at bounding box center [12, 345] width 8 height 8
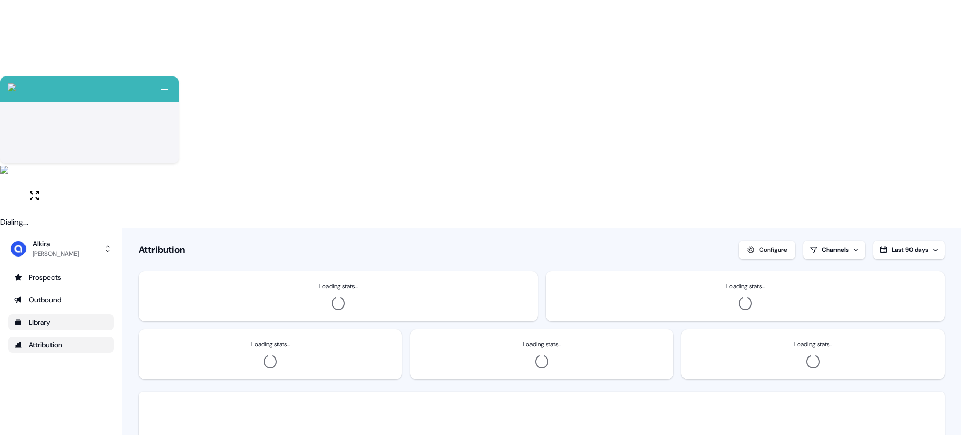
click at [13, 314] on link "Library" at bounding box center [61, 322] width 106 height 16
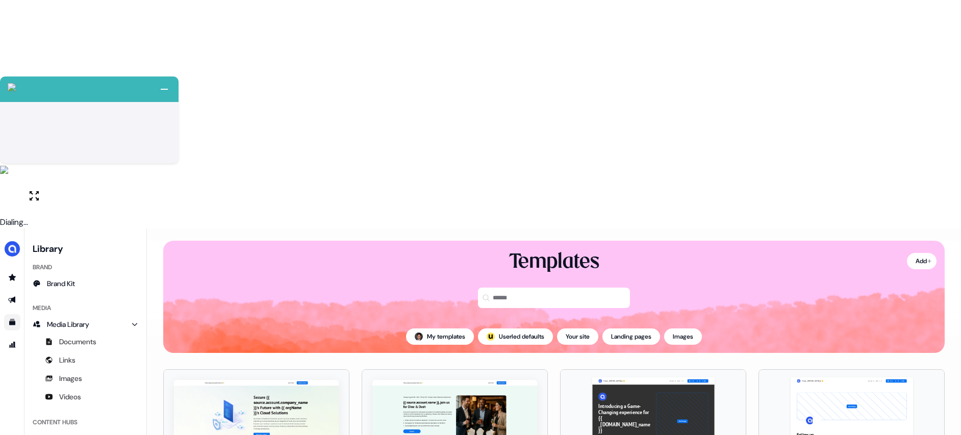
click at [7, 269] on ul "side nav menu" at bounding box center [12, 311] width 24 height 84
click at [11, 296] on icon "Go to outbound experience" at bounding box center [12, 300] width 8 height 8
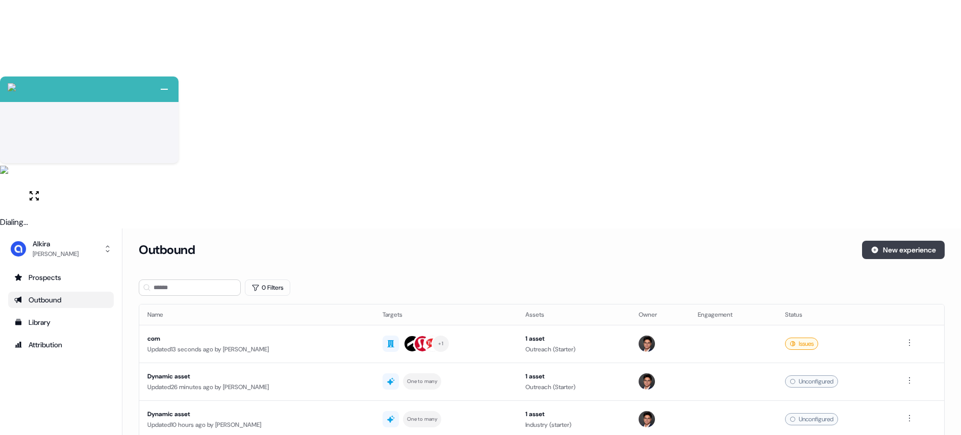
click at [904, 241] on button "New experience" at bounding box center [903, 250] width 83 height 18
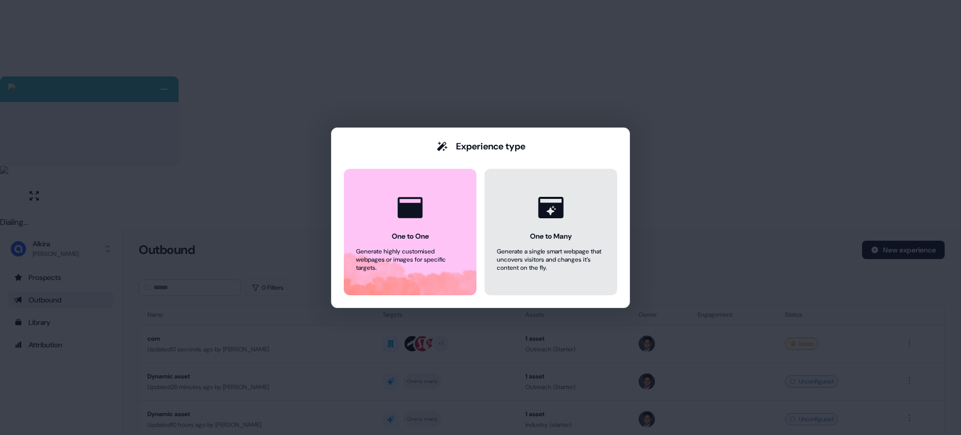
click at [539, 215] on icon at bounding box center [550, 207] width 25 height 21
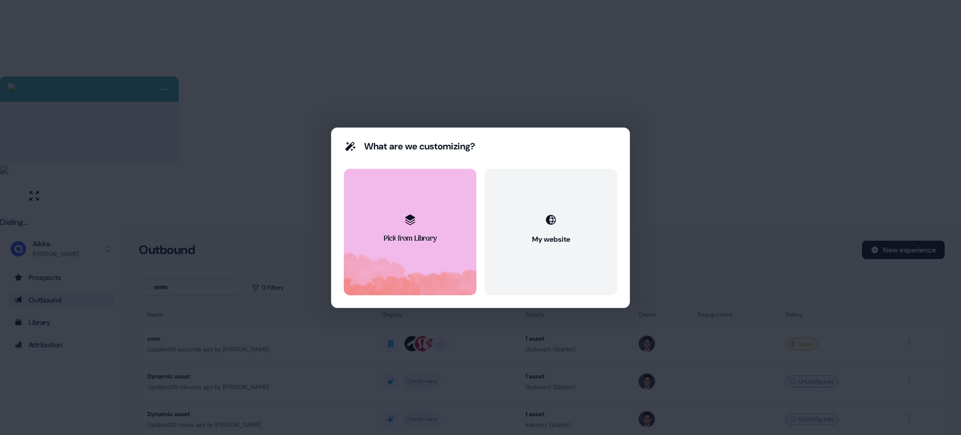
click at [430, 217] on button "Pick from Library" at bounding box center [410, 232] width 133 height 127
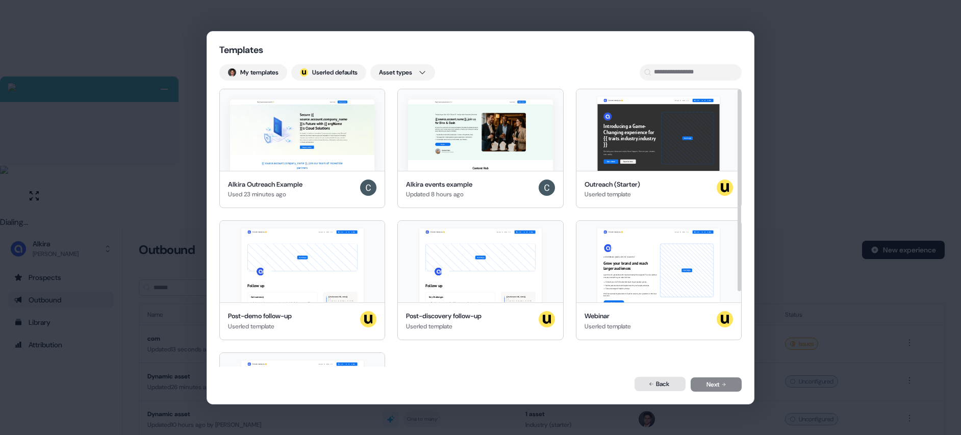
click at [658, 387] on button "Back" at bounding box center [660, 384] width 51 height 14
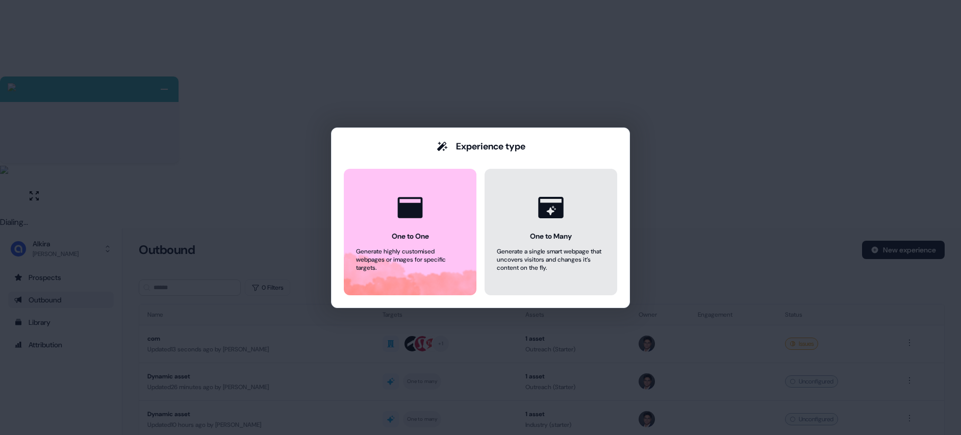
click at [512, 254] on div "Generate a single smart webpage that uncovers visitors and changes it’s content…" at bounding box center [551, 259] width 108 height 24
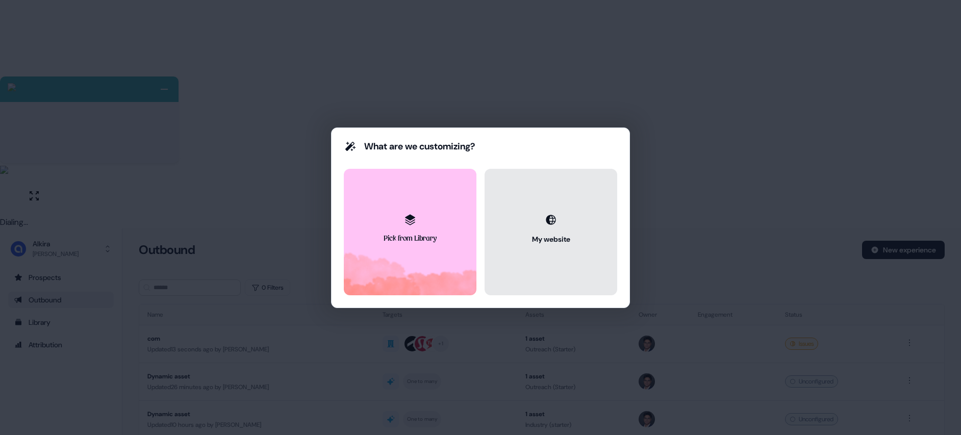
click at [553, 244] on button "My website" at bounding box center [551, 232] width 133 height 127
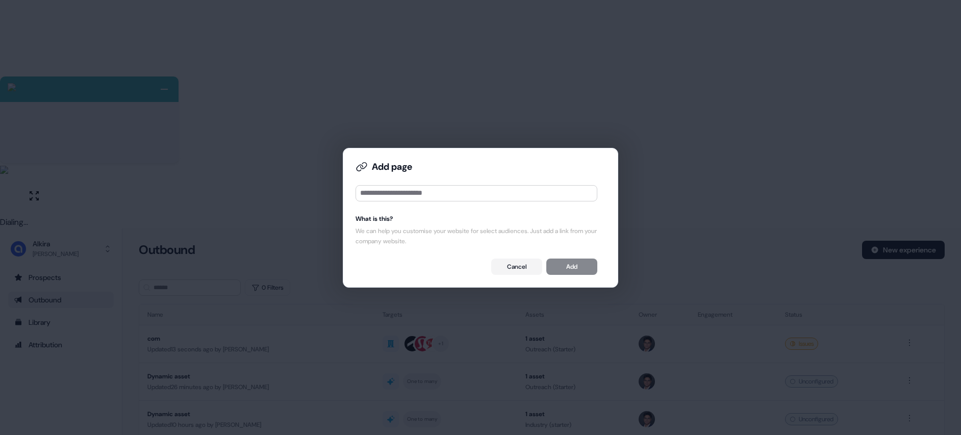
click at [379, 204] on div "Add page What is this? We can help you customise your website for select audien…" at bounding box center [477, 218] width 242 height 114
click at [397, 190] on input at bounding box center [477, 193] width 242 height 16
click at [443, 191] on input at bounding box center [477, 193] width 242 height 16
paste input "**********"
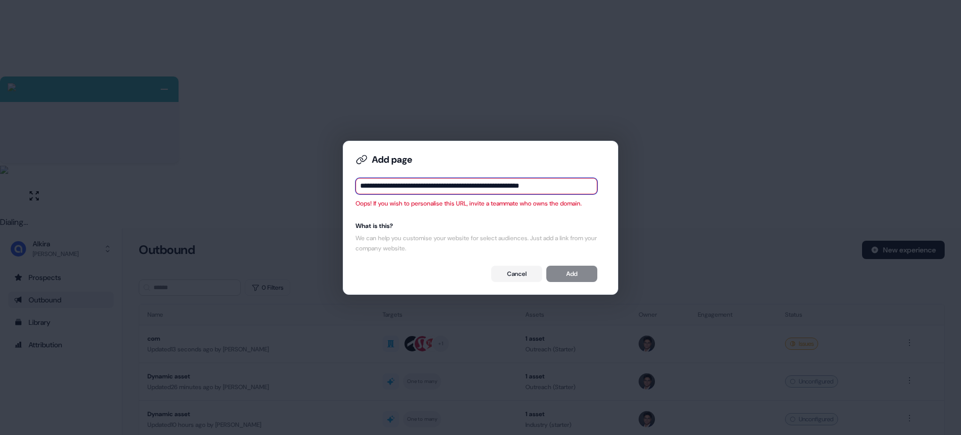
click at [481, 184] on input "**********" at bounding box center [477, 186] width 242 height 16
drag, startPoint x: 475, startPoint y: 187, endPoint x: 609, endPoint y: 188, distance: 134.2
click at [609, 188] on div "**********" at bounding box center [481, 218] width 276 height 154
drag, startPoint x: 497, startPoint y: 189, endPoint x: 436, endPoint y: 185, distance: 60.3
click at [436, 185] on input "**********" at bounding box center [477, 186] width 242 height 16
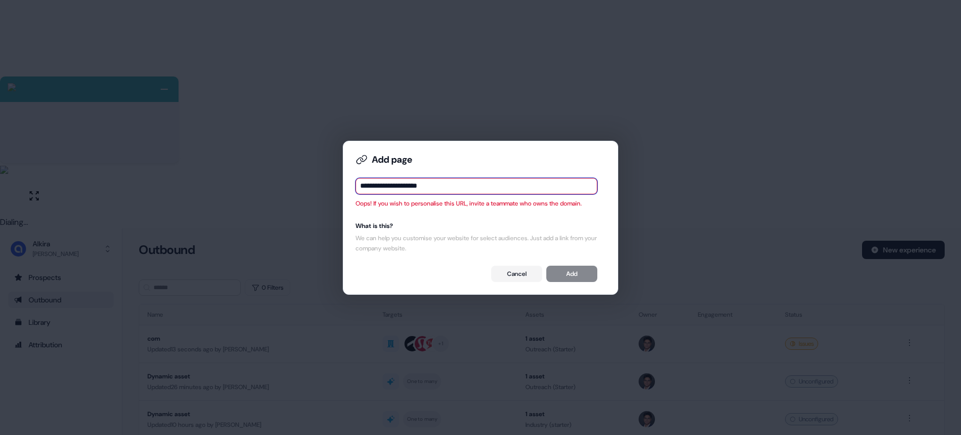
click at [450, 183] on input "**********" at bounding box center [477, 186] width 242 height 16
type input "**********"
click at [514, 211] on div "**********" at bounding box center [477, 218] width 242 height 129
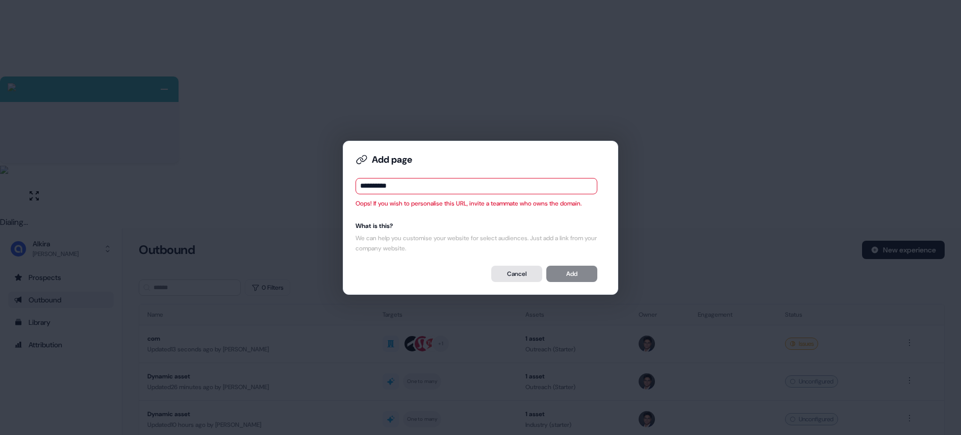
click at [510, 275] on button "Cancel" at bounding box center [516, 274] width 51 height 16
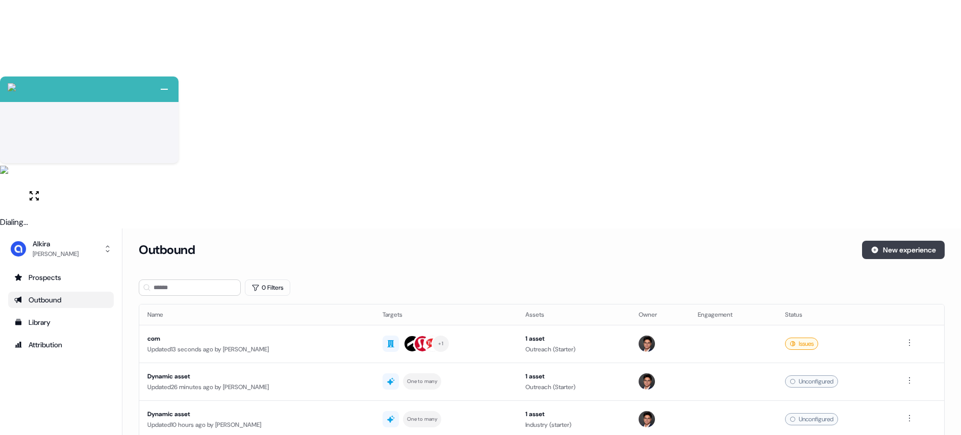
click at [892, 241] on button "New experience" at bounding box center [903, 250] width 83 height 18
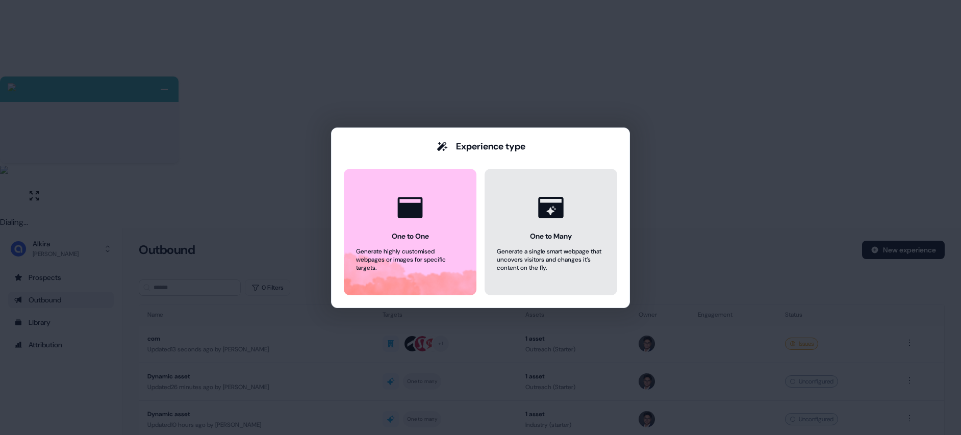
click at [541, 220] on icon at bounding box center [551, 207] width 39 height 39
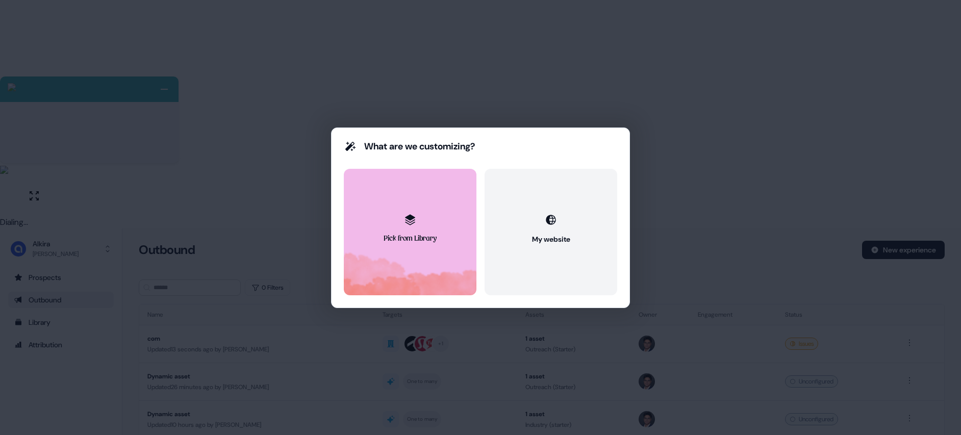
click at [429, 235] on div "Pick from Library" at bounding box center [410, 239] width 53 height 10
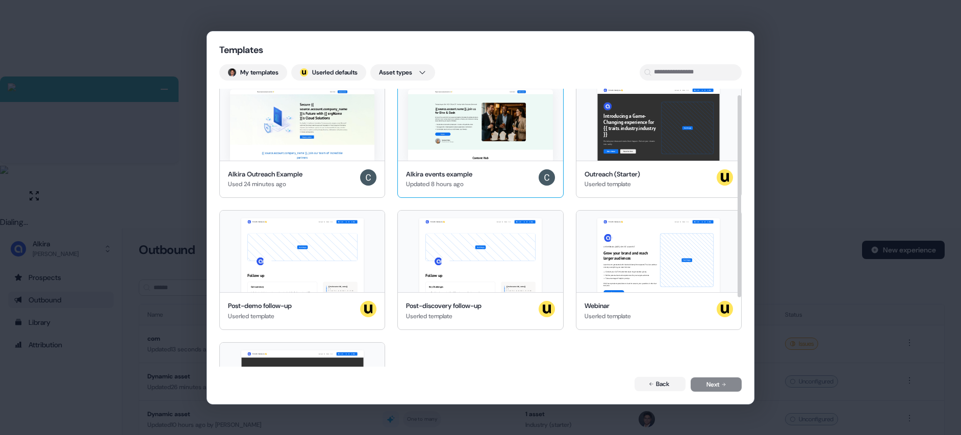
scroll to position [11, 0]
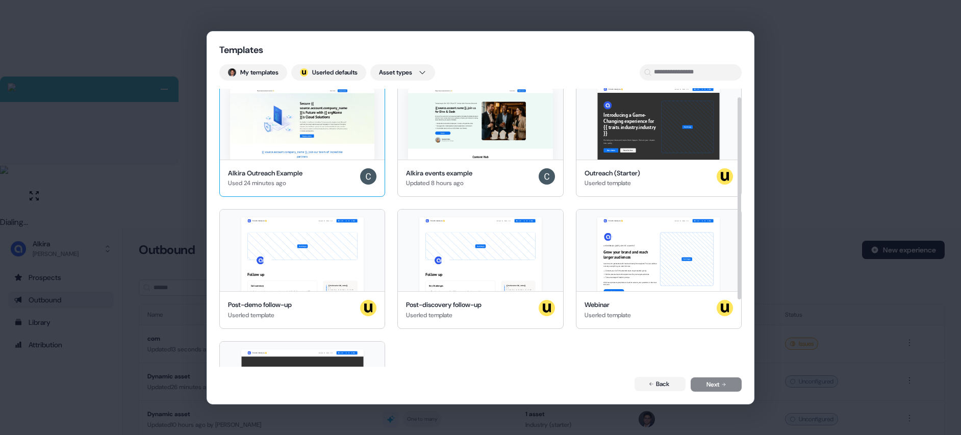
click at [331, 139] on img at bounding box center [302, 123] width 144 height 71
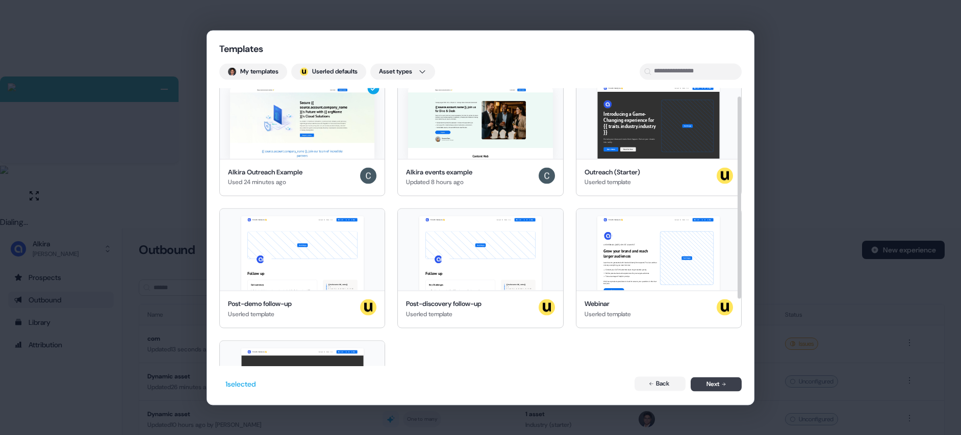
click at [723, 387] on button "Next" at bounding box center [716, 385] width 51 height 14
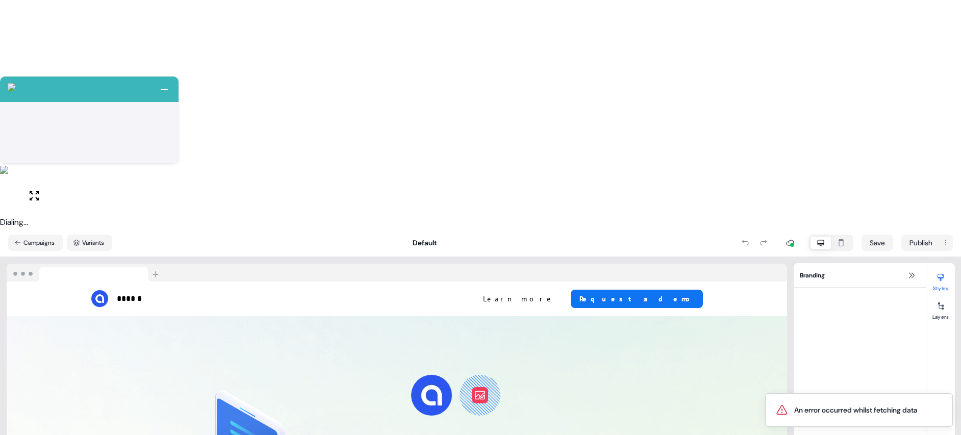
click at [26, 235] on button "Campaigns" at bounding box center [35, 243] width 55 height 16
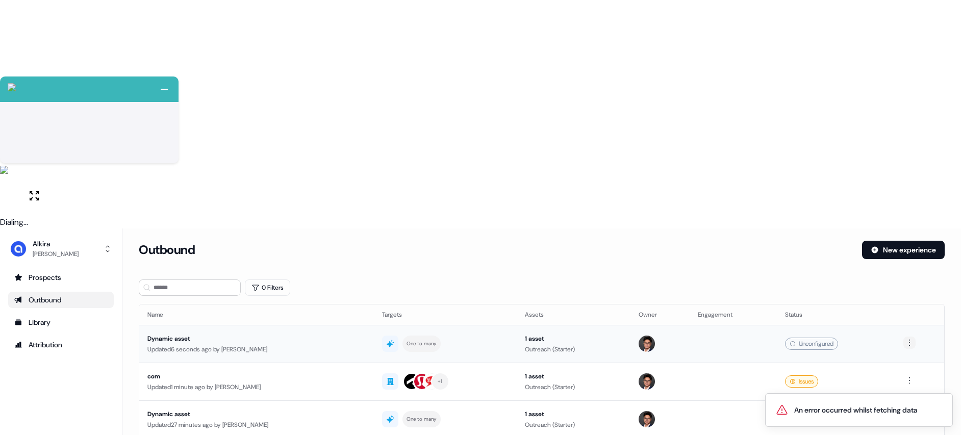
click at [904, 114] on html "+ Next Auto dialer paused! Go to your dialing tab to continue. 225" at bounding box center [480, 332] width 961 height 664
click at [900, 152] on span "Delete" at bounding box center [891, 149] width 18 height 8
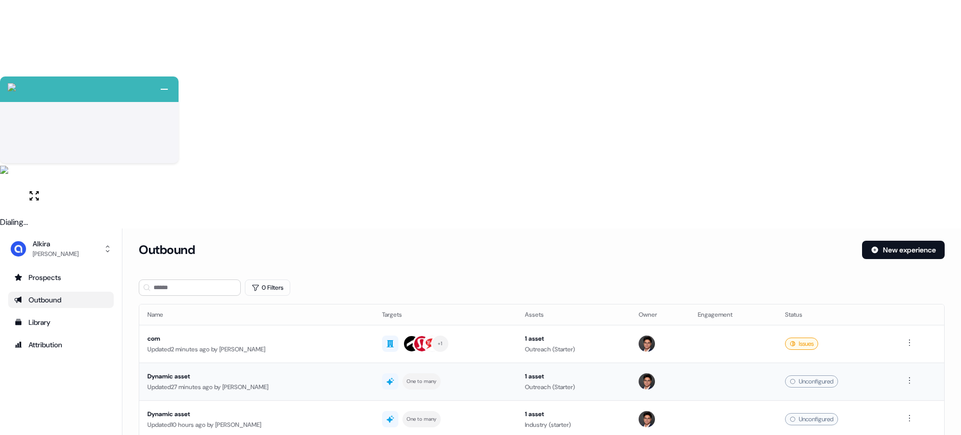
click at [870, 241] on div "Outbound New experience" at bounding box center [542, 256] width 806 height 31
click at [874, 247] on icon at bounding box center [875, 250] width 7 height 7
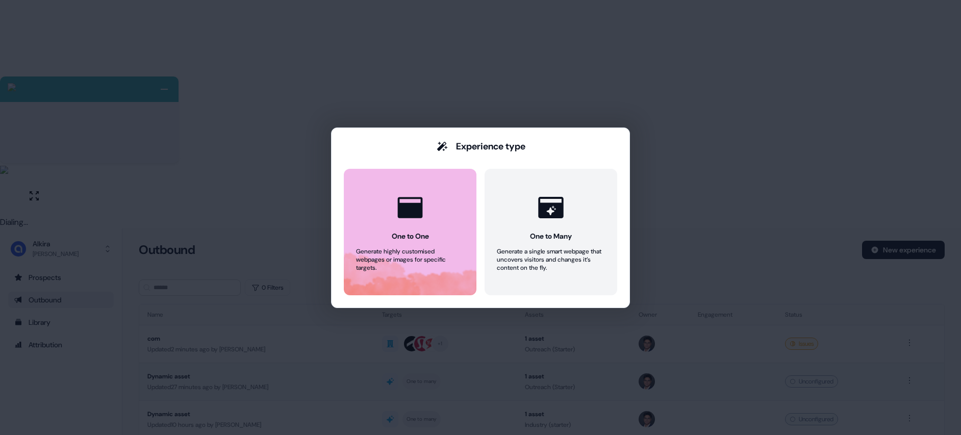
click at [432, 228] on button "One to One Generate highly customised webpages or images for specific targets." at bounding box center [410, 232] width 133 height 127
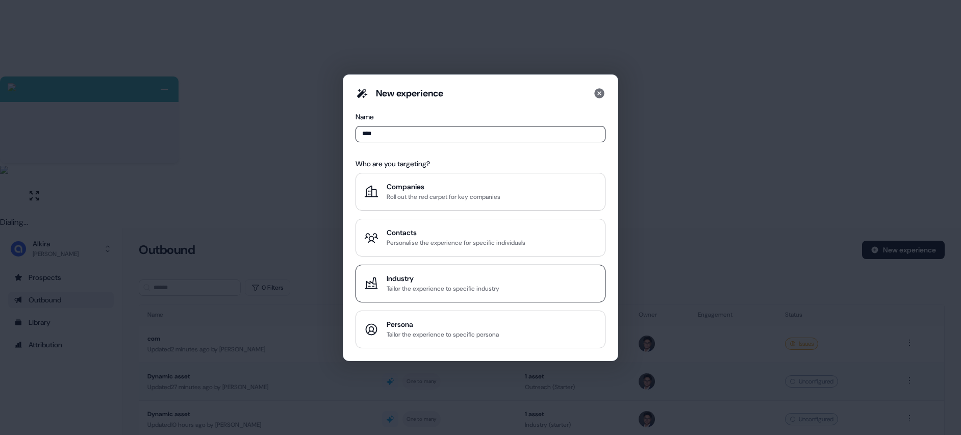
type input "****"
click at [441, 284] on div "Tailor the experience to specific industry" at bounding box center [443, 289] width 113 height 10
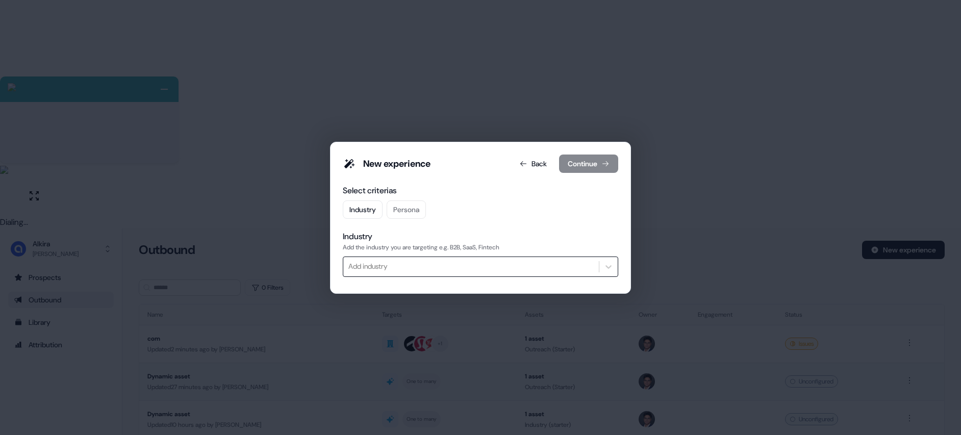
click at [389, 262] on div at bounding box center [471, 266] width 245 height 13
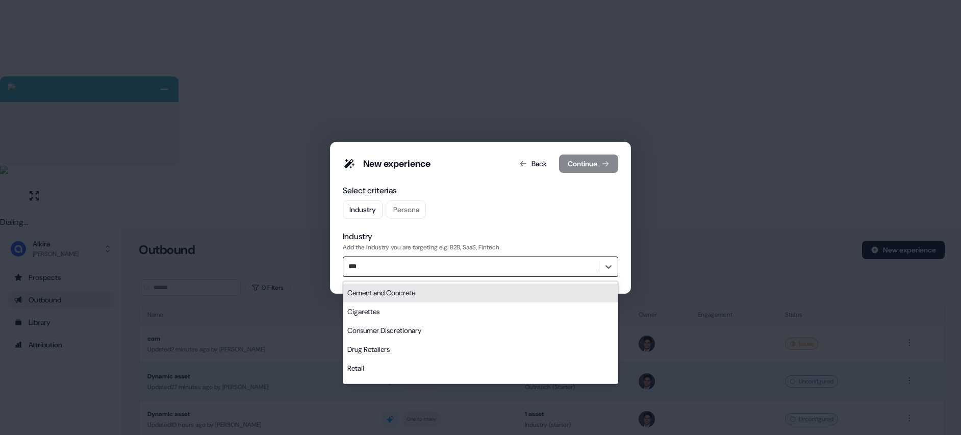
type input "****"
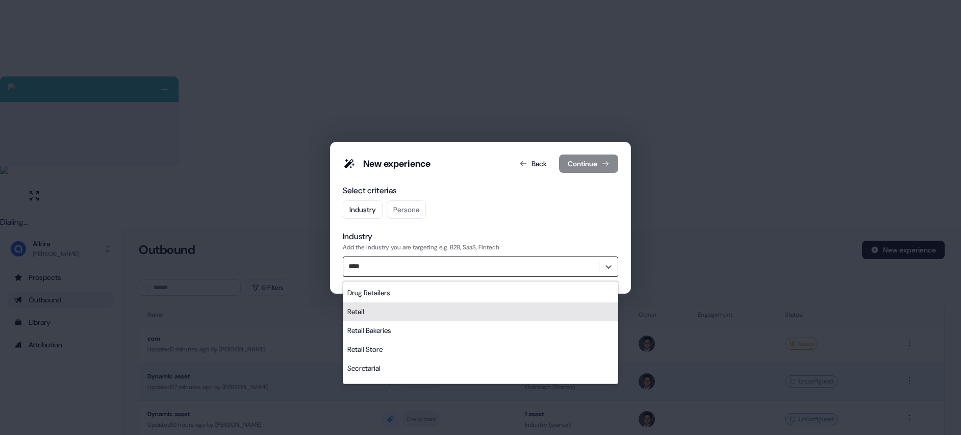
click at [362, 311] on div "Retail" at bounding box center [480, 312] width 275 height 19
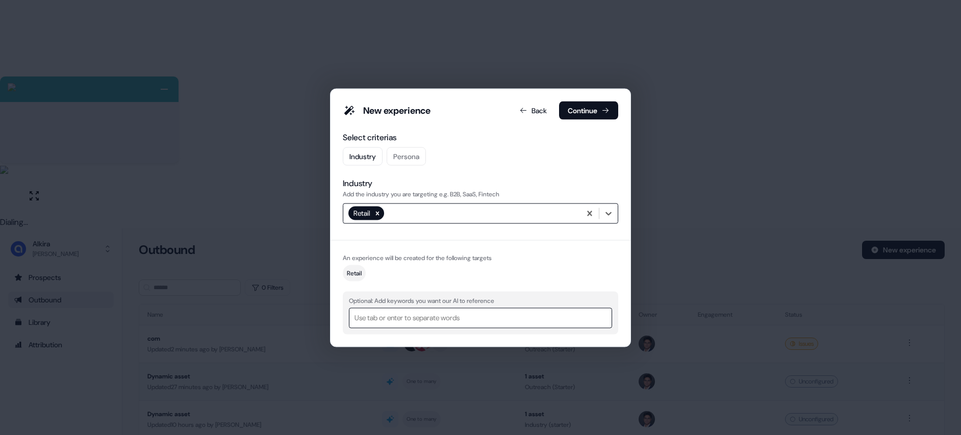
click at [396, 322] on div at bounding box center [481, 318] width 252 height 13
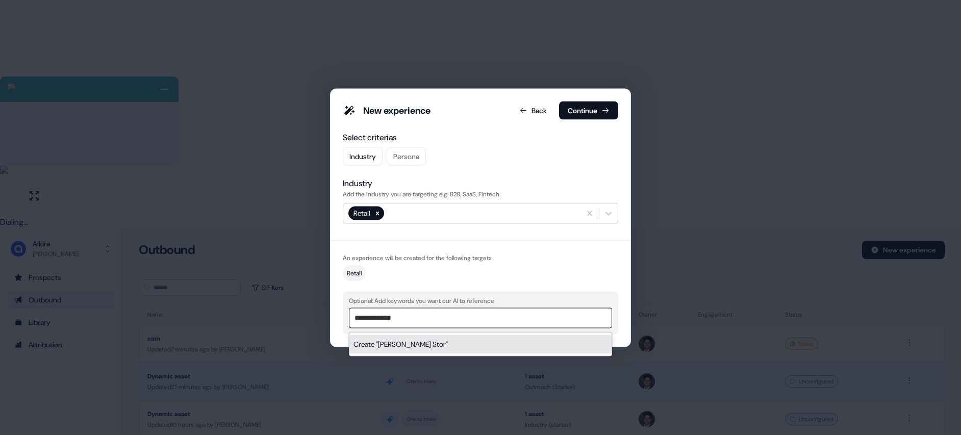
type input "**********"
type input "*"
type input "**********"
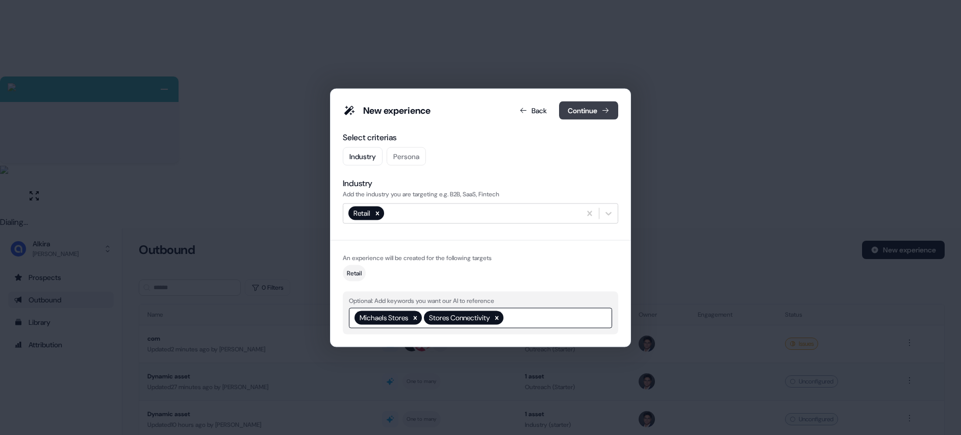
click at [587, 111] on button "Continue" at bounding box center [588, 110] width 59 height 18
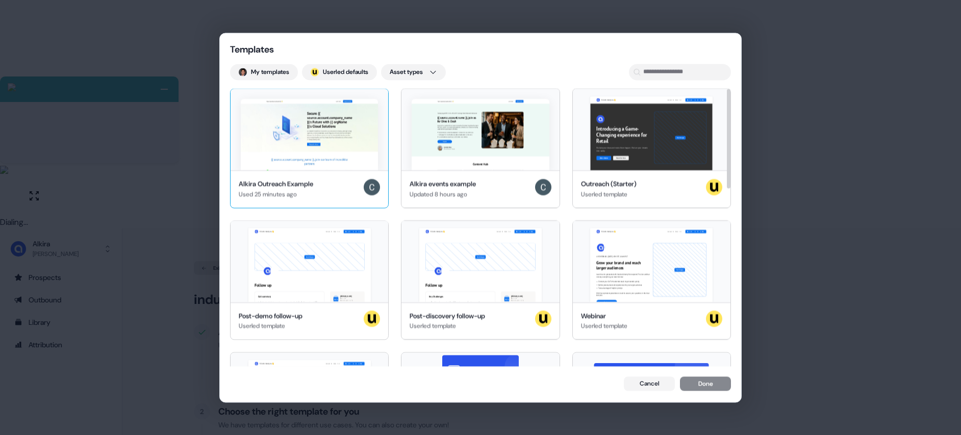
click at [328, 140] on img at bounding box center [309, 134] width 137 height 71
click at [717, 392] on div "Cancel Done" at bounding box center [677, 385] width 107 height 14
click at [711, 385] on button "Done" at bounding box center [705, 385] width 51 height 14
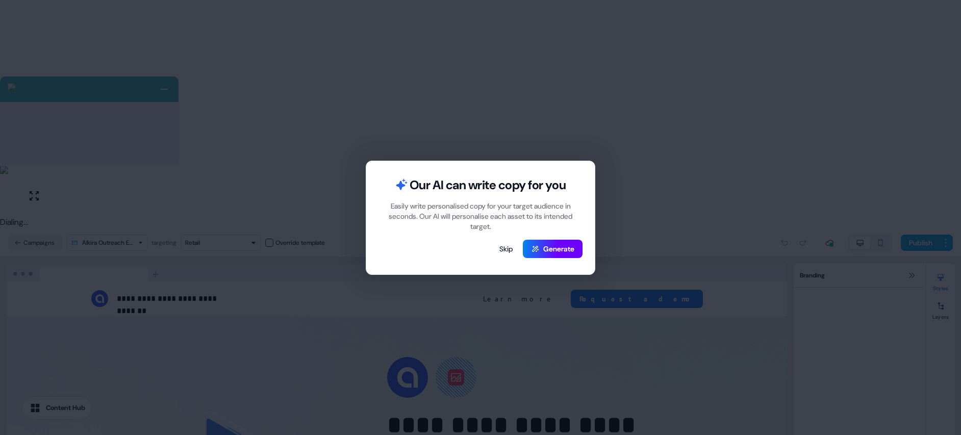
click at [559, 240] on button "Generate" at bounding box center [553, 249] width 60 height 18
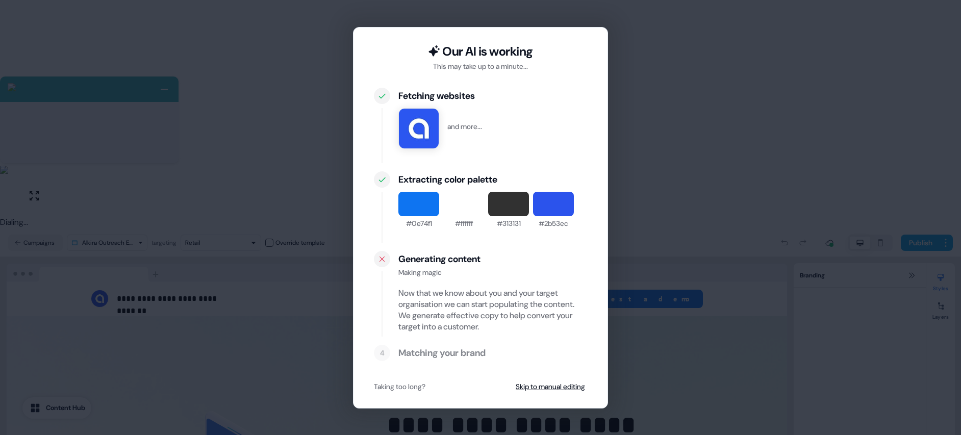
drag, startPoint x: 434, startPoint y: 277, endPoint x: 414, endPoint y: 271, distance: 20.3
click at [434, 278] on div "Generating content Making magic Now that we know about you and your target orga…" at bounding box center [493, 294] width 189 height 86
click at [386, 264] on div at bounding box center [382, 259] width 16 height 16
click at [381, 262] on icon at bounding box center [382, 259] width 12 height 8
click at [440, 313] on div "Now that we know about you and your target organisation we can start populating…" at bounding box center [493, 310] width 189 height 45
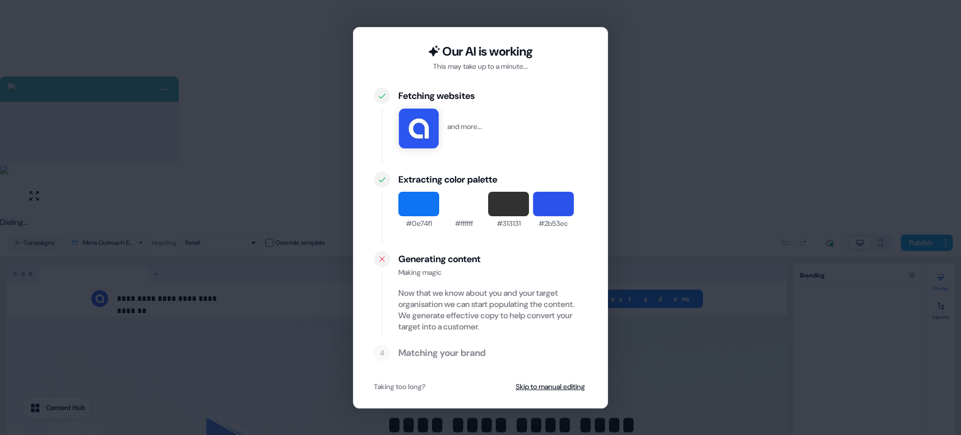
click at [440, 313] on div "Now that we know about you and your target organisation we can start populating…" at bounding box center [493, 310] width 189 height 45
click at [479, 319] on div "Now that we know about you and your target organisation we can start populating…" at bounding box center [493, 310] width 189 height 45
click at [549, 384] on button "Skip to manual editing" at bounding box center [550, 387] width 73 height 18
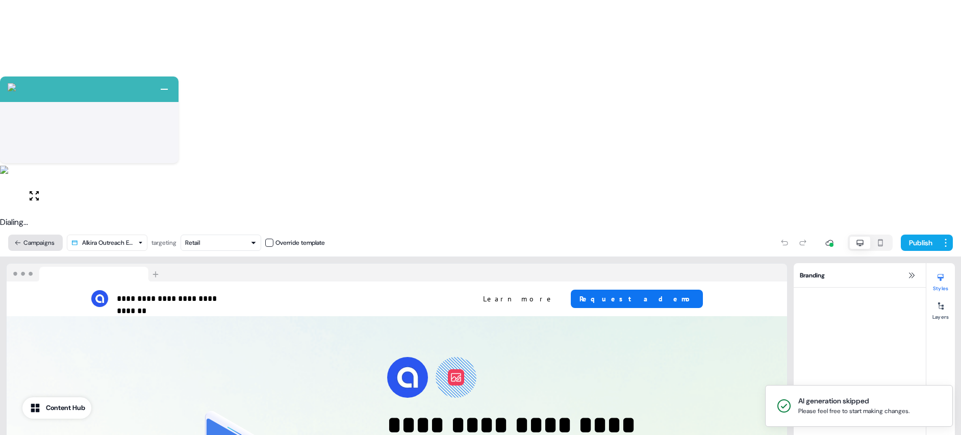
click at [20, 235] on button "Campaigns" at bounding box center [35, 243] width 55 height 16
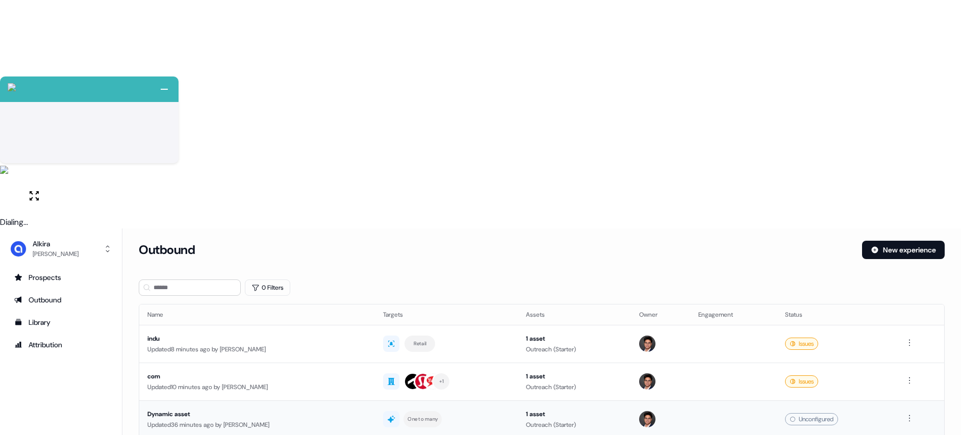
click at [818, 413] on div "Unconfigured" at bounding box center [811, 419] width 53 height 12
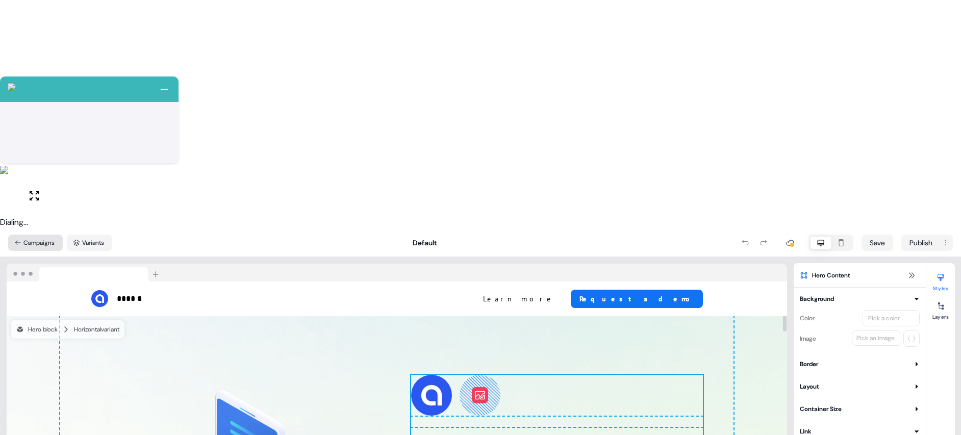
click at [36, 235] on button "Campaigns" at bounding box center [35, 243] width 55 height 16
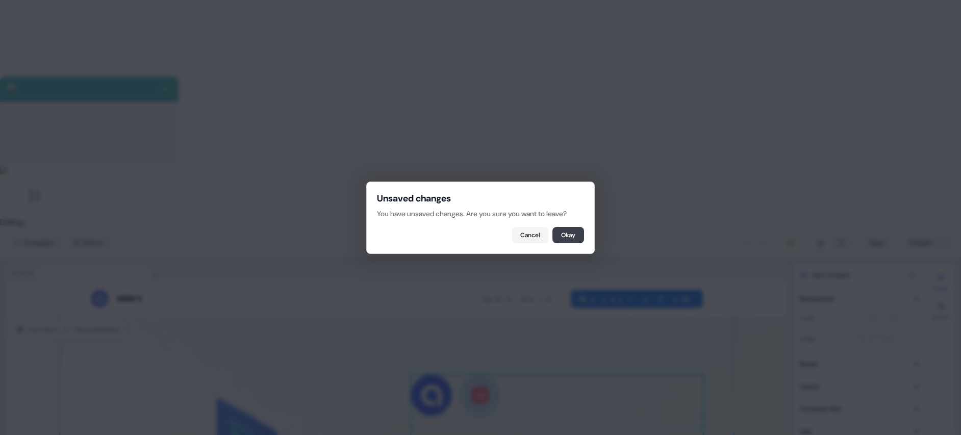
click at [566, 235] on button "Okay" at bounding box center [569, 235] width 32 height 16
